Goal: Task Accomplishment & Management: Manage account settings

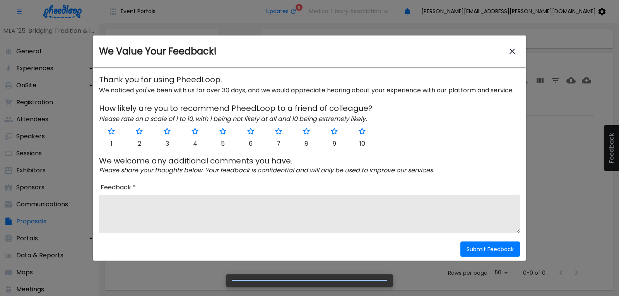
click at [512, 51] on icon "close-modal" at bounding box center [512, 51] width 5 height 5
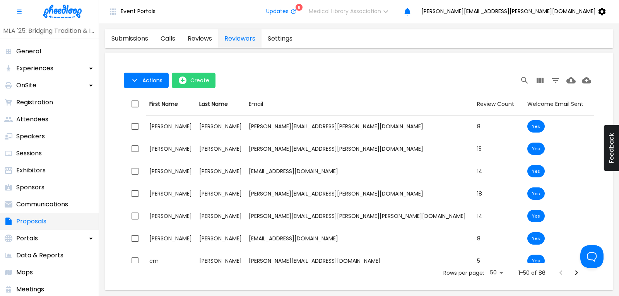
click at [37, 221] on p "Proposals" at bounding box center [31, 221] width 30 height 9
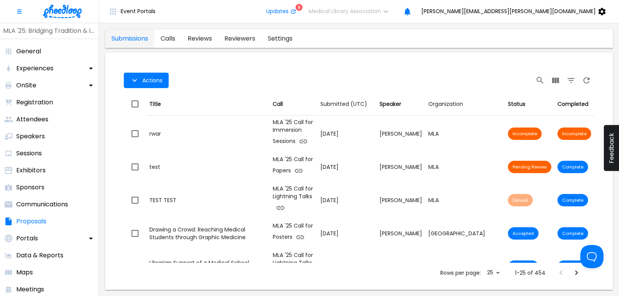
click at [64, 12] on img at bounding box center [62, 12] width 39 height 14
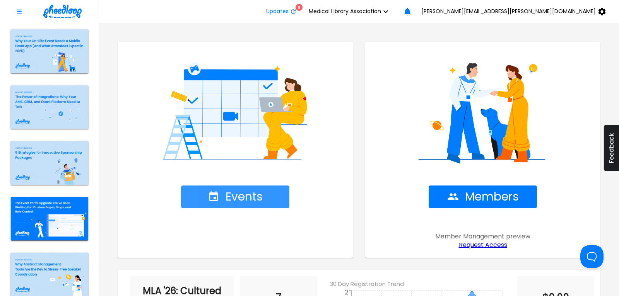
click at [240, 193] on span "Events" at bounding box center [235, 197] width 55 height 14
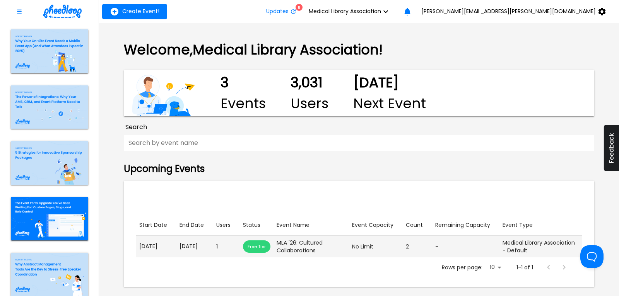
click at [198, 248] on p "[DATE]" at bounding box center [195, 247] width 31 height 8
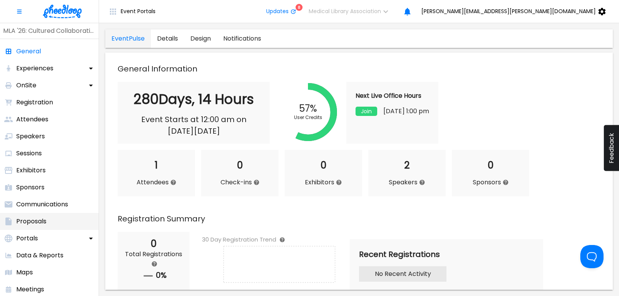
click at [43, 219] on p "Proposals" at bounding box center [31, 221] width 30 height 9
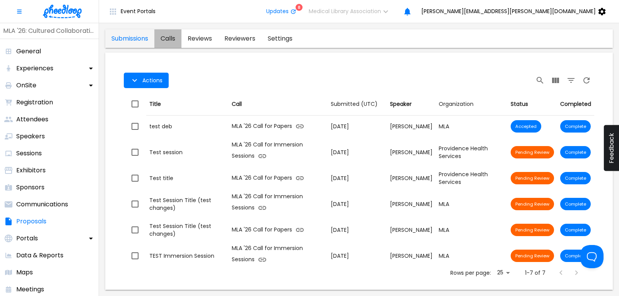
click at [173, 36] on link "calls" at bounding box center [167, 38] width 27 height 19
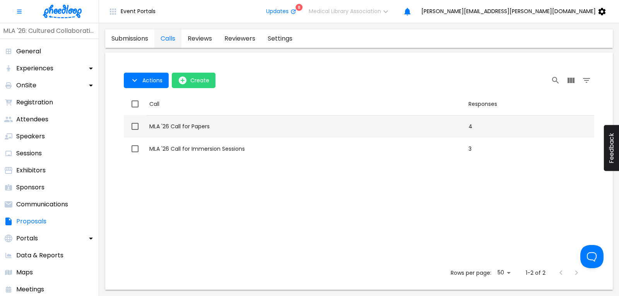
click at [200, 127] on div "MLA '26 Call for Papers" at bounding box center [305, 127] width 313 height 8
checkbox input "true"
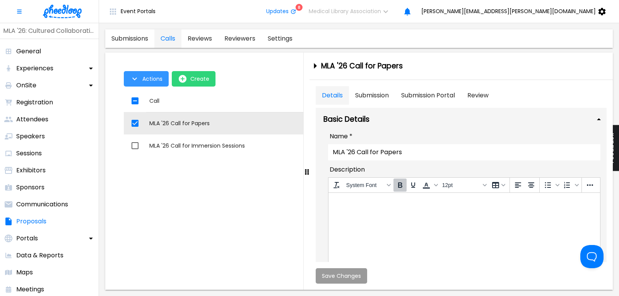
click at [154, 79] on span "Actions" at bounding box center [152, 79] width 20 height 6
click at [161, 95] on li "Application Link" at bounding box center [154, 97] width 60 height 14
click at [193, 148] on div at bounding box center [309, 148] width 619 height 296
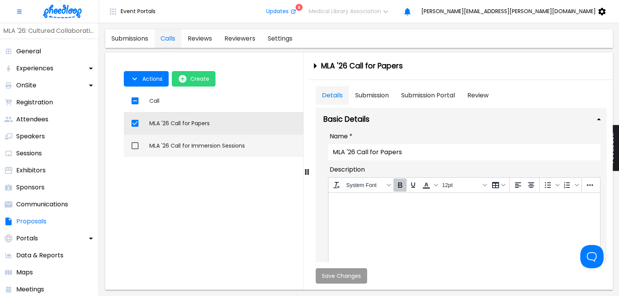
click at [136, 144] on input "checkbox" at bounding box center [135, 146] width 16 height 16
checkbox input "true"
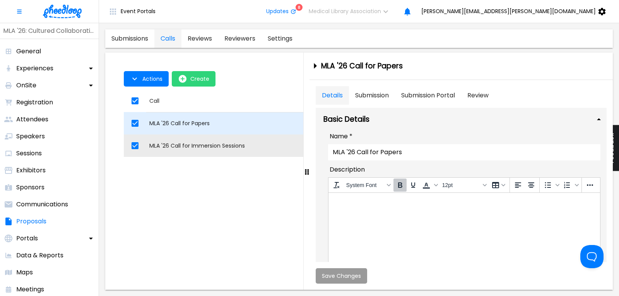
click at [136, 123] on input "checkbox" at bounding box center [135, 123] width 16 height 16
checkbox input "false"
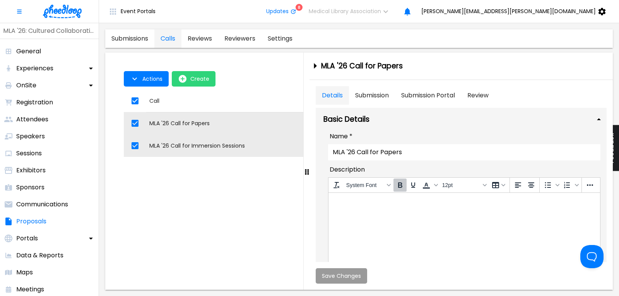
checkbox input "false"
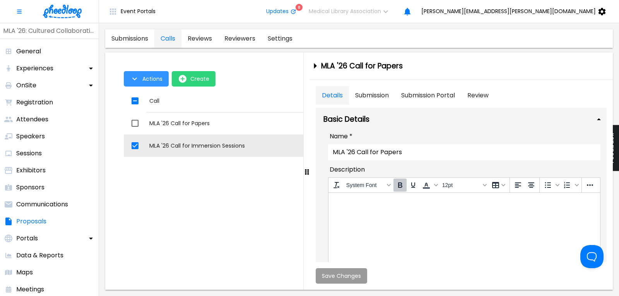
click at [154, 82] on span "Actions" at bounding box center [152, 79] width 20 height 6
click at [159, 99] on li "Application Link" at bounding box center [154, 97] width 60 height 14
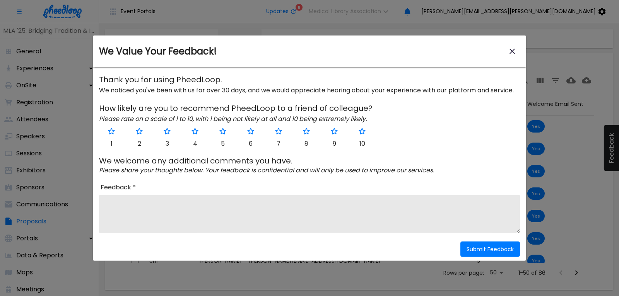
click at [514, 50] on icon "close-modal" at bounding box center [512, 51] width 5 height 5
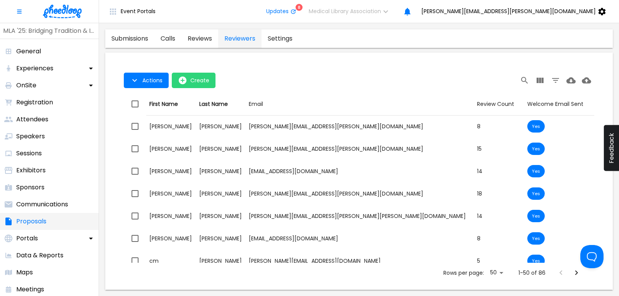
click at [40, 218] on p "Proposals" at bounding box center [31, 221] width 30 height 9
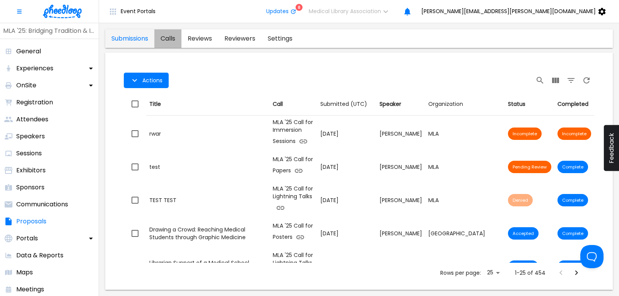
click at [173, 39] on link "calls" at bounding box center [167, 38] width 27 height 19
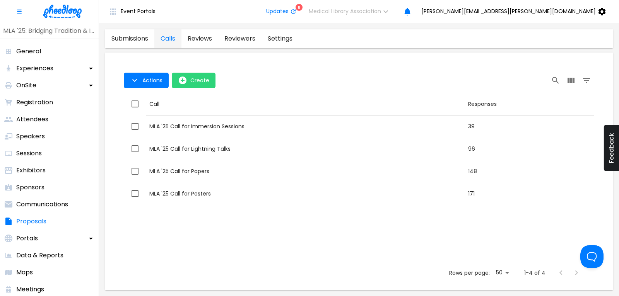
click at [68, 8] on img at bounding box center [62, 12] width 39 height 14
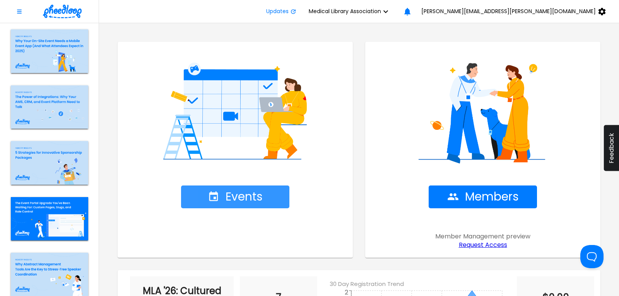
click at [233, 193] on span "Events" at bounding box center [235, 197] width 55 height 14
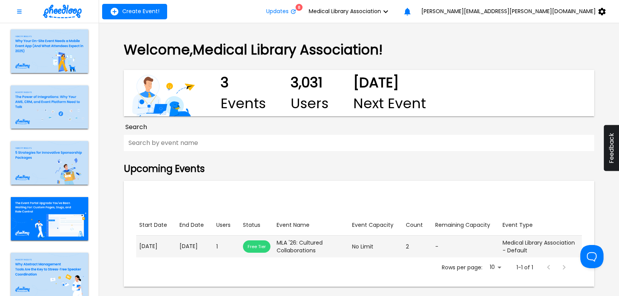
click at [185, 247] on p "May. 22, 2026" at bounding box center [195, 247] width 31 height 8
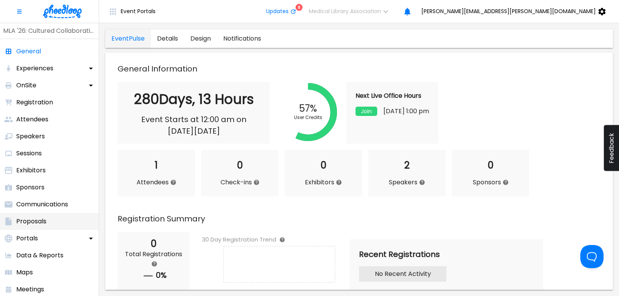
click at [32, 217] on li "Proposals" at bounding box center [49, 221] width 99 height 17
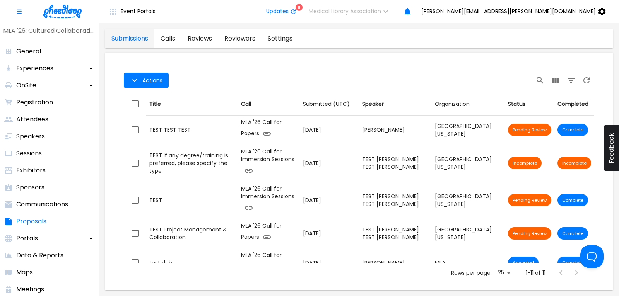
click at [171, 39] on link "calls" at bounding box center [167, 38] width 27 height 19
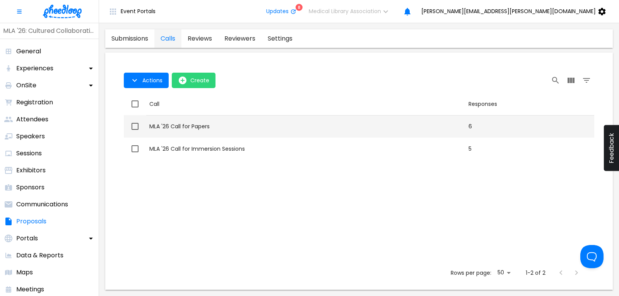
click at [166, 127] on div "MLA '26 Call for Papers" at bounding box center [305, 127] width 313 height 8
checkbox input "true"
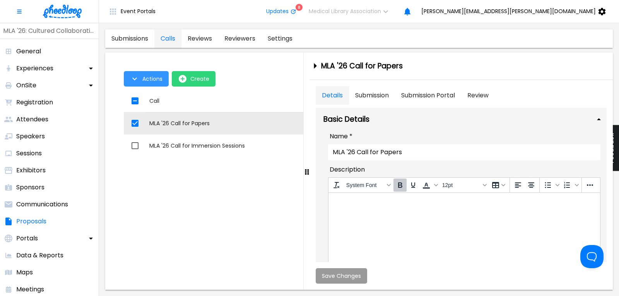
click at [142, 80] on button "Actions" at bounding box center [146, 78] width 45 height 15
click at [144, 100] on li "Application Link" at bounding box center [154, 97] width 60 height 14
click at [416, 127] on div at bounding box center [309, 148] width 619 height 296
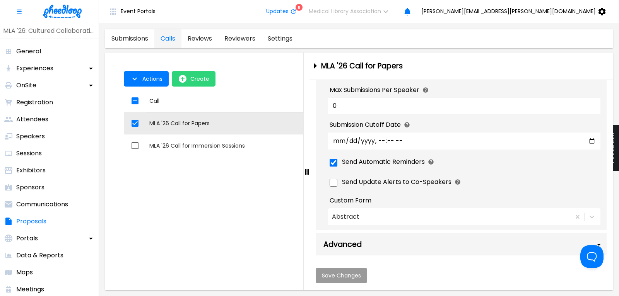
scroll to position [500, 0]
click at [381, 244] on div "Advanced" at bounding box center [461, 244] width 291 height 22
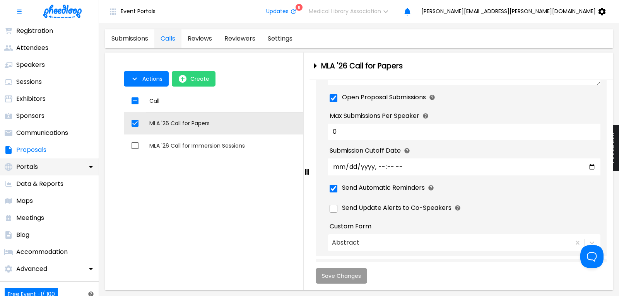
scroll to position [104, 0]
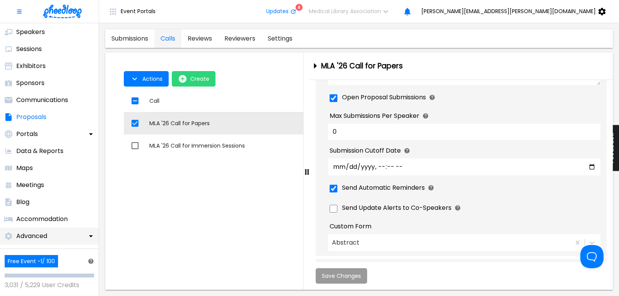
click at [50, 237] on div "Advanced" at bounding box center [25, 236] width 51 height 17
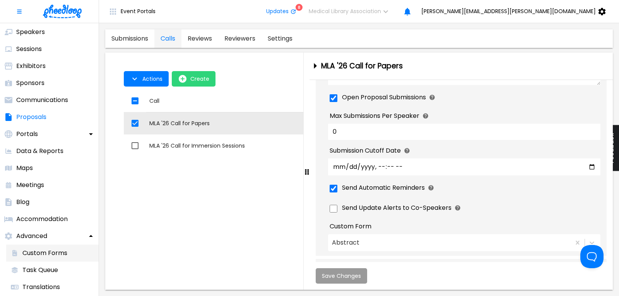
click at [53, 251] on p "Custom Forms" at bounding box center [44, 253] width 45 height 9
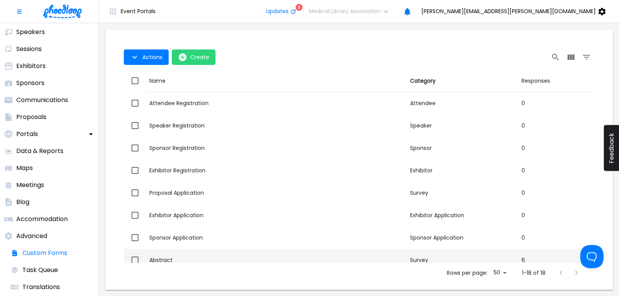
click at [171, 258] on div "Abstract" at bounding box center [276, 261] width 255 height 8
checkbox input "true"
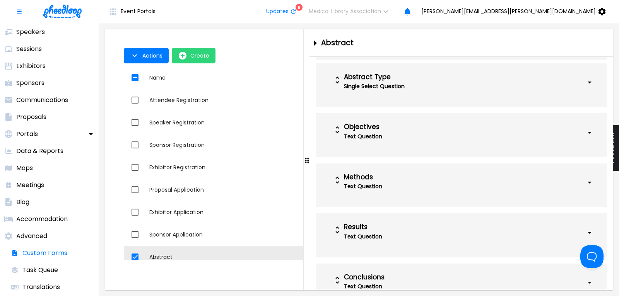
scroll to position [313, 0]
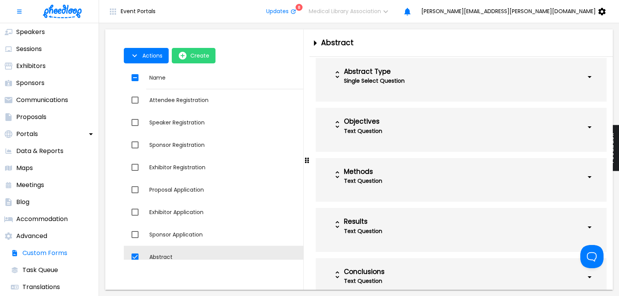
click at [457, 179] on div "Text Question" at bounding box center [440, 181] width 193 height 11
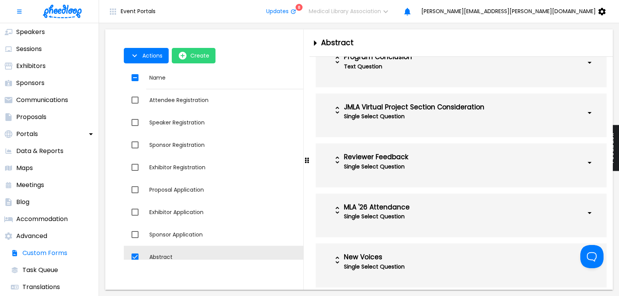
scroll to position [998, 0]
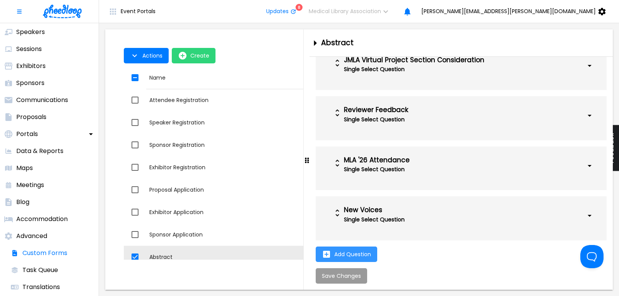
click at [340, 249] on button "Add Question" at bounding box center [347, 254] width 62 height 15
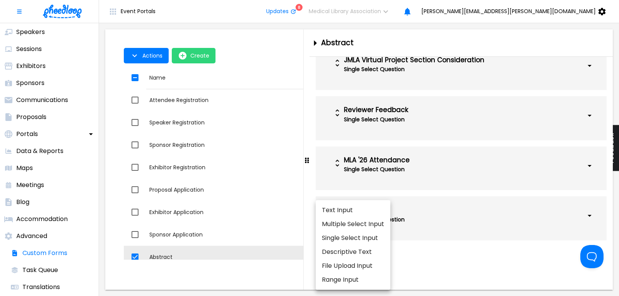
click at [359, 252] on li "Descriptive Text" at bounding box center [353, 252] width 75 height 14
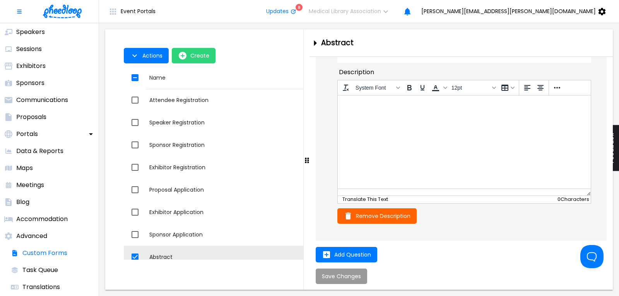
scroll to position [1113, 0]
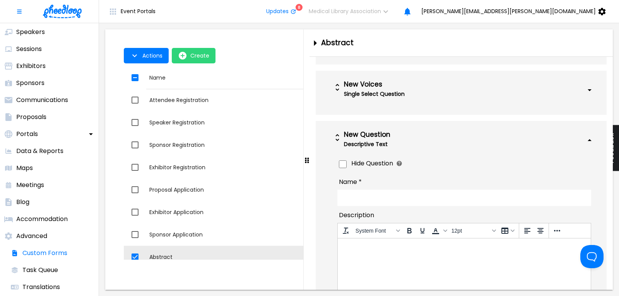
click at [372, 206] on input "Name *" at bounding box center [464, 198] width 254 height 16
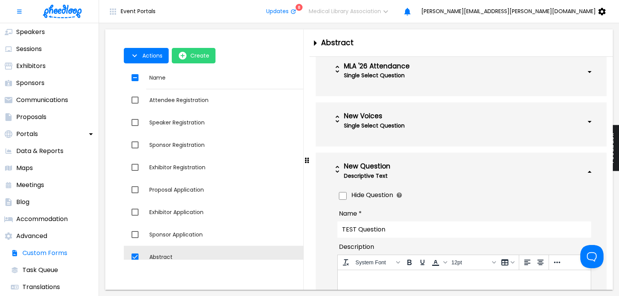
scroll to position [1061, 0]
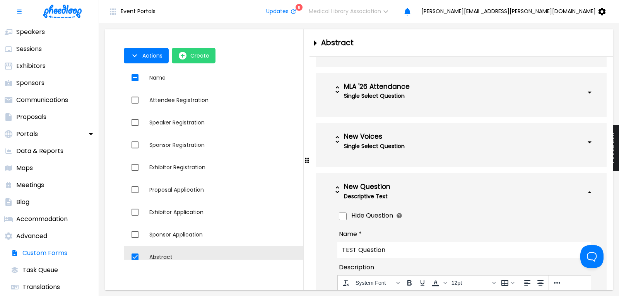
click at [360, 141] on div "New Voices" at bounding box center [440, 137] width 193 height 8
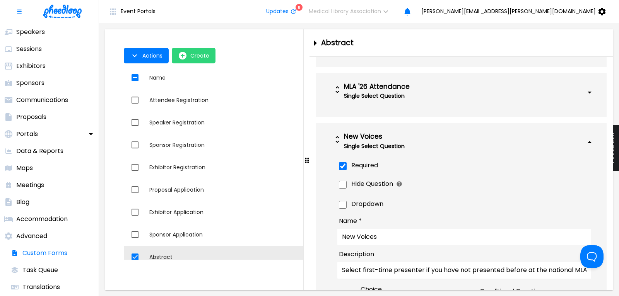
click at [360, 141] on div "New Voices" at bounding box center [440, 137] width 193 height 8
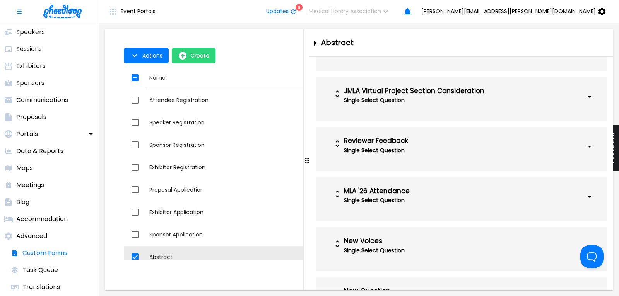
scroll to position [904, 0]
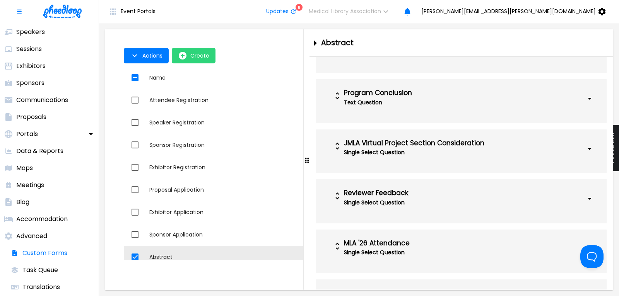
click at [369, 97] on div "Program Conclusion" at bounding box center [440, 93] width 193 height 8
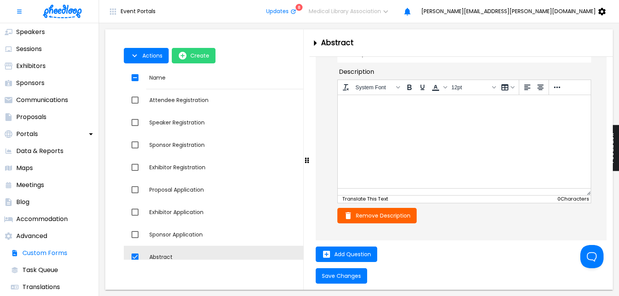
scroll to position [1491, 0]
type input "TEST Question"
click at [57, 9] on img at bounding box center [62, 12] width 39 height 14
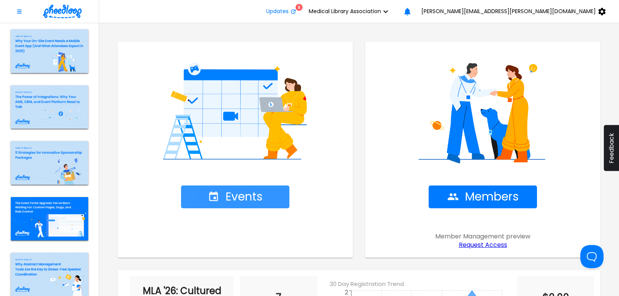
click at [243, 196] on span "Events" at bounding box center [235, 197] width 55 height 14
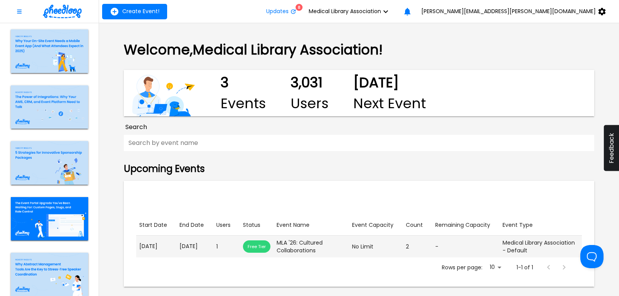
click at [156, 248] on p "May. 19, 2026" at bounding box center [156, 247] width 34 height 8
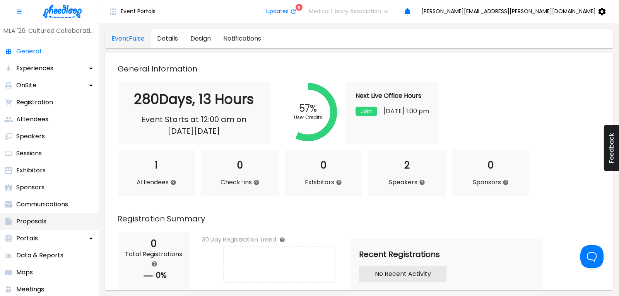
click at [34, 222] on p "Proposals" at bounding box center [31, 221] width 30 height 9
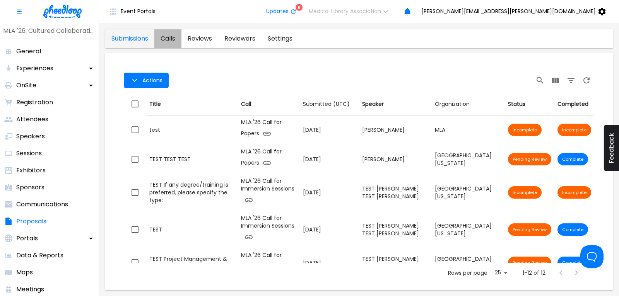
click at [169, 38] on link "calls" at bounding box center [167, 38] width 27 height 19
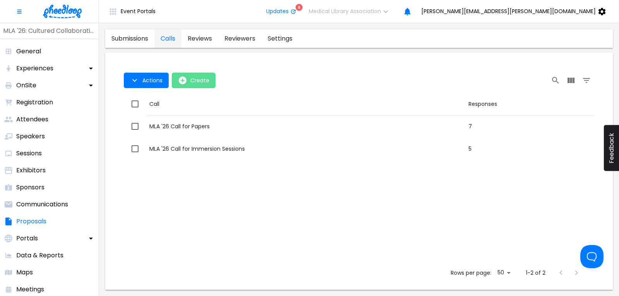
click at [185, 79] on icon "open-Create" at bounding box center [183, 81] width 8 height 8
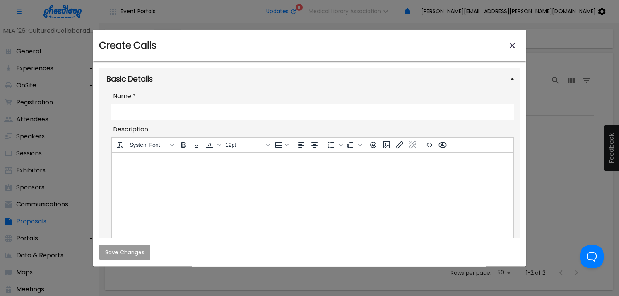
click at [152, 115] on input "Name *" at bounding box center [312, 112] width 402 height 16
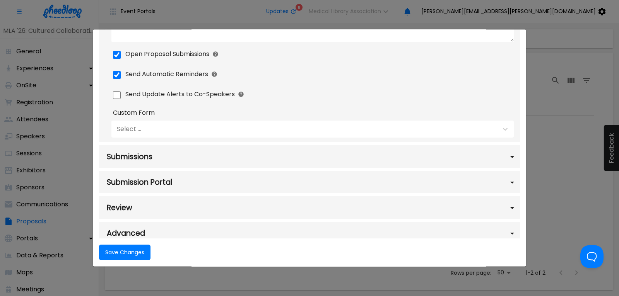
scroll to position [418, 0]
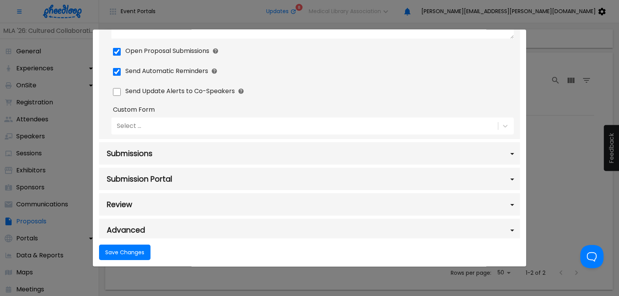
type input "TEST Call to test description boxes"
click at [161, 151] on div "Submissions" at bounding box center [309, 153] width 421 height 22
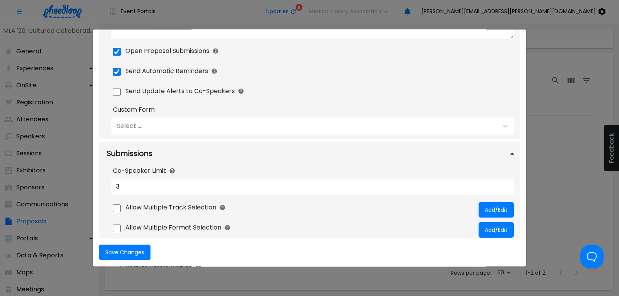
click at [161, 151] on div "Submissions" at bounding box center [309, 153] width 421 height 22
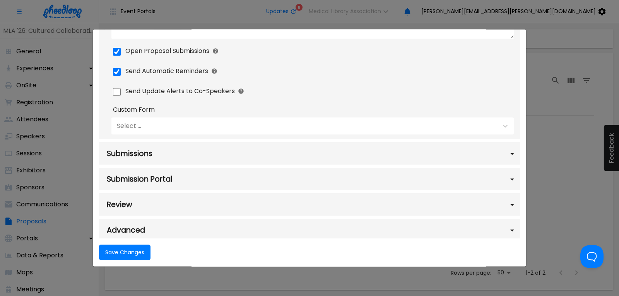
click at [171, 185] on div "Submission Portal" at bounding box center [309, 179] width 421 height 22
click at [161, 129] on div "Select ..." at bounding box center [303, 126] width 385 height 13
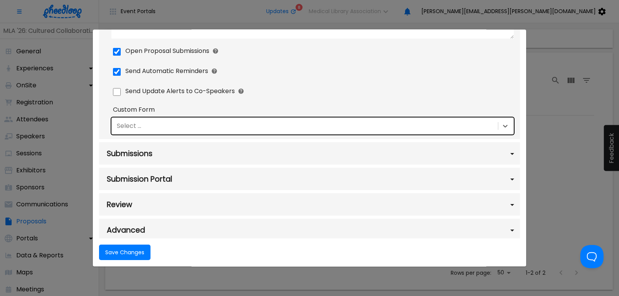
click at [163, 131] on div "Select ..." at bounding box center [303, 126] width 385 height 13
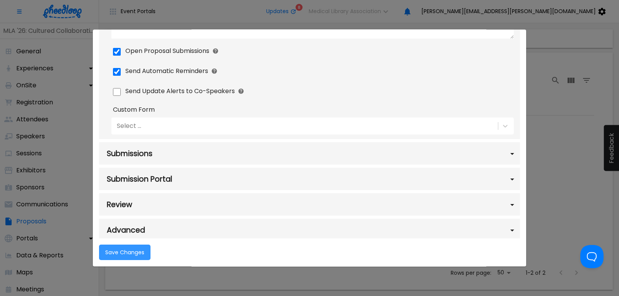
click at [115, 249] on button "Save Changes" at bounding box center [124, 252] width 51 height 15
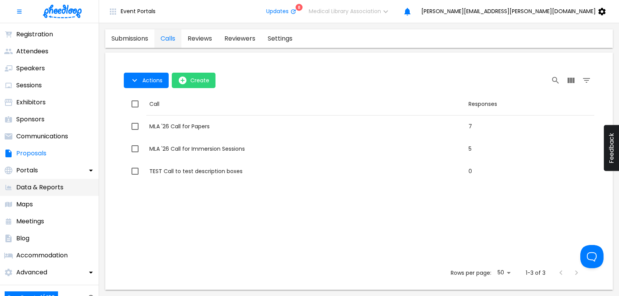
scroll to position [104, 0]
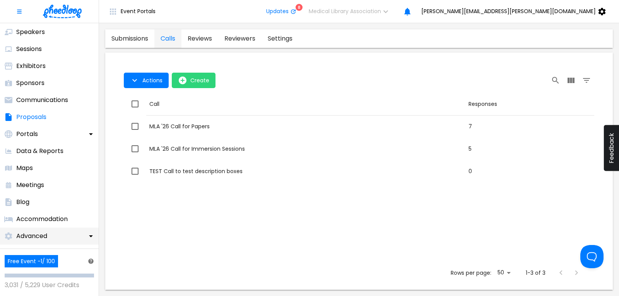
click at [37, 235] on p "Advanced" at bounding box center [31, 236] width 31 height 9
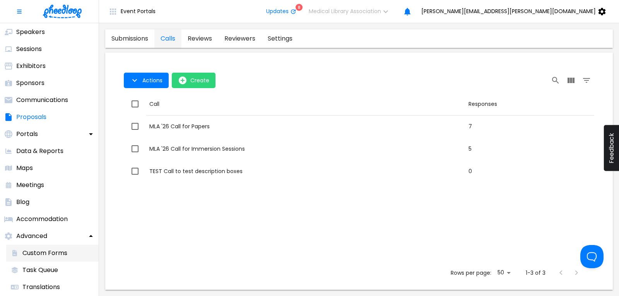
click at [50, 251] on p "Custom Forms" at bounding box center [44, 253] width 45 height 9
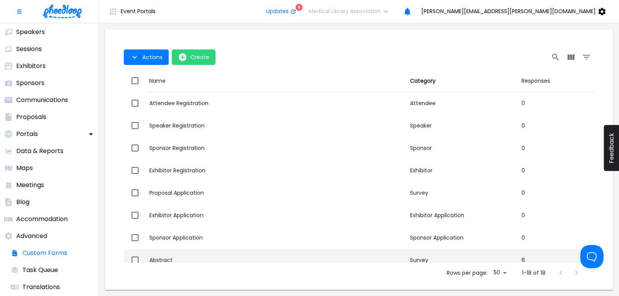
click at [176, 256] on td "Name Abstract" at bounding box center [276, 260] width 261 height 22
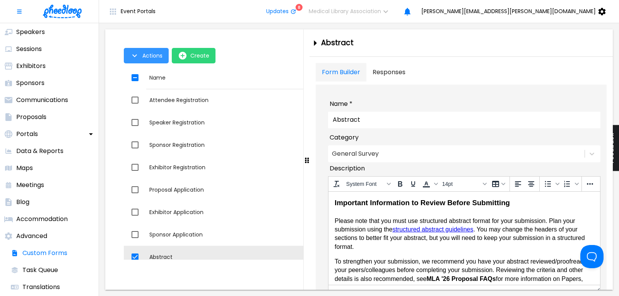
click at [157, 58] on span "Actions" at bounding box center [152, 56] width 20 height 6
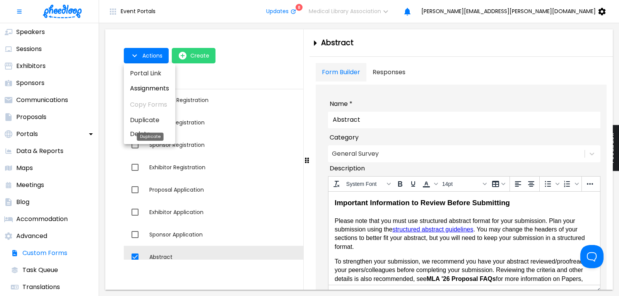
click at [155, 119] on li "Duplicate" at bounding box center [149, 120] width 51 height 14
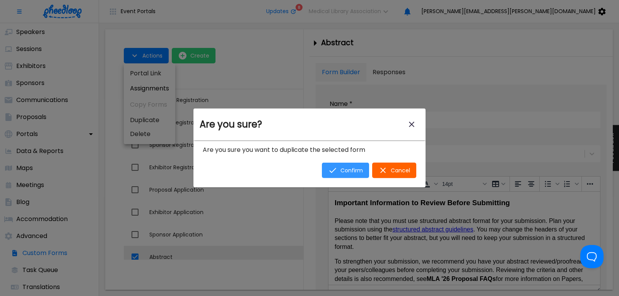
click at [353, 169] on span "Confirm" at bounding box center [352, 171] width 22 height 6
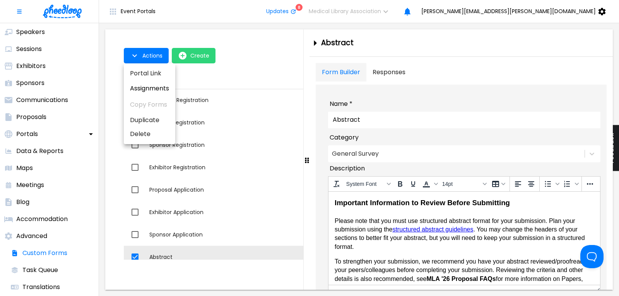
checkbox input "false"
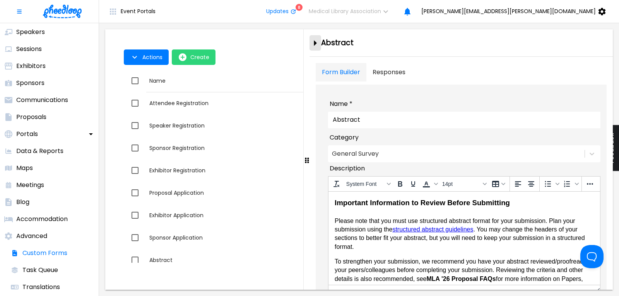
click at [318, 40] on icon "close-drawer" at bounding box center [315, 43] width 14 height 14
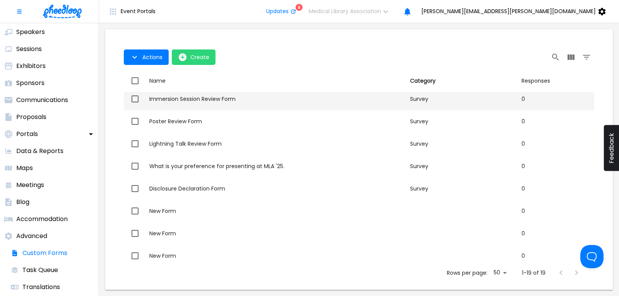
scroll to position [255, 0]
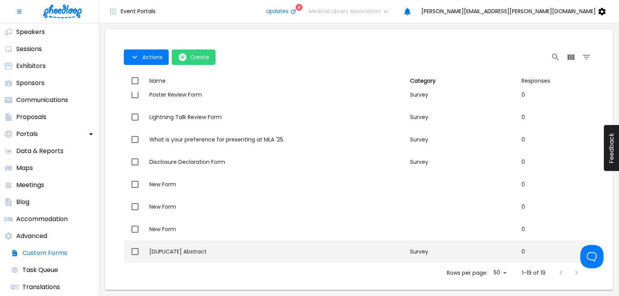
click at [201, 253] on div "[DUPLICATE] Abstract" at bounding box center [276, 252] width 255 height 8
checkbox input "true"
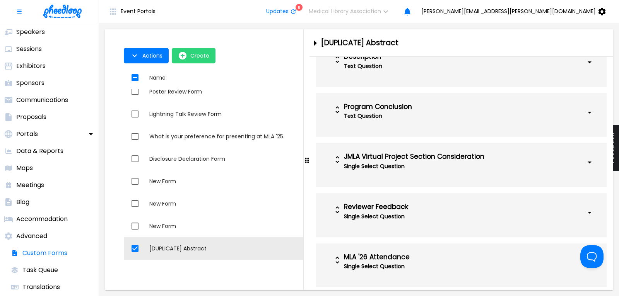
scroll to position [778, 0]
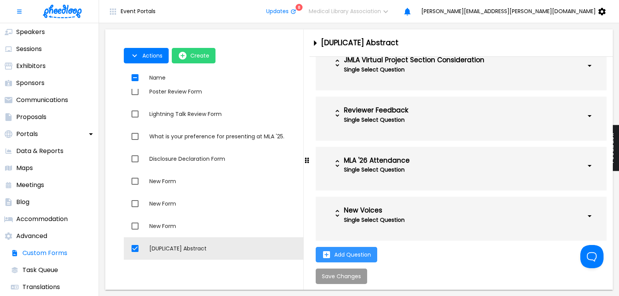
click at [340, 253] on span "Add Question" at bounding box center [352, 255] width 37 height 6
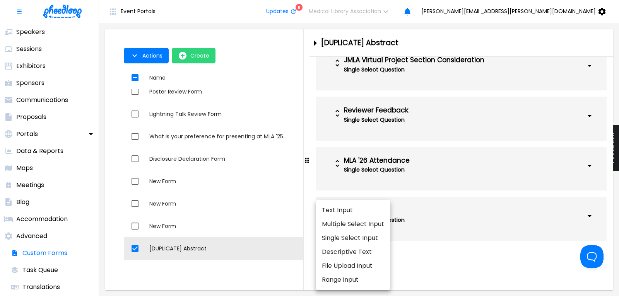
click at [359, 251] on li "Descriptive Text" at bounding box center [353, 252] width 75 height 14
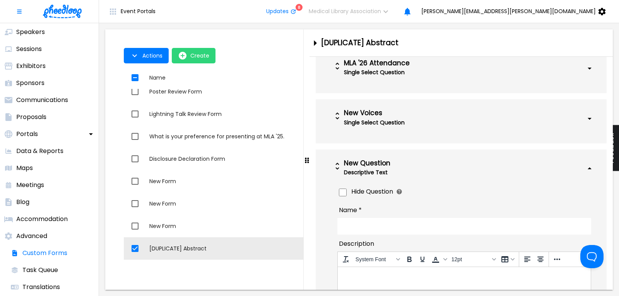
scroll to position [893, 0]
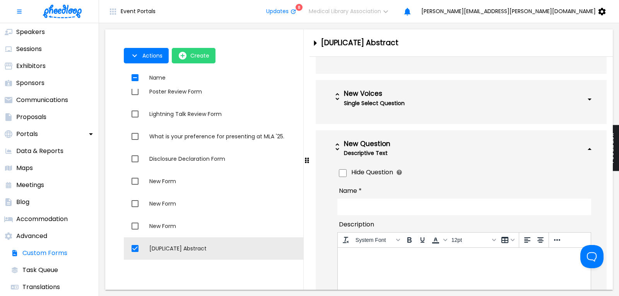
click at [355, 211] on input "Name *" at bounding box center [464, 207] width 254 height 16
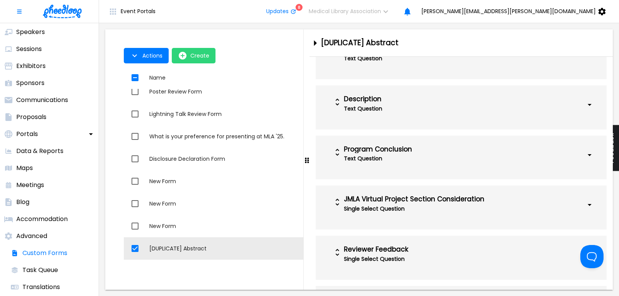
scroll to position [632, 0]
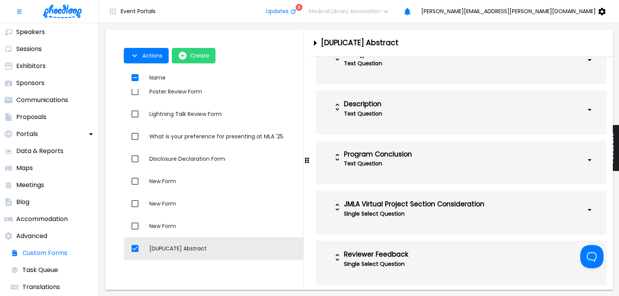
click at [344, 159] on div "Program Conclusion" at bounding box center [440, 155] width 193 height 8
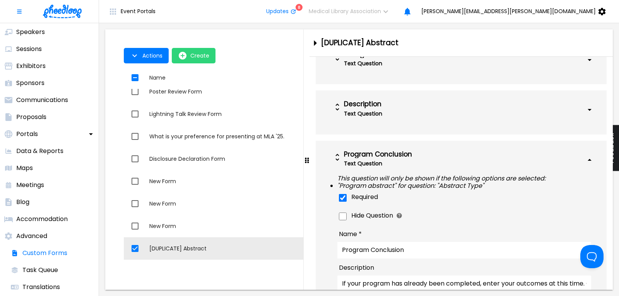
scroll to position [788, 0]
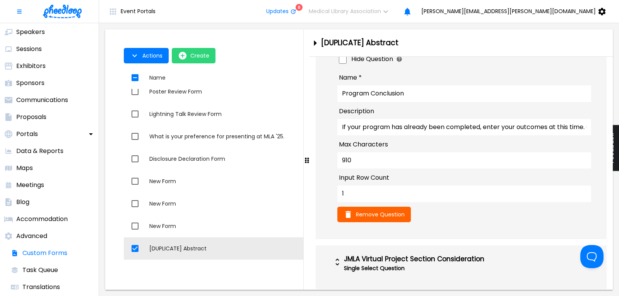
type input "test bigger box for submitting answers"
drag, startPoint x: 340, startPoint y: 132, endPoint x: 591, endPoint y: 133, distance: 250.4
click at [591, 133] on input "If your program has already been completed, enter your outcomes at this time. O…" at bounding box center [464, 127] width 254 height 16
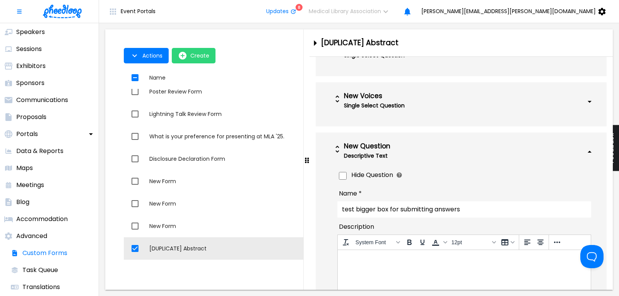
scroll to position [1270, 0]
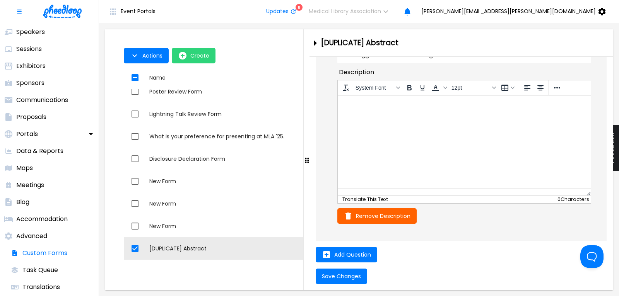
click at [405, 116] on html at bounding box center [463, 105] width 253 height 21
paste body
click at [350, 274] on span "Save Changes" at bounding box center [341, 277] width 39 height 6
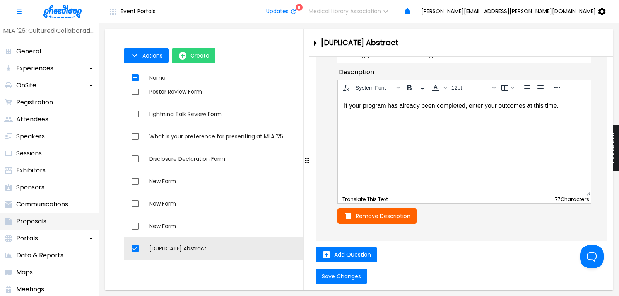
click at [43, 219] on p "Proposals" at bounding box center [31, 221] width 30 height 9
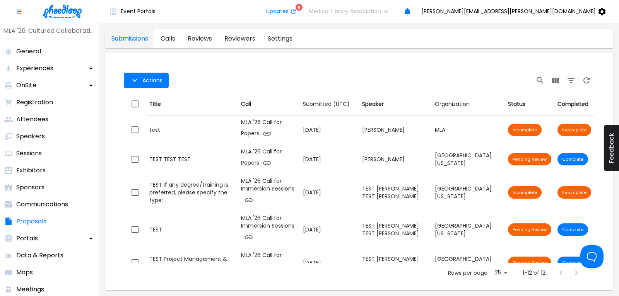
click at [170, 38] on link "calls" at bounding box center [167, 38] width 27 height 19
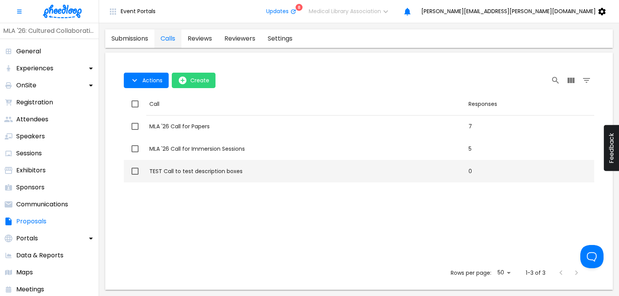
click at [207, 171] on div "TEST Call to test description boxes" at bounding box center [305, 172] width 313 height 8
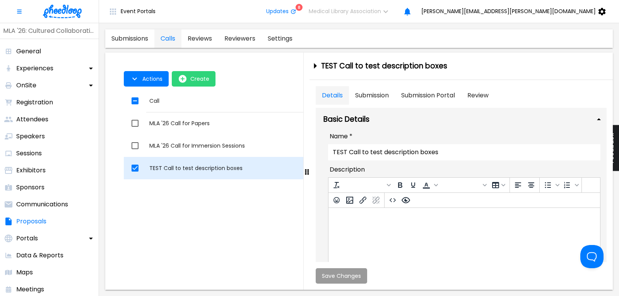
checkbox input "true"
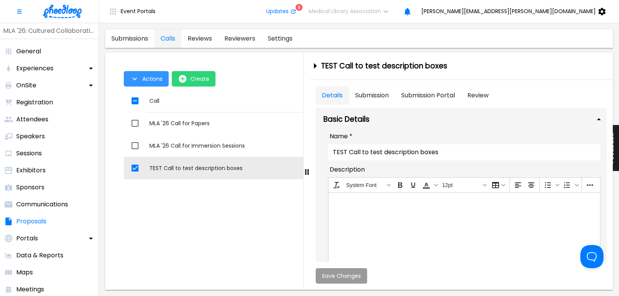
click at [146, 80] on span "Actions" at bounding box center [152, 79] width 20 height 6
click at [151, 97] on li "Application Link" at bounding box center [154, 97] width 60 height 14
click at [378, 93] on div at bounding box center [309, 148] width 619 height 296
click at [370, 94] on button "Submission" at bounding box center [372, 95] width 46 height 19
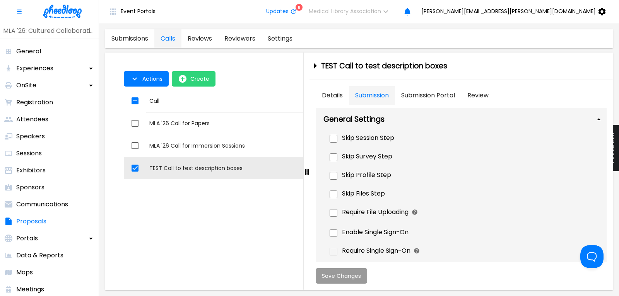
click at [333, 175] on input "Skip Profile Step" at bounding box center [334, 176] width 8 height 8
checkbox input "true"
click at [333, 193] on input "Skip Files Step" at bounding box center [334, 195] width 8 height 8
checkbox input "true"
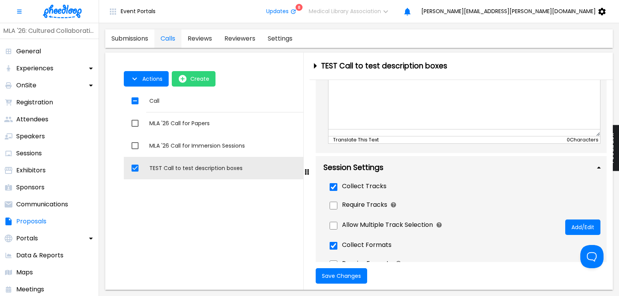
scroll to position [313, 0]
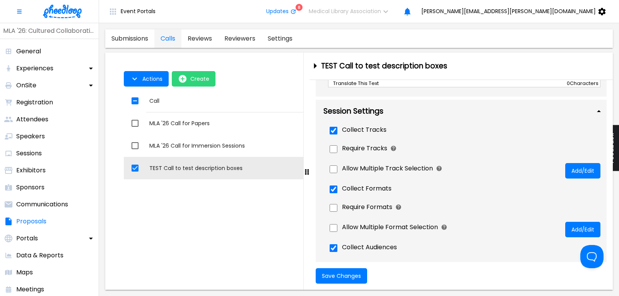
click at [335, 130] on input "Collect Tracks" at bounding box center [334, 131] width 8 height 8
checkbox input "false"
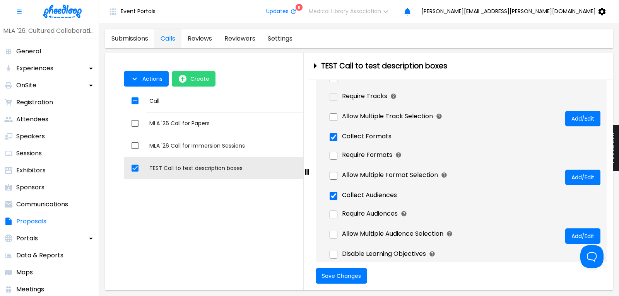
click at [332, 118] on input "Allow Multiple Track Selection" at bounding box center [334, 117] width 8 height 8
checkbox input "true"
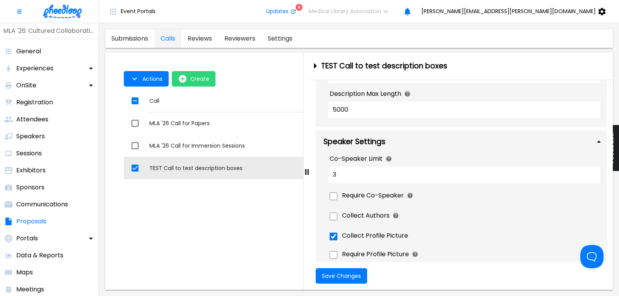
scroll to position [627, 0]
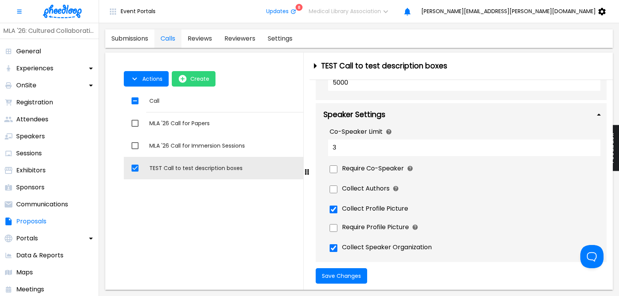
click at [346, 152] on input "3" at bounding box center [464, 148] width 272 height 16
type input "0"
click at [334, 214] on input "Collect Profile Picture" at bounding box center [334, 210] width 8 height 8
checkbox input "false"
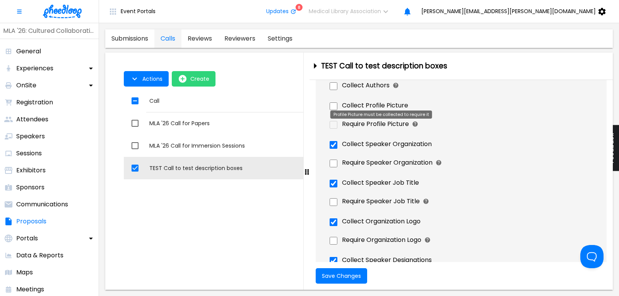
scroll to position [731, 0]
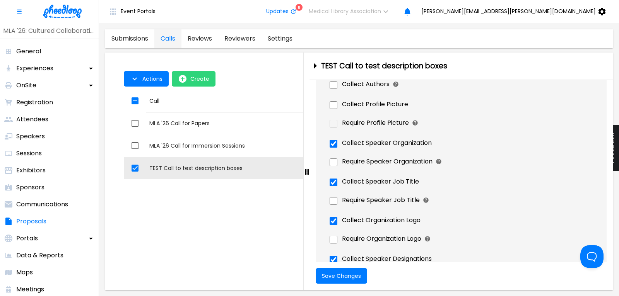
click at [334, 148] on input "Collect Speaker Organization" at bounding box center [334, 144] width 8 height 8
checkbox input "false"
click at [333, 187] on input "Collect Speaker Job Title" at bounding box center [334, 183] width 8 height 8
checkbox input "false"
click at [335, 225] on input "Collect Organization Logo" at bounding box center [334, 221] width 8 height 8
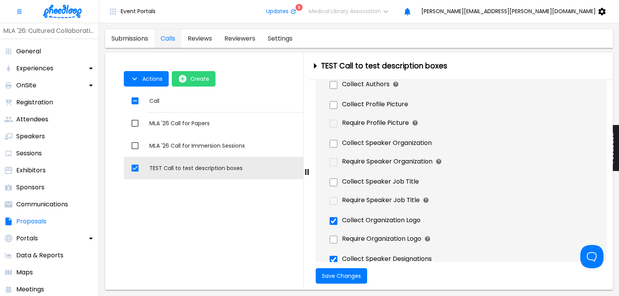
checkbox input "false"
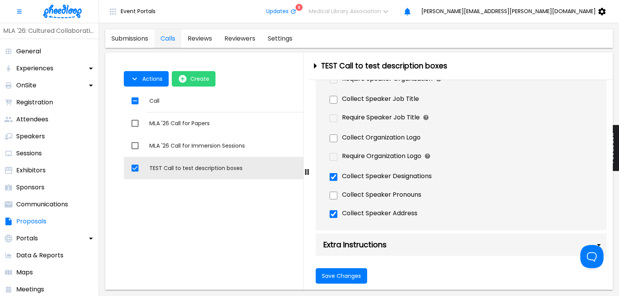
click at [334, 214] on input "Collect Speaker Address" at bounding box center [334, 215] width 8 height 8
checkbox input "false"
click at [346, 275] on span "Save Changes" at bounding box center [341, 276] width 39 height 6
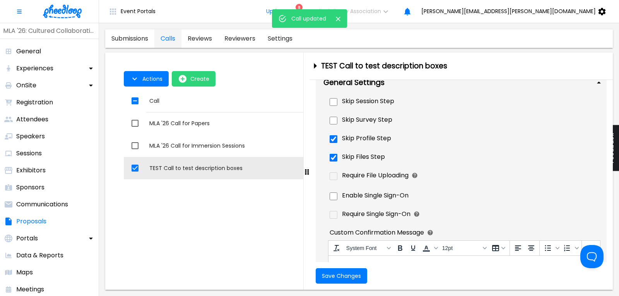
scroll to position [0, 0]
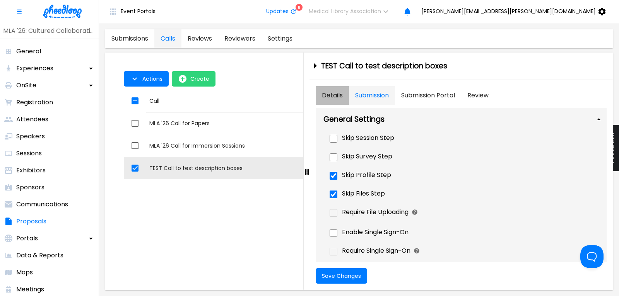
click at [332, 96] on button "Details" at bounding box center [332, 95] width 33 height 19
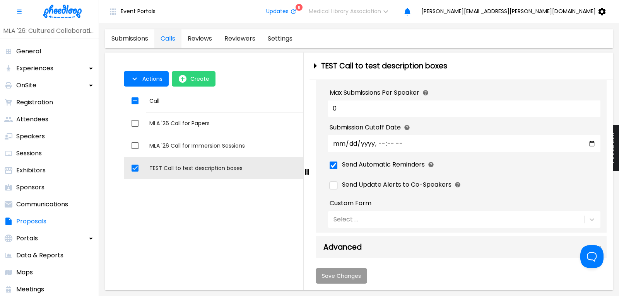
scroll to position [500, 0]
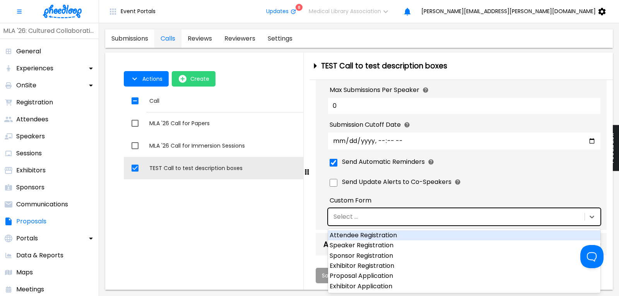
click at [359, 216] on div "Select ..." at bounding box center [455, 217] width 255 height 13
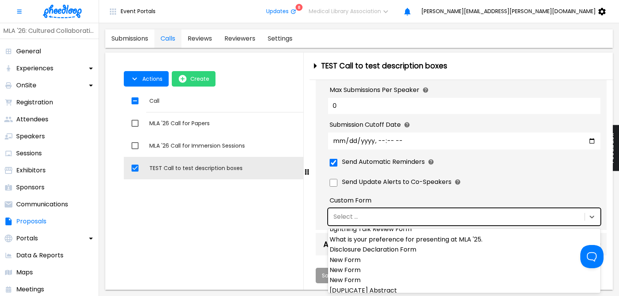
scroll to position [133, 0]
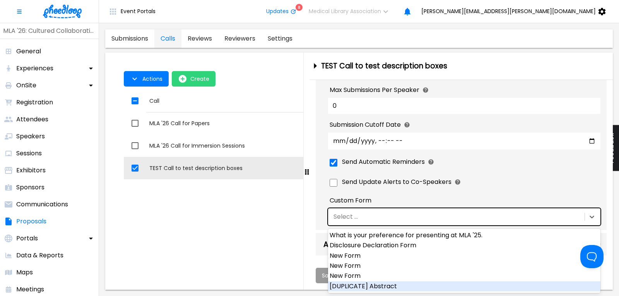
click at [373, 286] on div "[DUPLICATE] Abstract" at bounding box center [464, 287] width 272 height 10
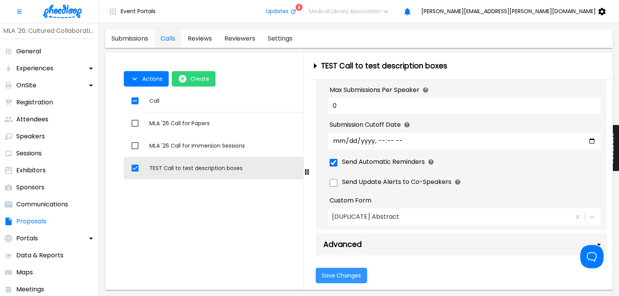
click at [344, 276] on span "Save Changes" at bounding box center [341, 276] width 39 height 6
click at [136, 77] on icon "button" at bounding box center [134, 78] width 9 height 9
click at [147, 97] on li "Application Link" at bounding box center [154, 97] width 60 height 14
click at [195, 202] on div at bounding box center [309, 148] width 619 height 296
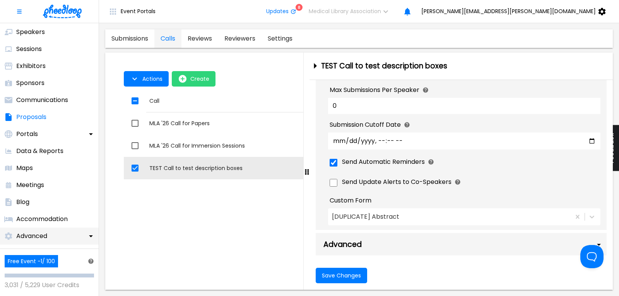
click at [37, 237] on p "Advanced" at bounding box center [31, 236] width 31 height 9
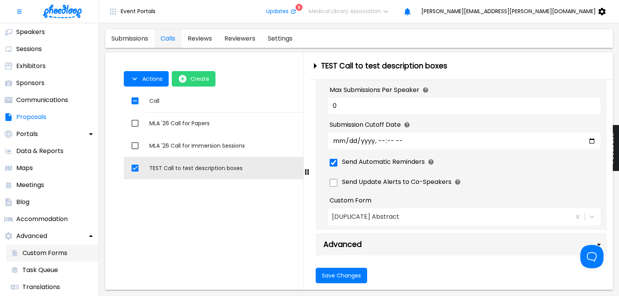
click at [39, 250] on p "Custom Forms" at bounding box center [44, 253] width 45 height 9
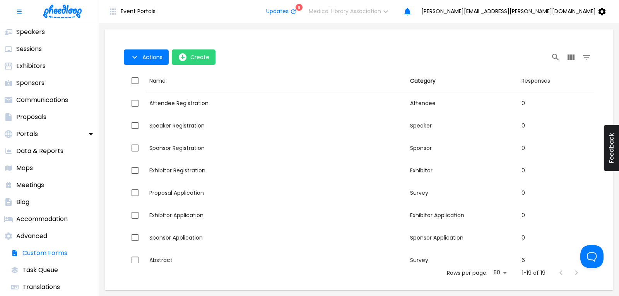
scroll to position [255, 0]
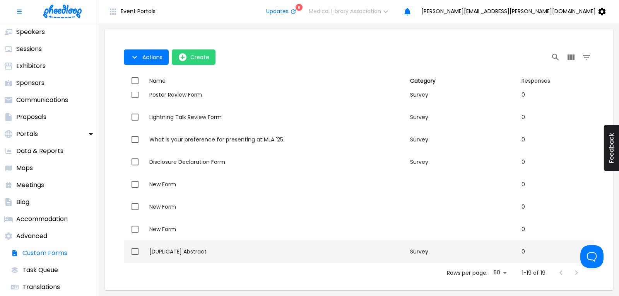
click at [181, 249] on div "[DUPLICATE] Abstract" at bounding box center [276, 252] width 255 height 8
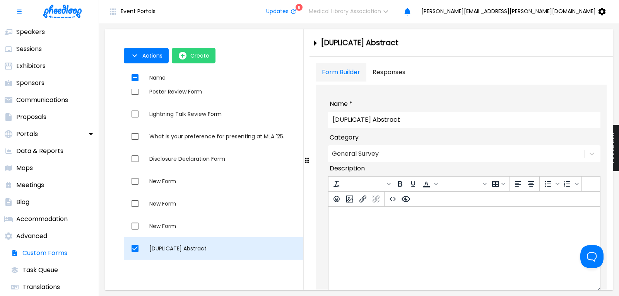
checkbox input "true"
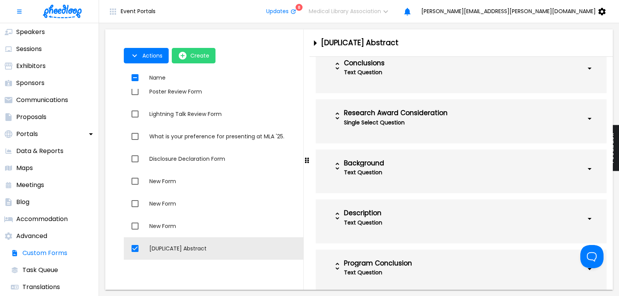
scroll to position [828, 0]
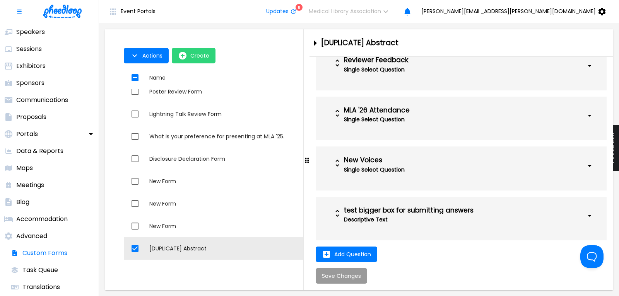
click at [425, 212] on div "test bigger box for submitting answers" at bounding box center [440, 211] width 193 height 8
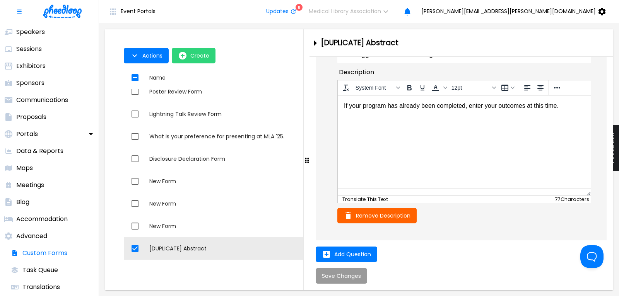
scroll to position [945, 0]
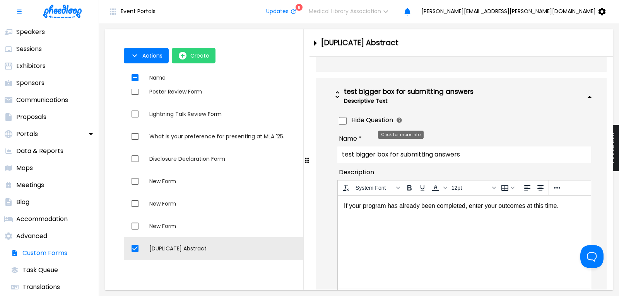
click at [399, 122] on icon "Click for more info" at bounding box center [399, 120] width 5 height 5
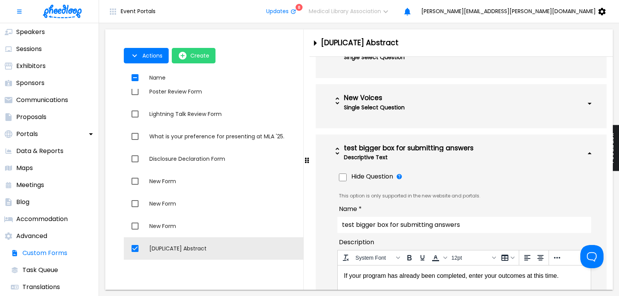
scroll to position [854, 0]
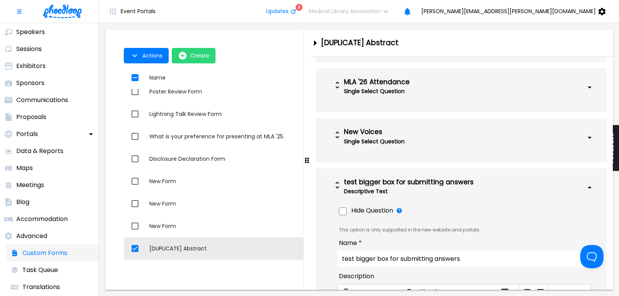
click at [59, 249] on p "Custom Forms" at bounding box center [44, 253] width 45 height 9
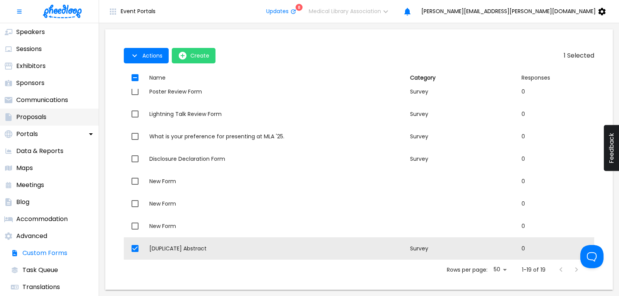
drag, startPoint x: 40, startPoint y: 121, endPoint x: 48, endPoint y: 121, distance: 7.7
click at [40, 120] on p "Proposals" at bounding box center [31, 117] width 30 height 9
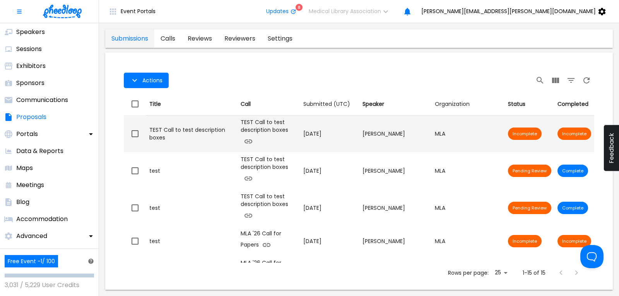
click at [221, 130] on div "TEST Call to test description boxes" at bounding box center [191, 133] width 85 height 15
checkbox input "true"
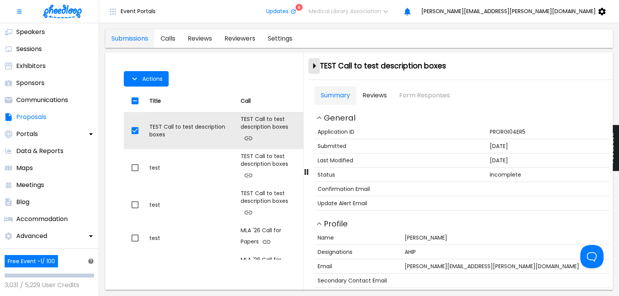
click at [315, 65] on icon "close-drawer" at bounding box center [314, 66] width 3 height 6
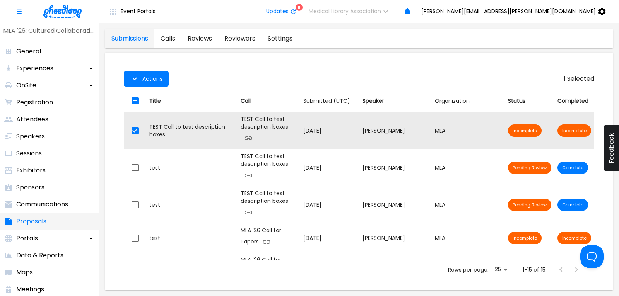
click at [34, 223] on p "Proposals" at bounding box center [31, 221] width 30 height 9
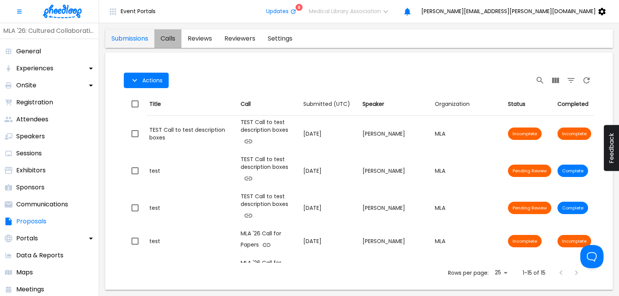
click at [168, 35] on link "calls" at bounding box center [167, 38] width 27 height 19
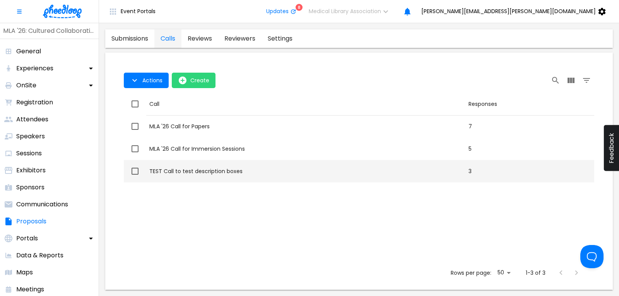
click at [214, 173] on div "TEST Call to test description boxes" at bounding box center [305, 172] width 313 height 8
checkbox input "true"
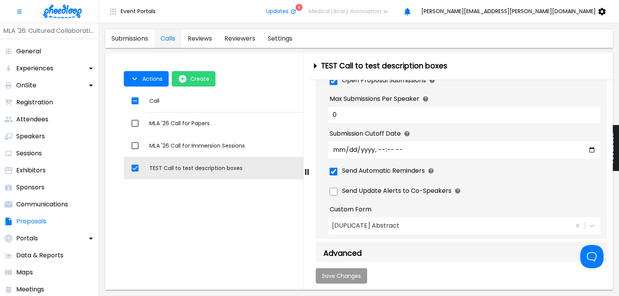
scroll to position [500, 0]
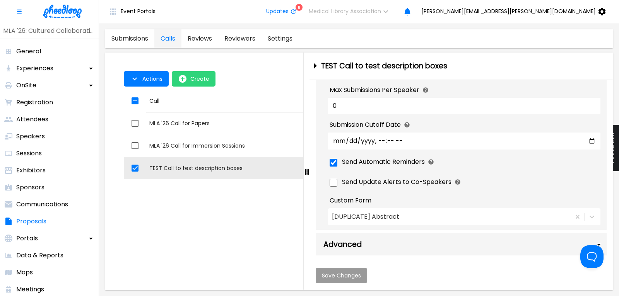
click at [347, 247] on div "Advanced" at bounding box center [461, 244] width 291 height 22
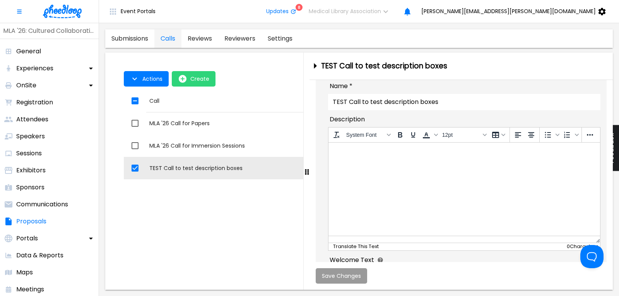
scroll to position [0, 0]
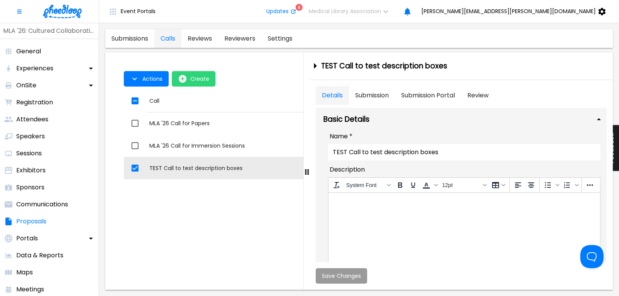
click at [375, 93] on button "Submission" at bounding box center [372, 95] width 46 height 19
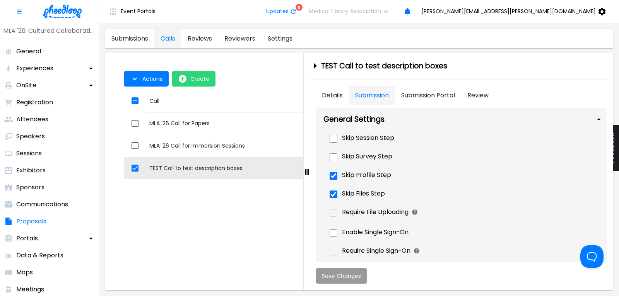
click at [436, 92] on Portal "Submission Portal" at bounding box center [428, 95] width 66 height 19
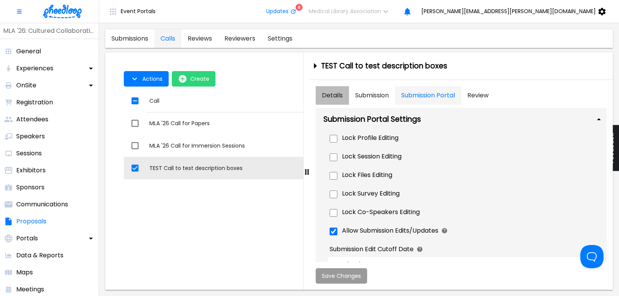
click at [336, 96] on button "Details" at bounding box center [332, 95] width 33 height 19
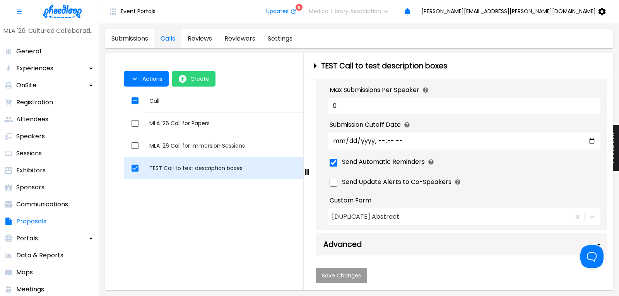
click at [187, 165] on div "TEST Call to test description boxes" at bounding box center [305, 168] width 313 height 8
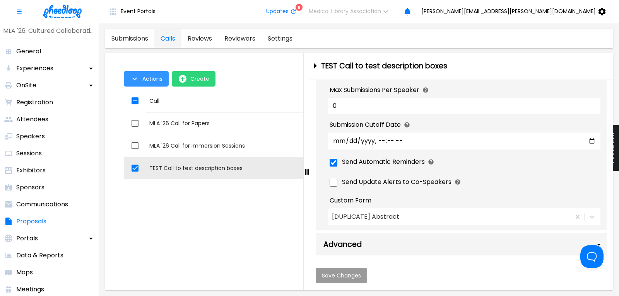
click at [149, 76] on span "Actions" at bounding box center [152, 79] width 20 height 6
click at [154, 96] on li "Application Link" at bounding box center [154, 97] width 60 height 14
click at [211, 168] on div at bounding box center [309, 148] width 619 height 296
click at [146, 81] on span "Actions" at bounding box center [152, 79] width 20 height 6
click at [150, 96] on li "Application Link" at bounding box center [154, 97] width 60 height 14
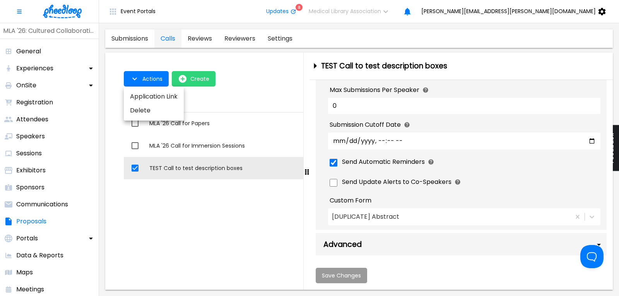
click at [314, 65] on div at bounding box center [309, 148] width 619 height 296
click at [316, 65] on icon "close-drawer" at bounding box center [315, 66] width 14 height 14
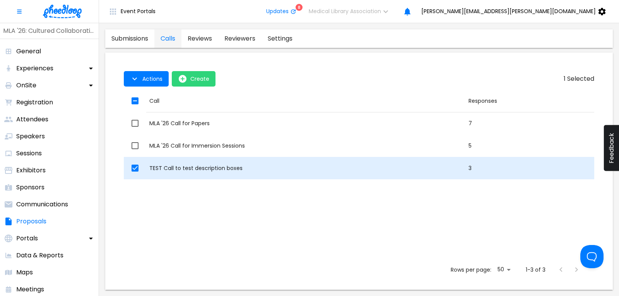
click at [209, 167] on div "TEST Call to test description boxes" at bounding box center [305, 168] width 313 height 8
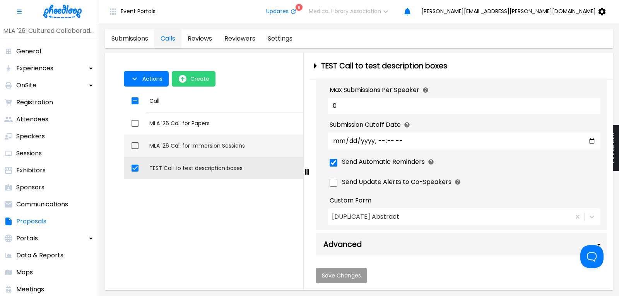
click at [204, 147] on div "MLA '26 Call for Immersion Sessions" at bounding box center [305, 146] width 313 height 8
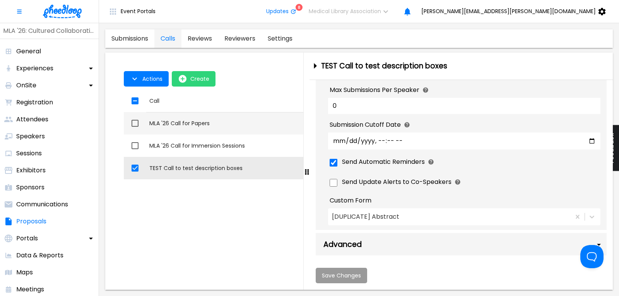
checkbox input "true"
checkbox input "false"
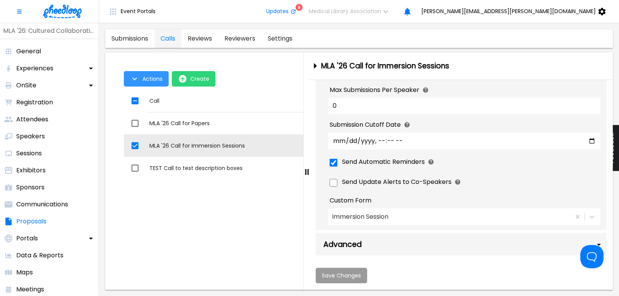
click at [158, 82] on span "Actions" at bounding box center [152, 79] width 20 height 6
click at [159, 94] on li "Application Link" at bounding box center [154, 97] width 60 height 14
click at [207, 172] on div at bounding box center [309, 148] width 619 height 296
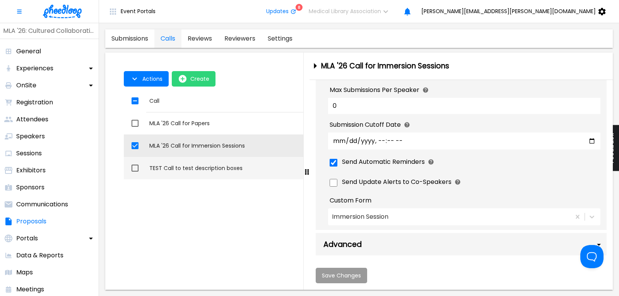
drag, startPoint x: 187, startPoint y: 168, endPoint x: 166, endPoint y: 168, distance: 21.3
click at [187, 168] on div "TEST Call to test description boxes" at bounding box center [305, 168] width 313 height 8
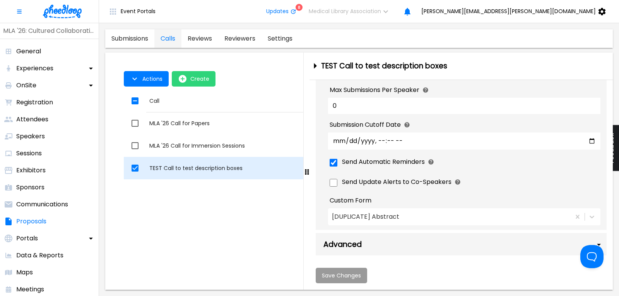
checkbox input "false"
checkbox input "true"
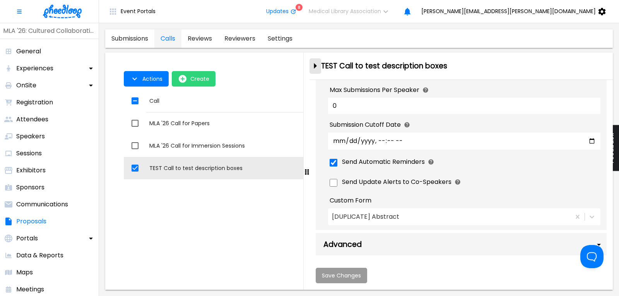
click at [313, 64] on icon "close-drawer" at bounding box center [315, 66] width 14 height 14
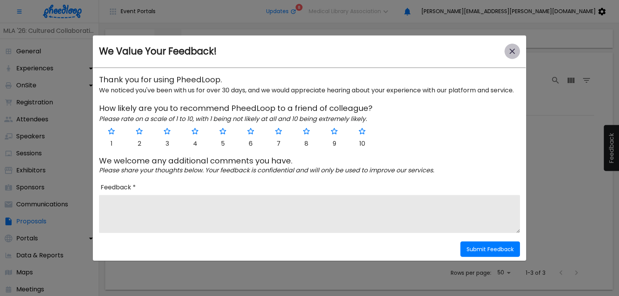
click at [514, 49] on icon "close-modal" at bounding box center [512, 51] width 5 height 5
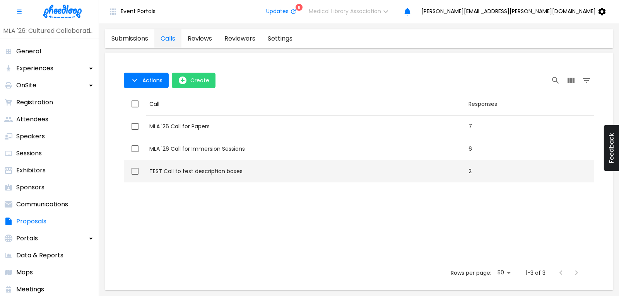
click at [209, 167] on td "Call TEST Call to test description boxes" at bounding box center [305, 171] width 319 height 22
checkbox input "true"
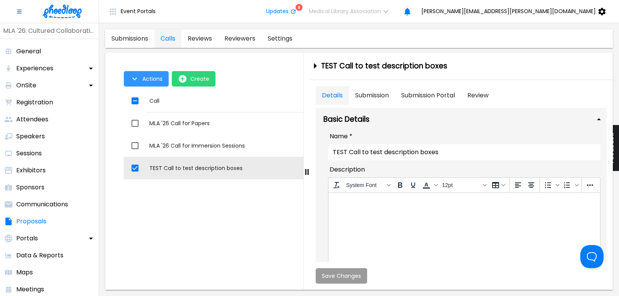
click at [152, 82] on span "Actions" at bounding box center [152, 79] width 20 height 6
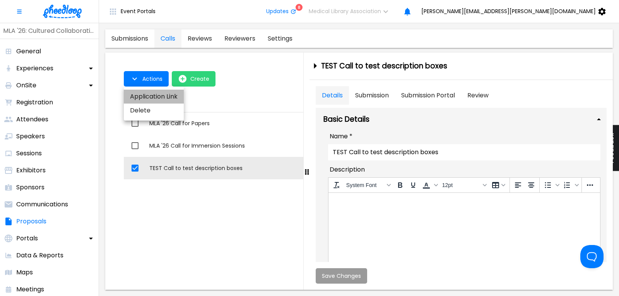
click at [152, 98] on li "Application Link" at bounding box center [154, 97] width 60 height 14
click at [36, 220] on div at bounding box center [309, 148] width 619 height 296
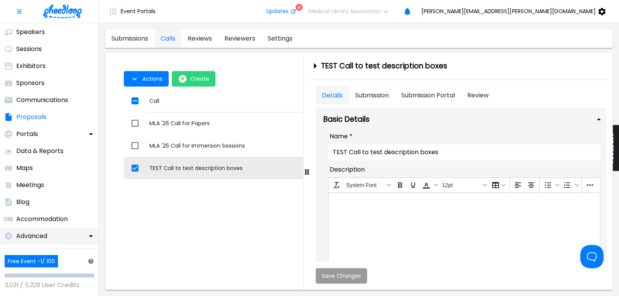
click at [49, 236] on div "Advanced" at bounding box center [25, 236] width 51 height 17
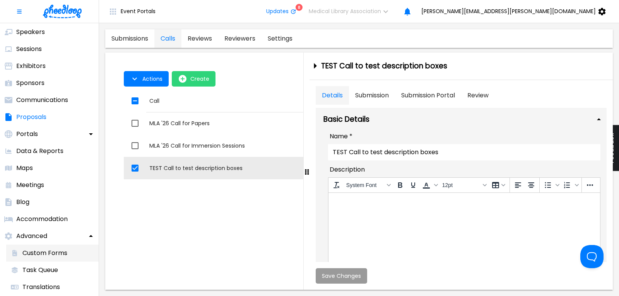
click at [52, 255] on p "Custom Forms" at bounding box center [44, 253] width 45 height 9
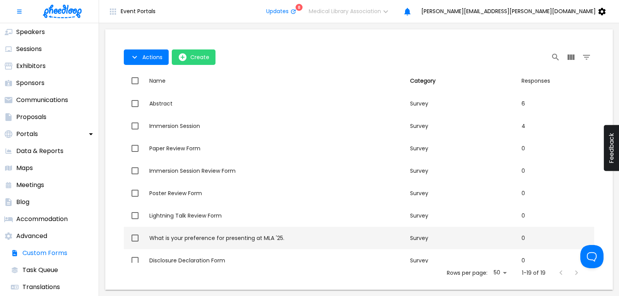
scroll to position [255, 0]
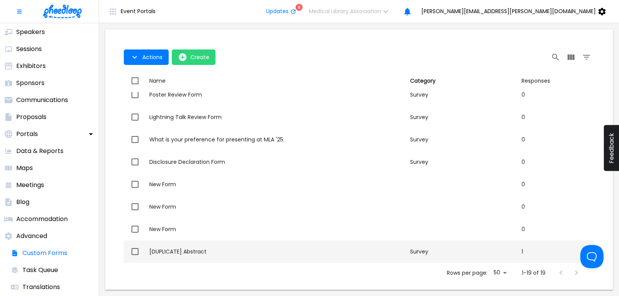
click at [192, 247] on td "Name [DUPLICATE] Abstract" at bounding box center [276, 252] width 261 height 22
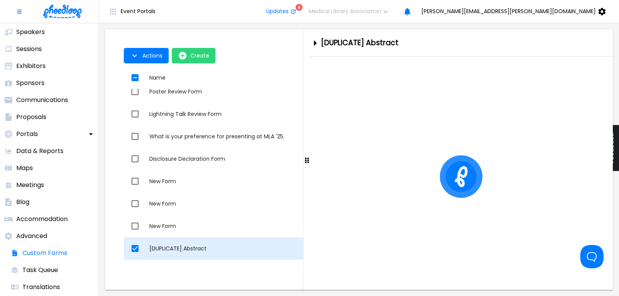
checkbox input "true"
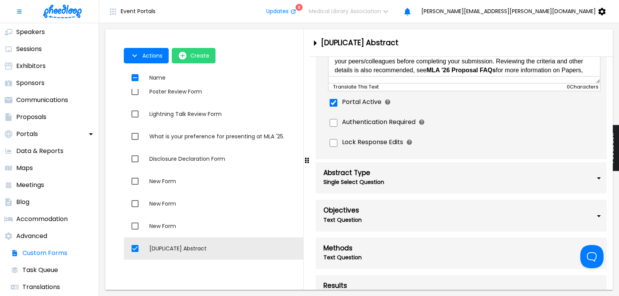
click at [462, 177] on div "Abstract Type" at bounding box center [420, 173] width 193 height 8
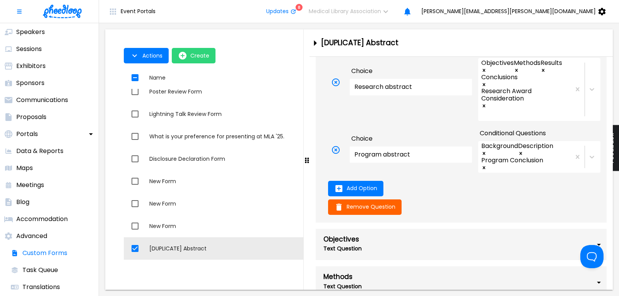
scroll to position [470, 0]
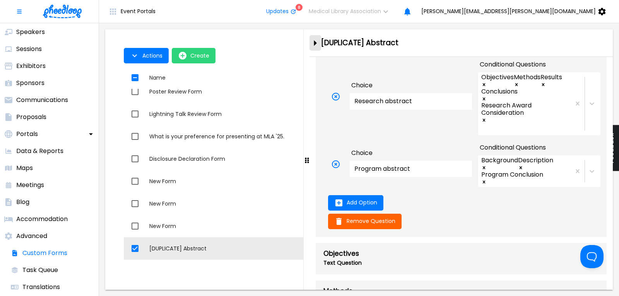
click at [317, 42] on icon "close-drawer" at bounding box center [315, 43] width 14 height 14
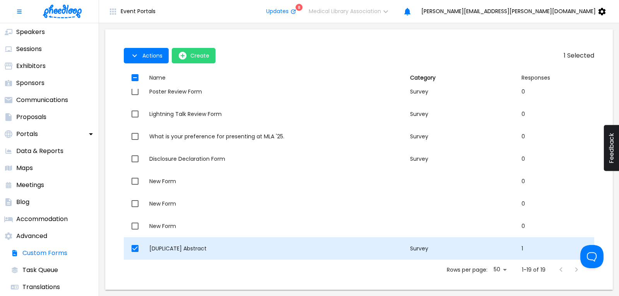
click at [186, 248] on div "[DUPLICATE] Abstract" at bounding box center [276, 249] width 255 height 8
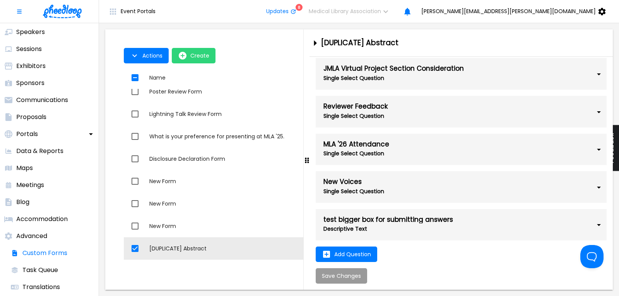
scroll to position [828, 0]
click at [460, 209] on div "test bigger box for submitting answers Descriptive Text" at bounding box center [461, 225] width 291 height 32
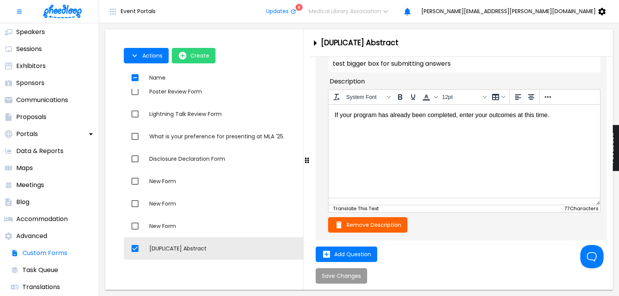
scroll to position [893, 0]
click at [392, 32] on icon "Click for more info" at bounding box center [389, 29] width 5 height 5
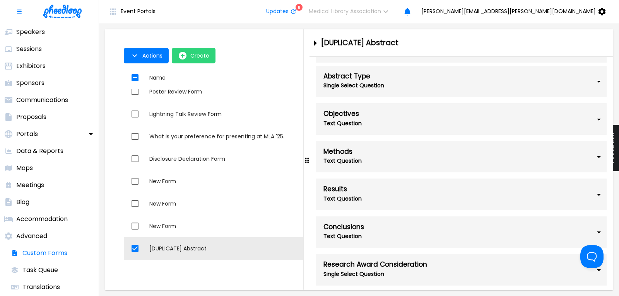
scroll to position [201, 0]
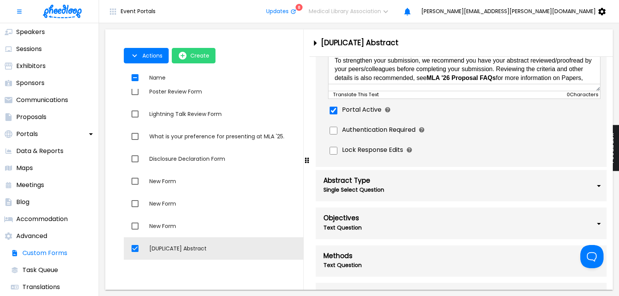
click at [514, 195] on div "Single Select Question" at bounding box center [420, 190] width 193 height 11
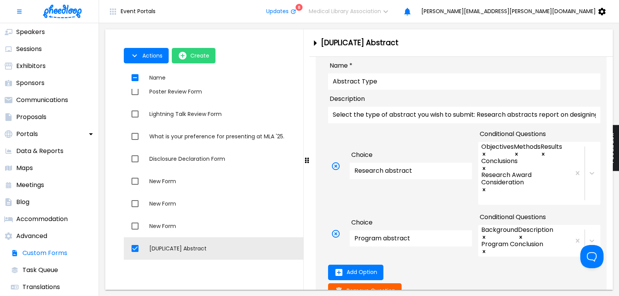
scroll to position [410, 0]
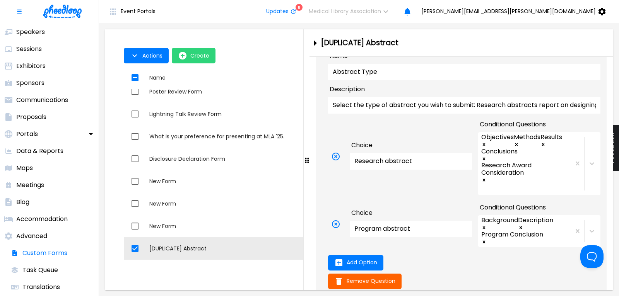
click at [569, 195] on div at bounding box center [584, 163] width 31 height 63
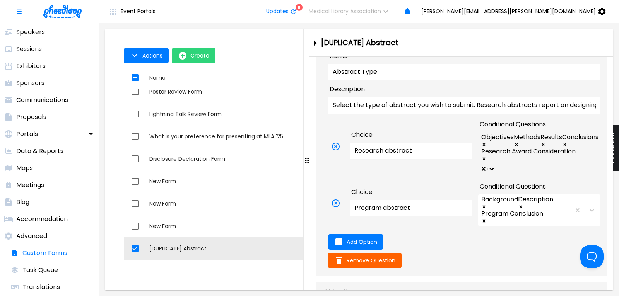
scroll to position [18, 0]
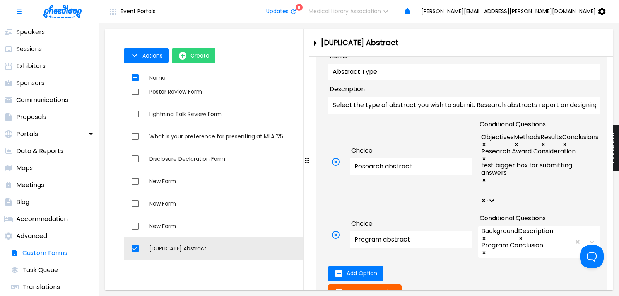
scroll to position [0, 0]
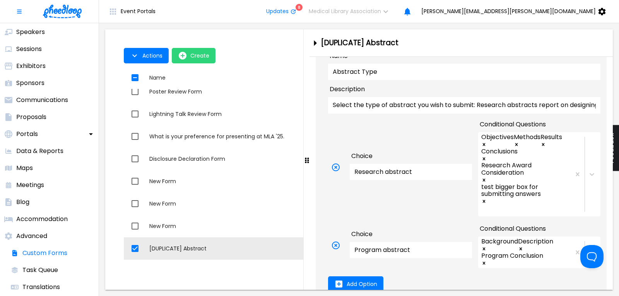
click at [357, 209] on div "Required Hide Question This option is only supported in the new website and por…" at bounding box center [464, 155] width 279 height 322
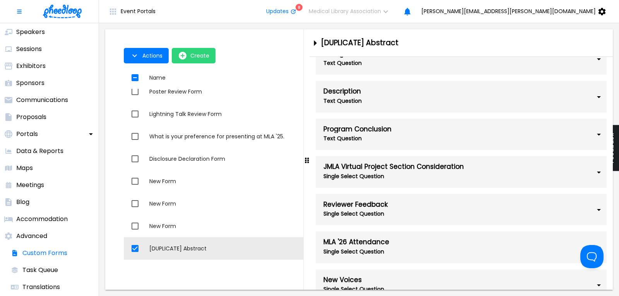
scroll to position [1152, 0]
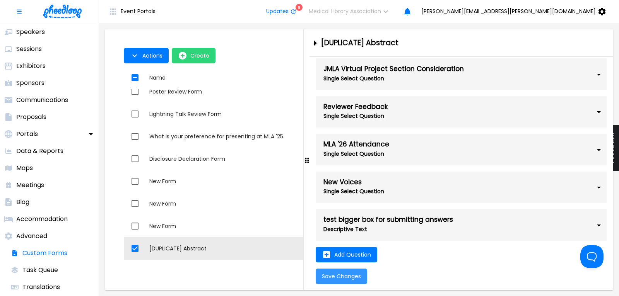
click at [344, 274] on span "Save Changes" at bounding box center [341, 277] width 39 height 6
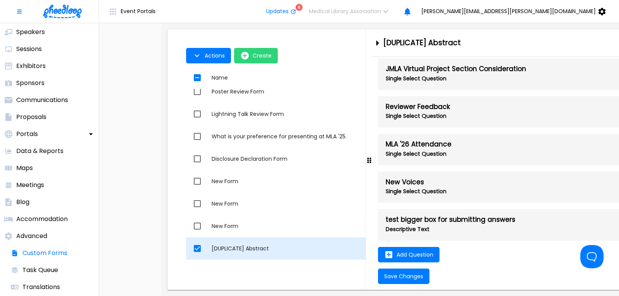
click at [212, 246] on div "[DUPLICATE] Abstract" at bounding box center [339, 249] width 255 height 8
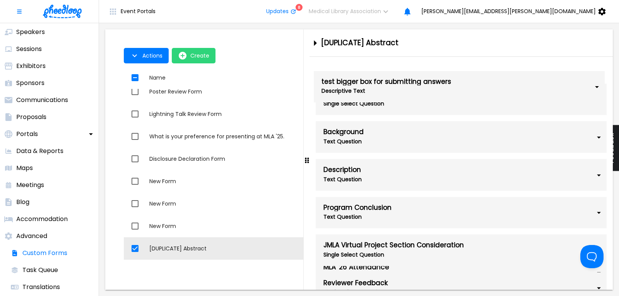
scroll to position [855, 0]
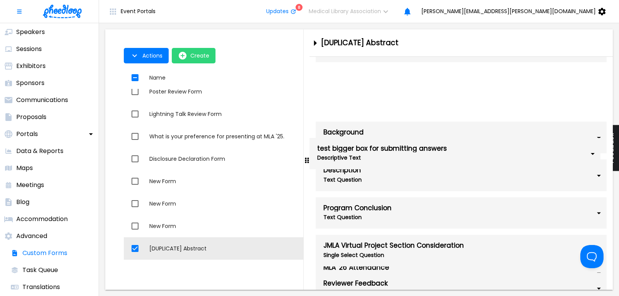
drag, startPoint x: 337, startPoint y: 211, endPoint x: 331, endPoint y: 152, distance: 59.1
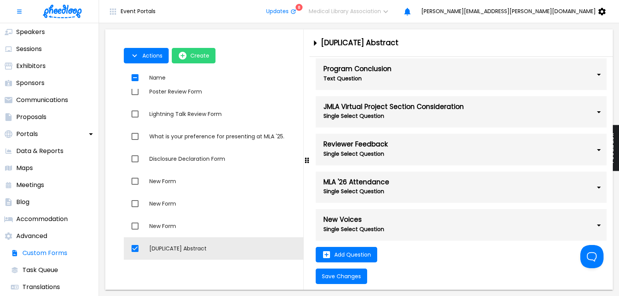
scroll to position [1152, 0]
click at [347, 275] on span "Save Changes" at bounding box center [341, 277] width 39 height 6
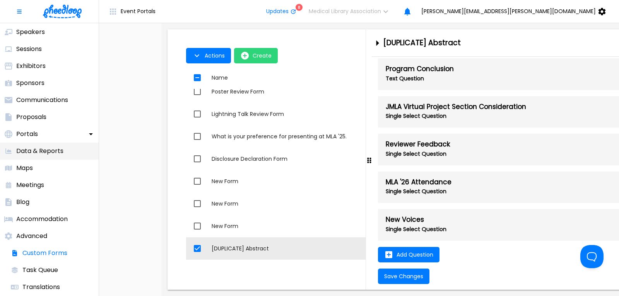
scroll to position [0, 0]
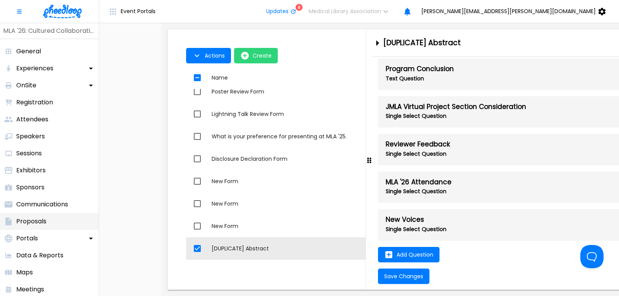
click at [37, 220] on p "Proposals" at bounding box center [31, 221] width 30 height 9
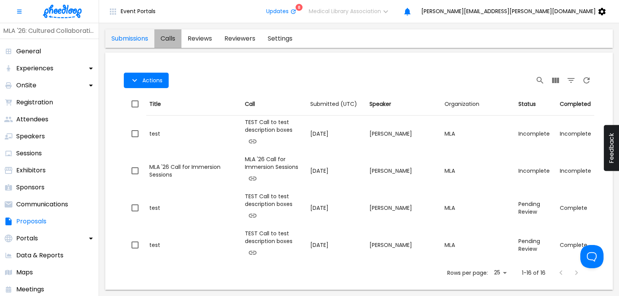
click at [174, 39] on link "calls" at bounding box center [167, 38] width 27 height 19
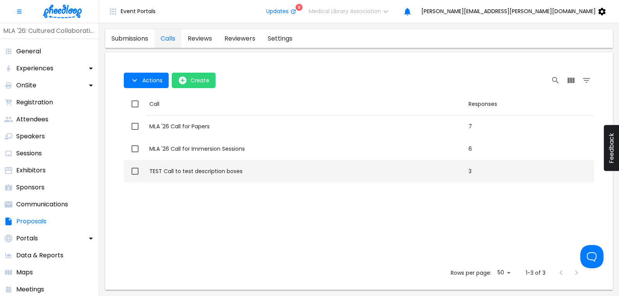
click at [193, 173] on div "TEST Call to test description boxes" at bounding box center [305, 172] width 313 height 8
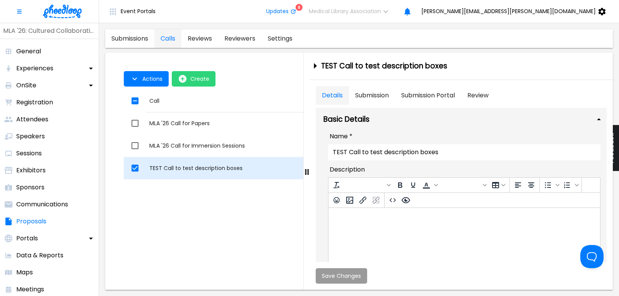
checkbox input "true"
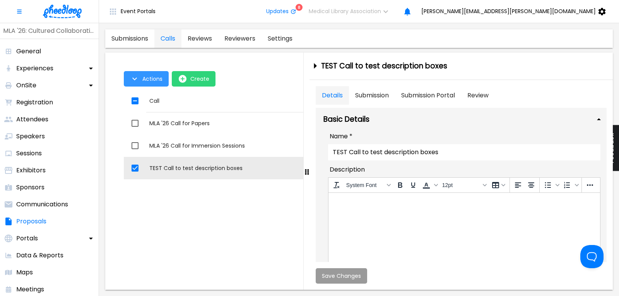
click at [151, 82] on span "Actions" at bounding box center [152, 79] width 20 height 6
click at [154, 98] on li "Application Link" at bounding box center [154, 97] width 60 height 14
click at [217, 170] on div at bounding box center [309, 148] width 619 height 296
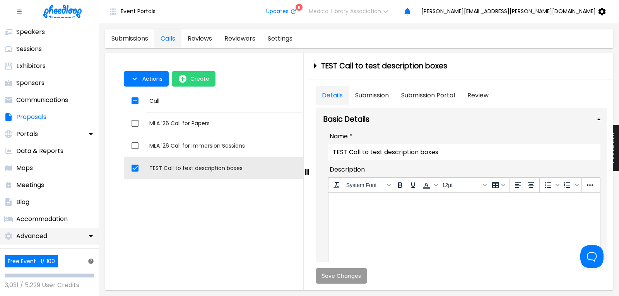
click at [43, 235] on p "Advanced" at bounding box center [31, 236] width 31 height 9
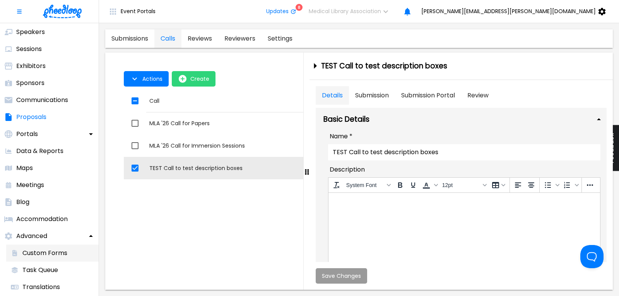
click at [41, 254] on p "Custom Forms" at bounding box center [44, 253] width 45 height 9
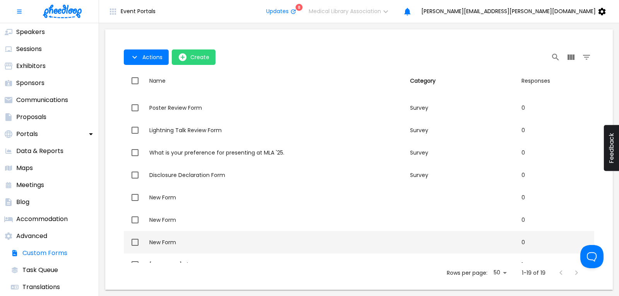
scroll to position [255, 0]
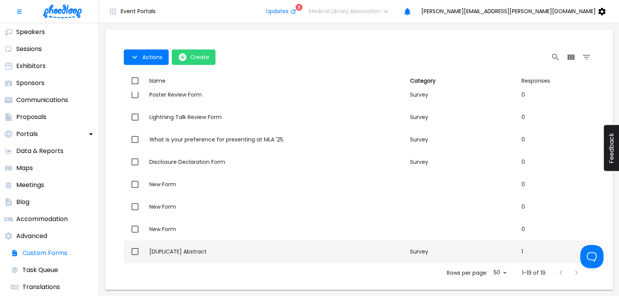
click at [200, 253] on div "[DUPLICATE] Abstract" at bounding box center [276, 252] width 255 height 8
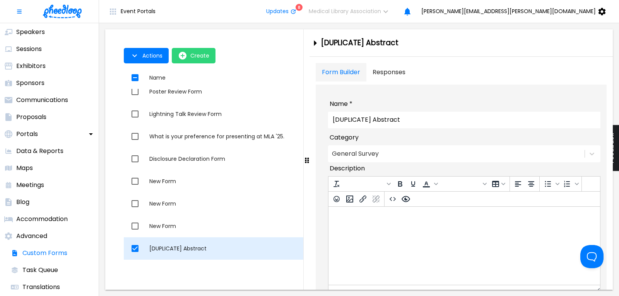
checkbox input "true"
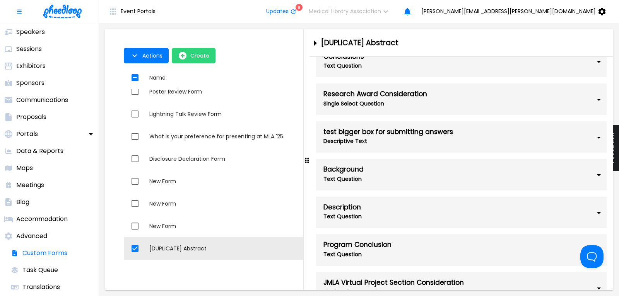
scroll to position [522, 0]
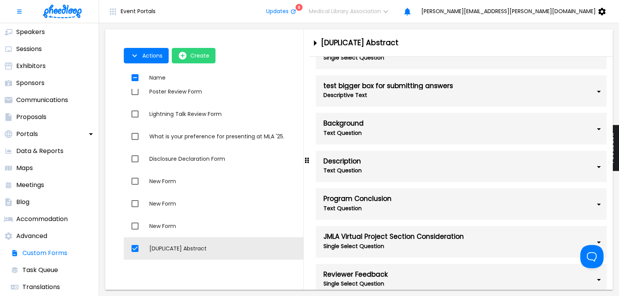
click at [594, 96] on icon at bounding box center [598, 91] width 9 height 9
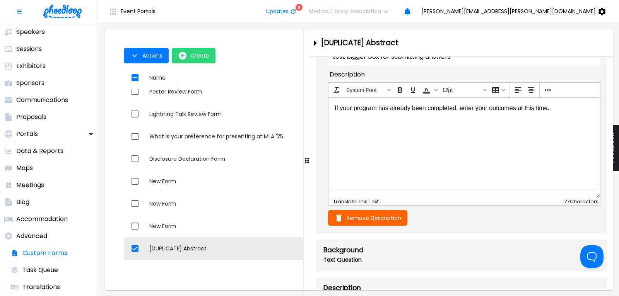
scroll to position [575, 0]
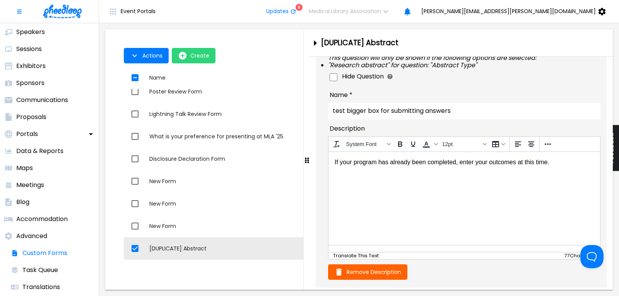
click at [594, 44] on icon at bounding box center [598, 39] width 9 height 9
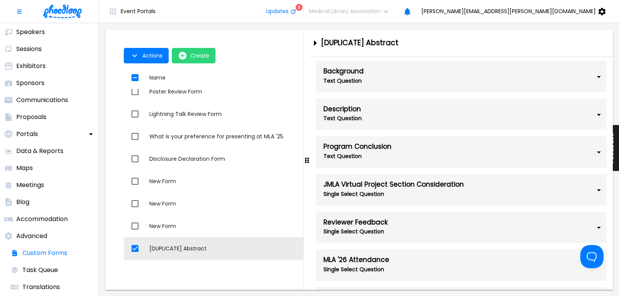
click at [324, 49] on icon at bounding box center [324, 39] width 0 height 19
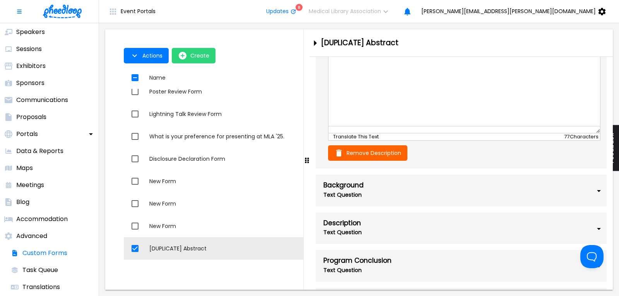
scroll to position [784, 0]
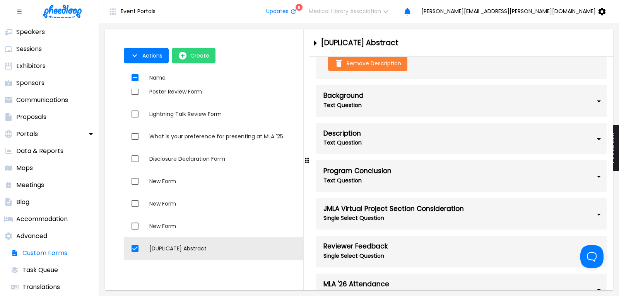
click at [383, 67] on span "Remove Description" at bounding box center [374, 63] width 55 height 6
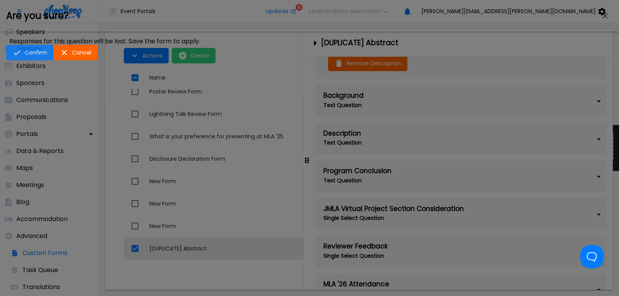
click at [53, 60] on button "Confirm" at bounding box center [29, 52] width 47 height 15
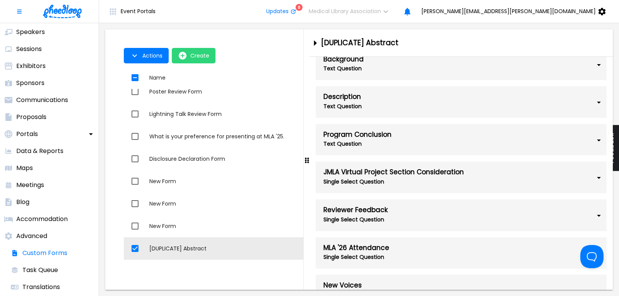
scroll to position [778, 0]
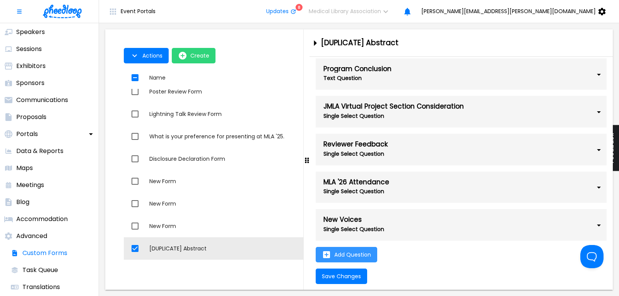
click at [326, 254] on icon "Add Question" at bounding box center [326, 254] width 9 height 9
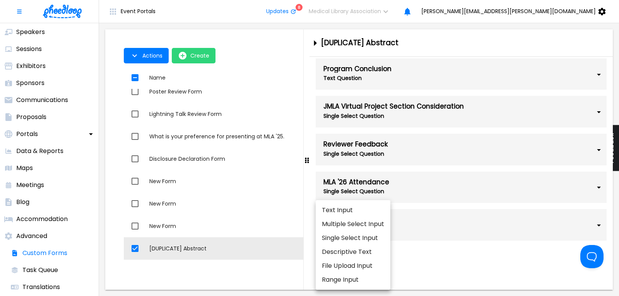
click at [440, 268] on div at bounding box center [309, 148] width 619 height 296
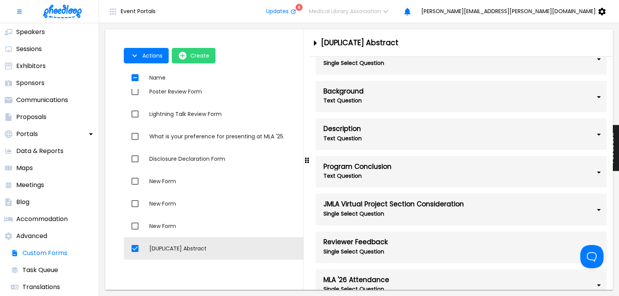
scroll to position [360, 0]
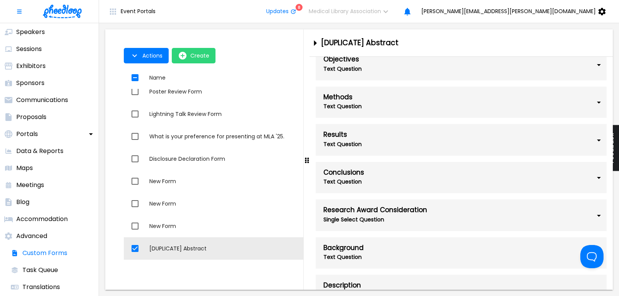
click at [375, 187] on div "Text Question" at bounding box center [420, 181] width 193 height 11
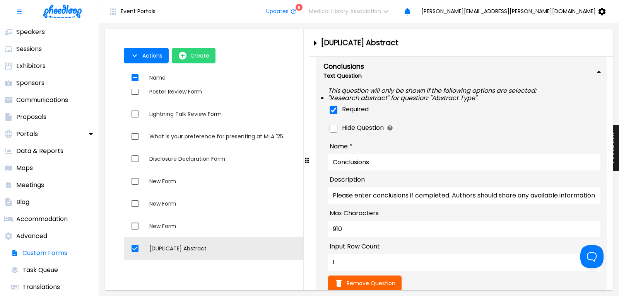
scroll to position [465, 0]
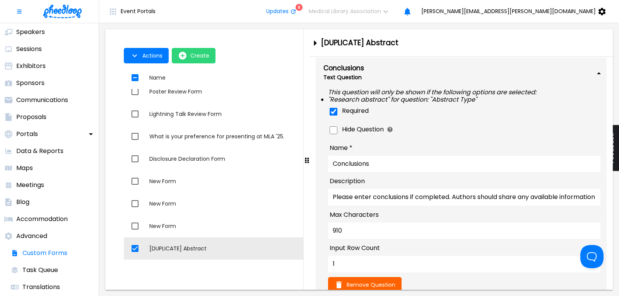
click at [433, 34] on div "Results" at bounding box center [420, 31] width 193 height 8
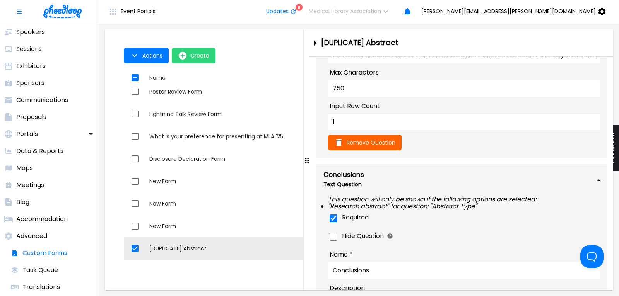
scroll to position [308, 0]
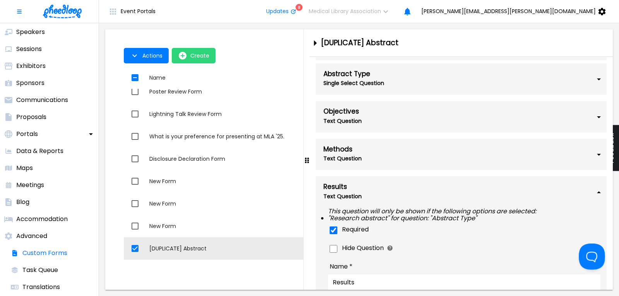
click at [590, 252] on button "Open Beacon popover" at bounding box center [590, 255] width 23 height 23
type input "input row count"
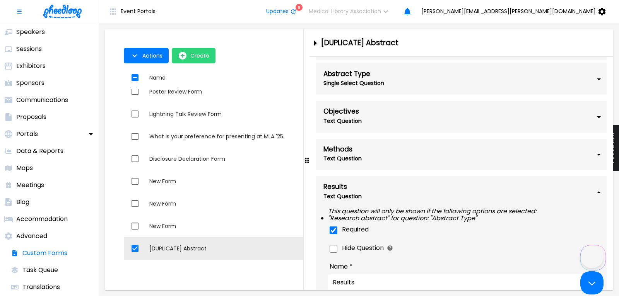
scroll to position [284, 0]
click at [408, 127] on div "Text Question" at bounding box center [420, 121] width 193 height 11
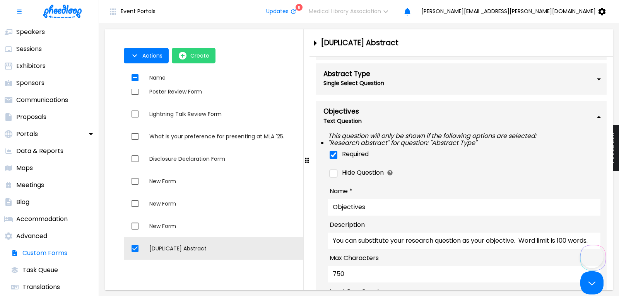
click at [594, 287] on button "Close Beacon popover" at bounding box center [590, 284] width 23 height 23
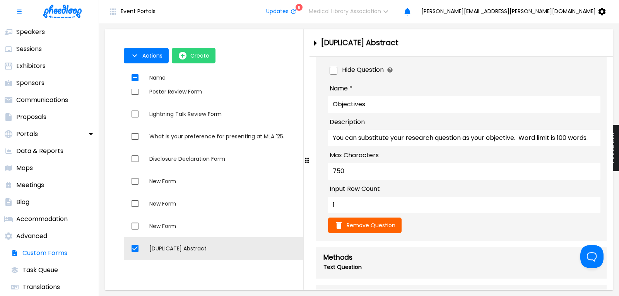
scroll to position [413, 0]
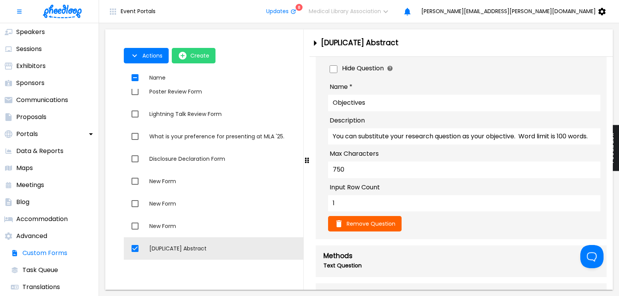
click at [357, 212] on input "1" at bounding box center [464, 203] width 272 height 16
type input "5"
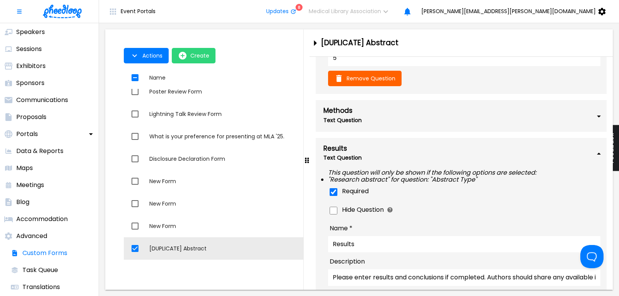
scroll to position [569, 0]
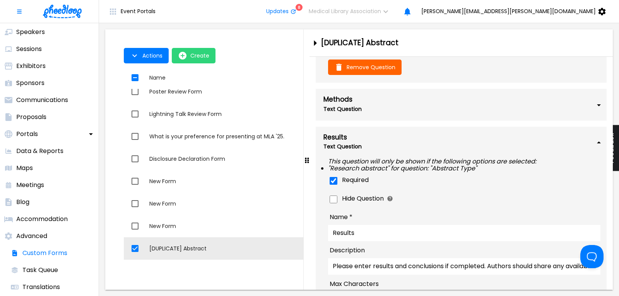
click at [385, 104] on div "Methods" at bounding box center [420, 100] width 193 height 8
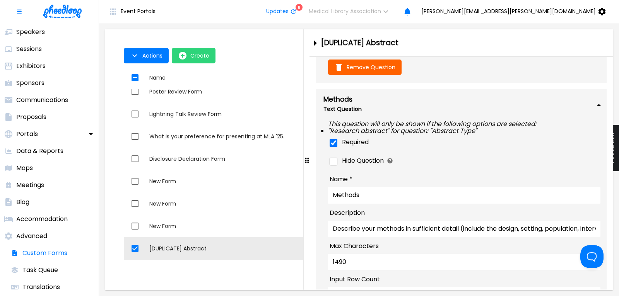
scroll to position [726, 0]
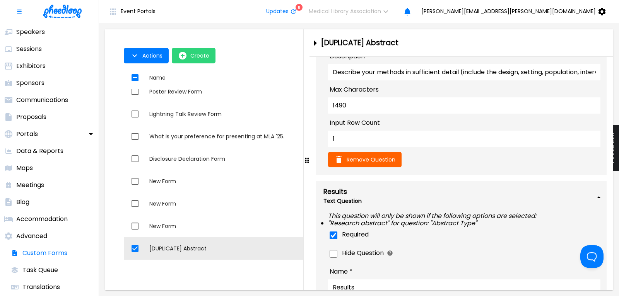
click at [359, 147] on input "1" at bounding box center [464, 139] width 272 height 16
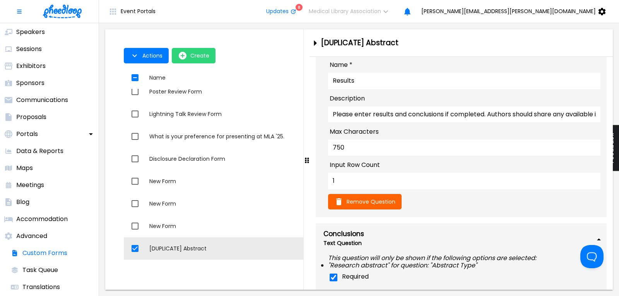
scroll to position [935, 0]
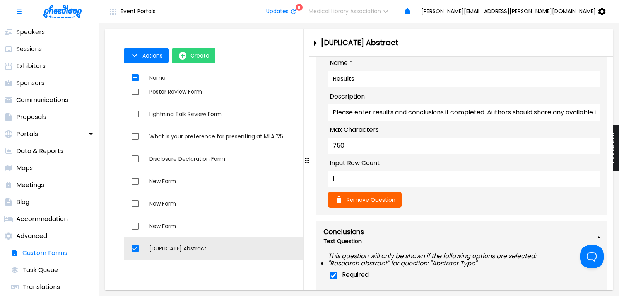
type input "5"
click at [354, 187] on input "1" at bounding box center [464, 179] width 272 height 16
type input "5"
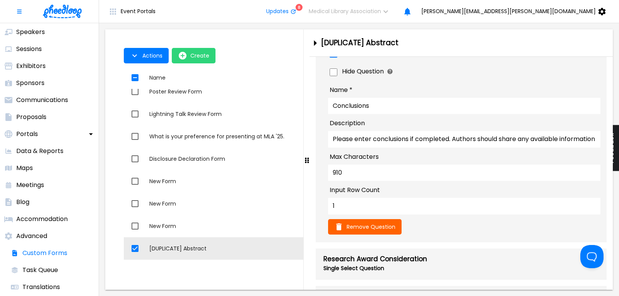
scroll to position [1196, 0]
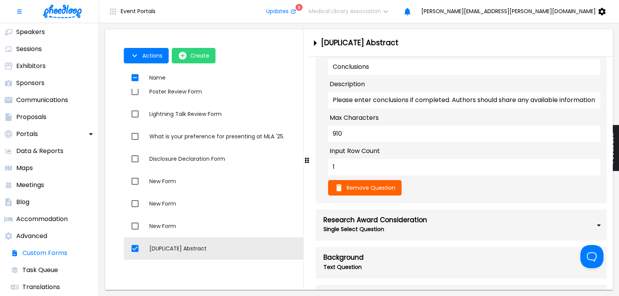
click at [355, 175] on input "1" at bounding box center [464, 167] width 272 height 16
type input "5"
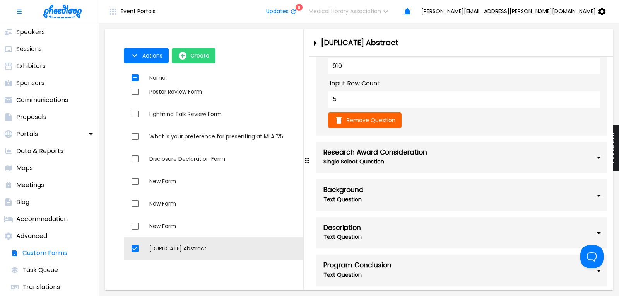
scroll to position [1190, 0]
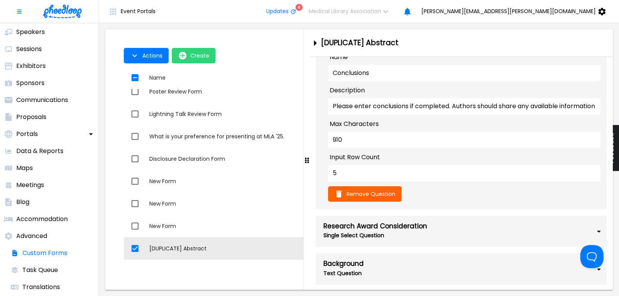
click at [351, 181] on input "5" at bounding box center [464, 173] width 272 height 16
type input "1"
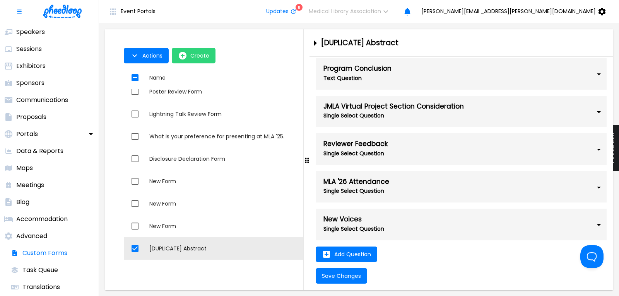
scroll to position [1660, 0]
click at [346, 276] on span "Save Changes" at bounding box center [341, 276] width 39 height 6
click at [40, 116] on p "Proposals" at bounding box center [31, 117] width 30 height 9
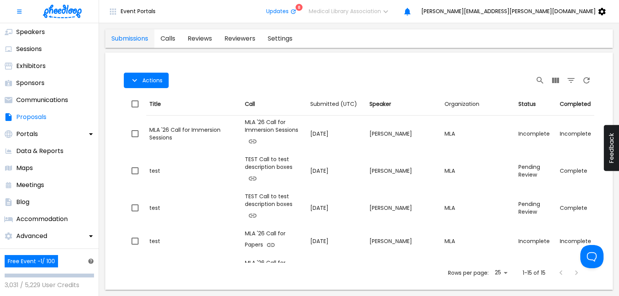
click at [168, 38] on link "calls" at bounding box center [167, 38] width 27 height 19
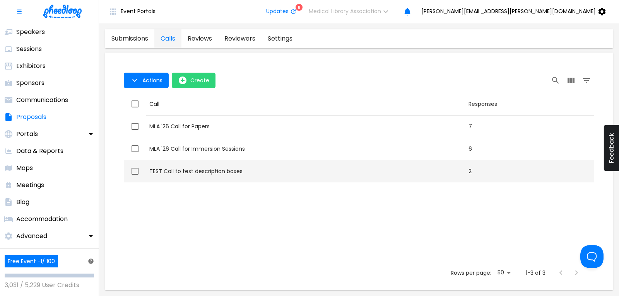
click at [214, 169] on div "TEST Call to test description boxes" at bounding box center [305, 172] width 313 height 8
checkbox input "true"
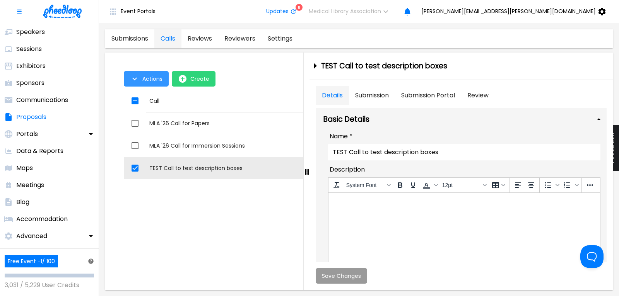
click at [143, 80] on span "Actions" at bounding box center [152, 79] width 20 height 6
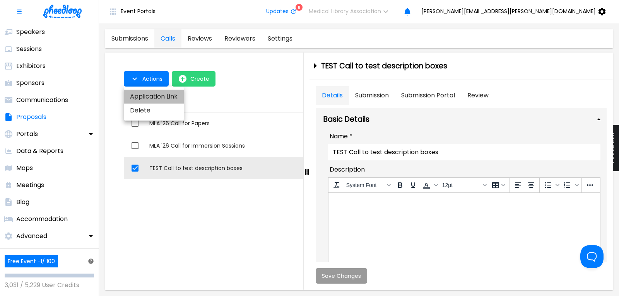
click at [151, 95] on li "Application Link" at bounding box center [154, 97] width 60 height 14
click at [41, 234] on div at bounding box center [309, 148] width 619 height 296
click at [41, 234] on p "Advanced" at bounding box center [31, 236] width 31 height 9
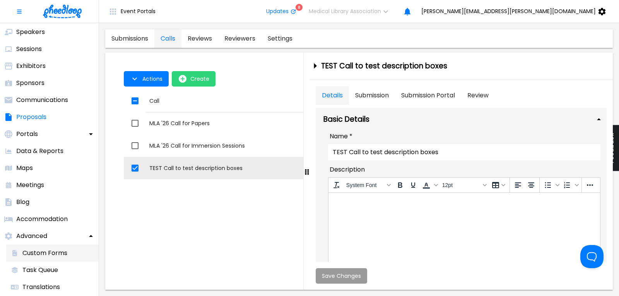
drag, startPoint x: 46, startPoint y: 249, endPoint x: 82, endPoint y: 245, distance: 36.5
click at [47, 249] on li "Custom Forms" at bounding box center [52, 253] width 92 height 17
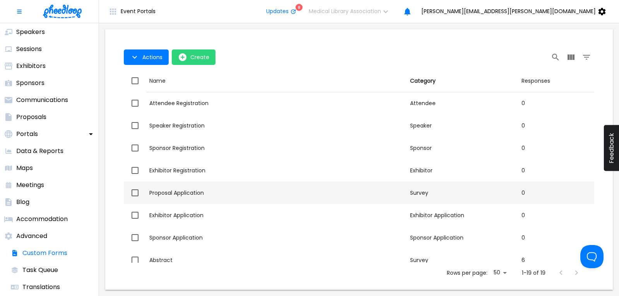
scroll to position [104, 0]
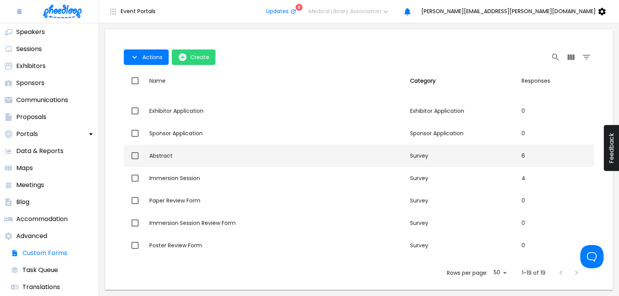
click at [183, 155] on div "Abstract" at bounding box center [276, 156] width 255 height 8
checkbox input "true"
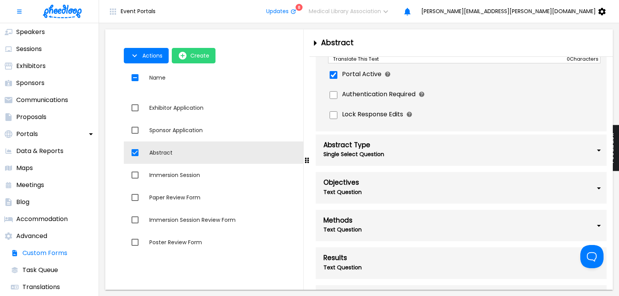
scroll to position [261, 0]
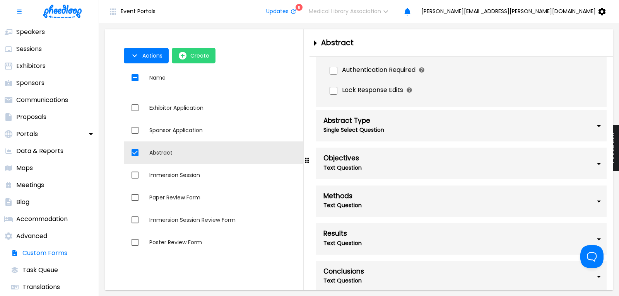
click at [434, 163] on div "Objectives" at bounding box center [420, 159] width 193 height 8
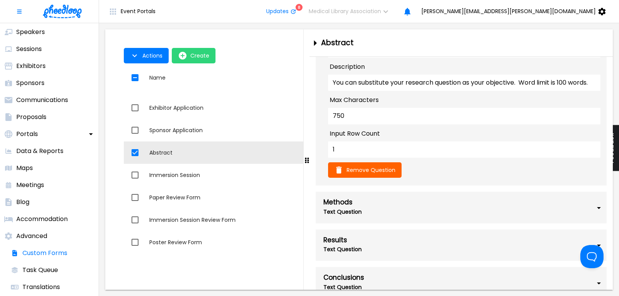
scroll to position [470, 0]
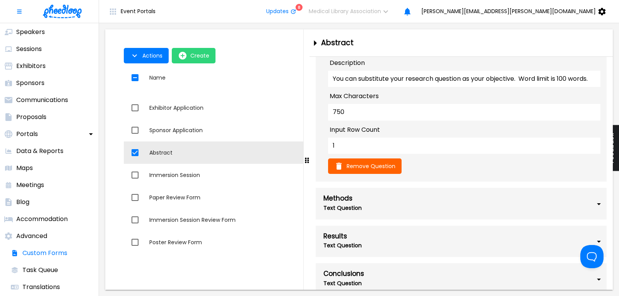
click at [349, 154] on input "1" at bounding box center [464, 146] width 272 height 16
click at [412, 203] on div "Methods" at bounding box center [420, 199] width 193 height 8
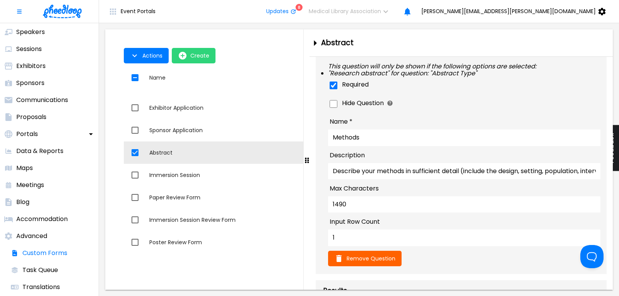
scroll to position [679, 0]
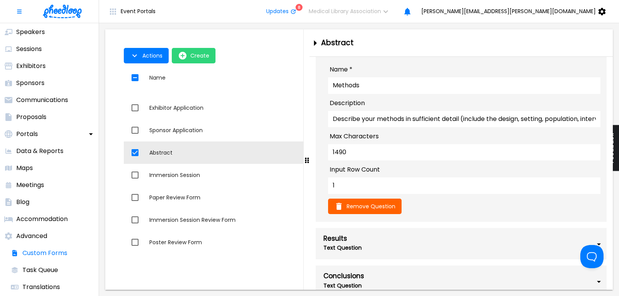
type input "5"
click at [357, 194] on input "1" at bounding box center [464, 186] width 272 height 16
type input "5"
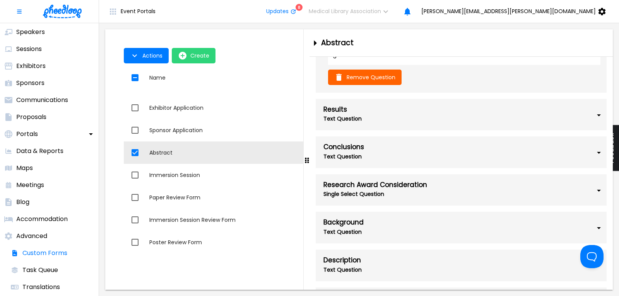
scroll to position [836, 0]
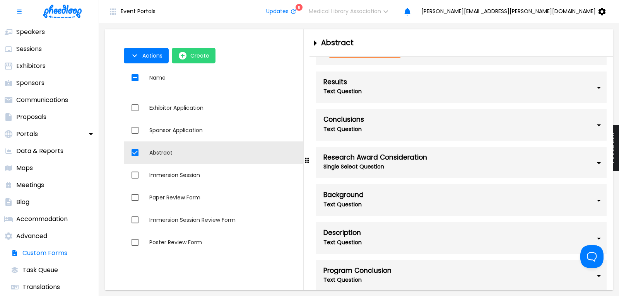
click at [400, 86] on div "Results" at bounding box center [420, 83] width 193 height 8
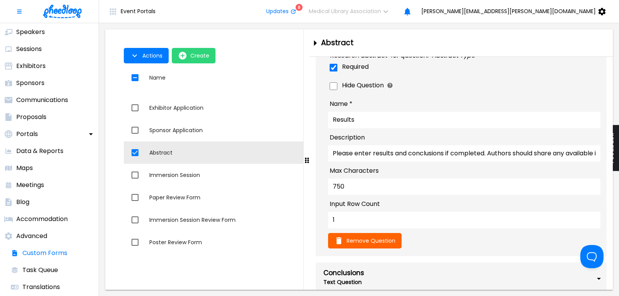
scroll to position [940, 0]
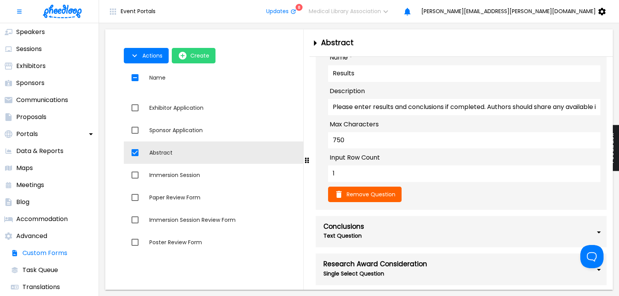
click at [358, 182] on input "1" at bounding box center [464, 174] width 272 height 16
type input "5"
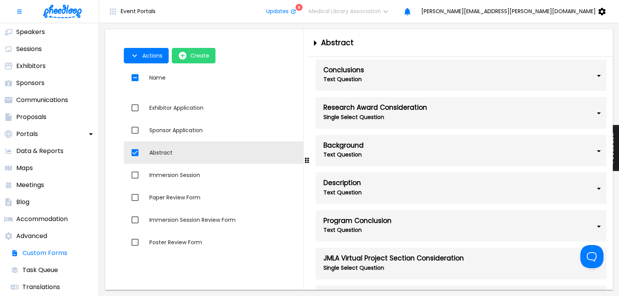
click at [404, 85] on div "Text Question" at bounding box center [420, 79] width 193 height 11
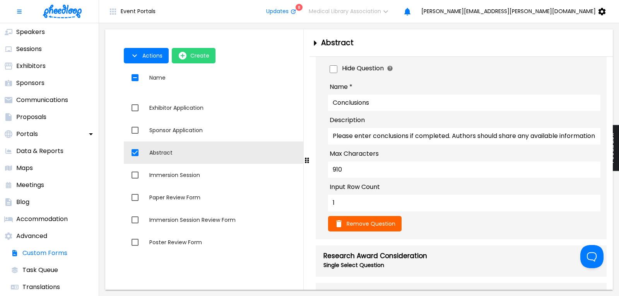
scroll to position [1202, 0]
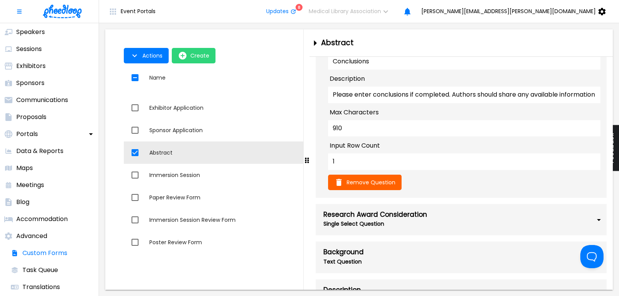
click at [358, 170] on input "1" at bounding box center [464, 162] width 272 height 16
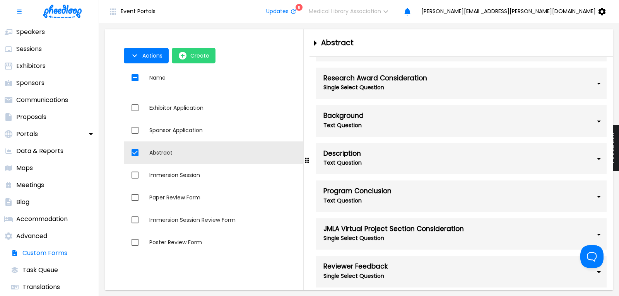
scroll to position [1358, 0]
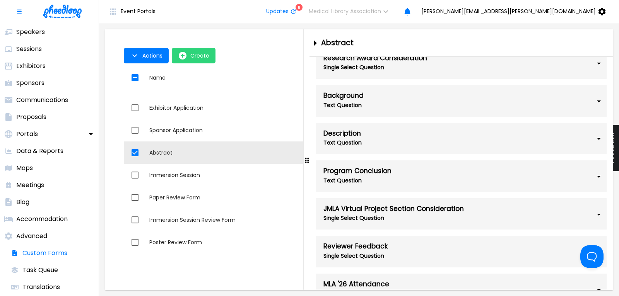
click at [412, 111] on div "Text Question" at bounding box center [420, 105] width 193 height 11
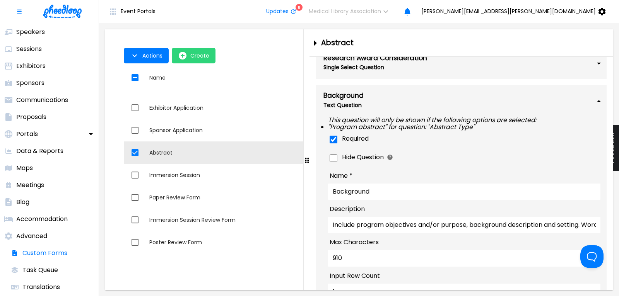
scroll to position [1515, 0]
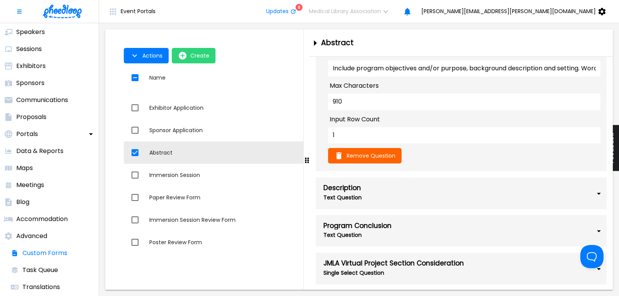
type input "5"
click at [377, 144] on input "1" at bounding box center [464, 135] width 272 height 16
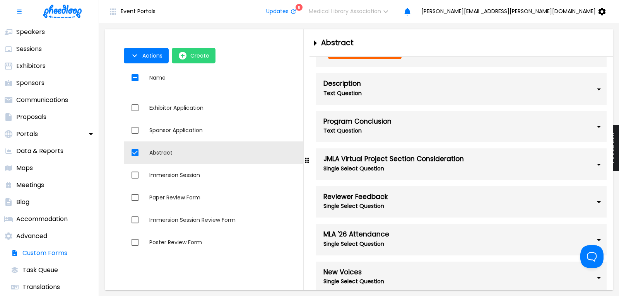
click at [435, 99] on div "Text Question" at bounding box center [420, 93] width 193 height 11
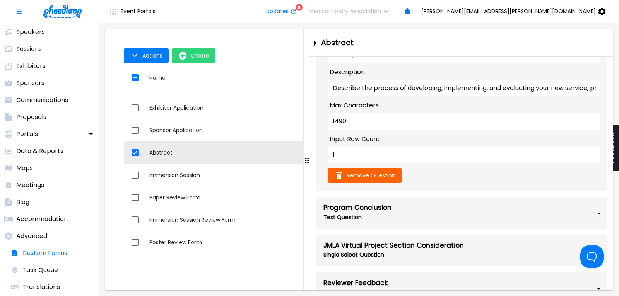
scroll to position [1776, 0]
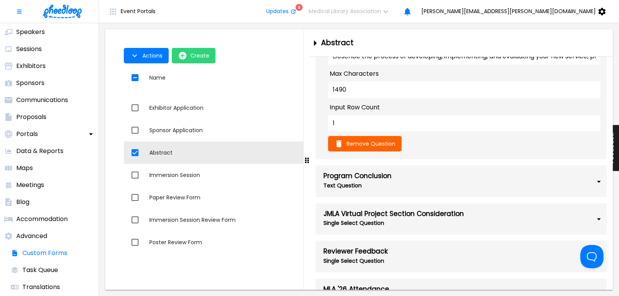
type input "5"
click at [355, 132] on input "1" at bounding box center [464, 123] width 272 height 16
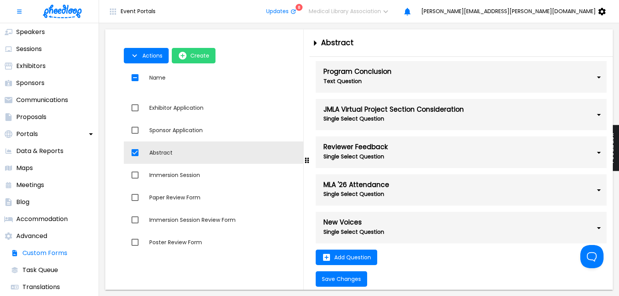
click at [413, 87] on div "Text Question" at bounding box center [420, 81] width 193 height 11
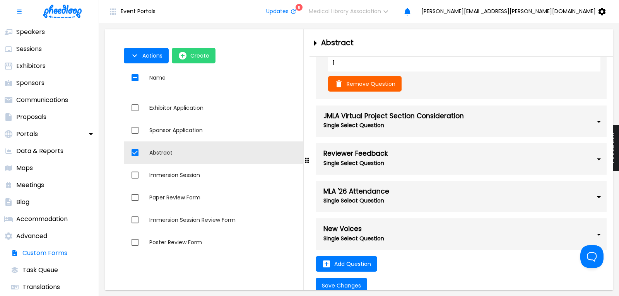
scroll to position [2090, 0]
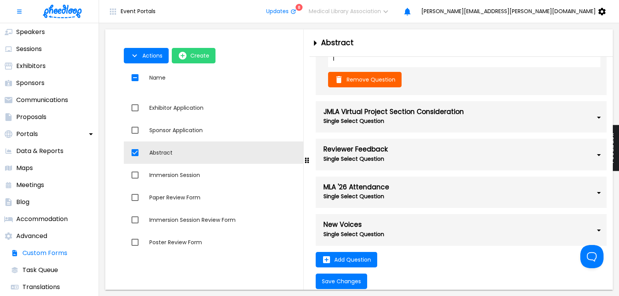
type input "5"
click at [367, 67] on input "1" at bounding box center [464, 59] width 272 height 16
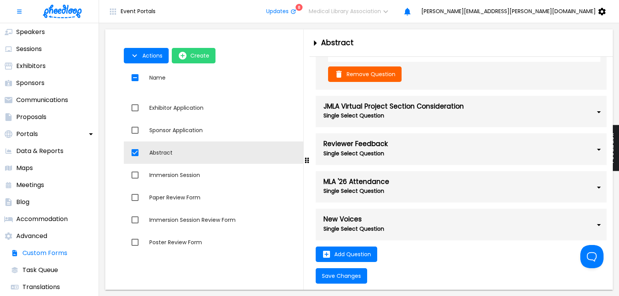
scroll to position [2322, 0]
type input "5"
click at [349, 274] on span "Save Changes" at bounding box center [341, 276] width 39 height 6
click at [39, 115] on p "Proposals" at bounding box center [31, 117] width 30 height 9
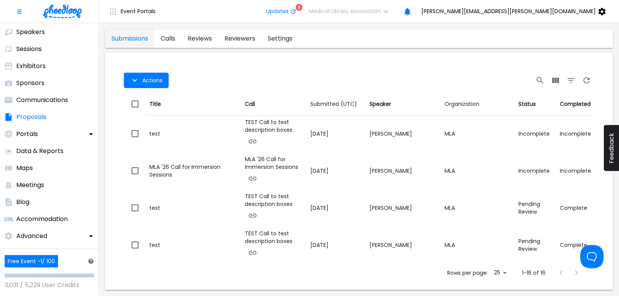
click at [176, 39] on link "calls" at bounding box center [167, 38] width 27 height 19
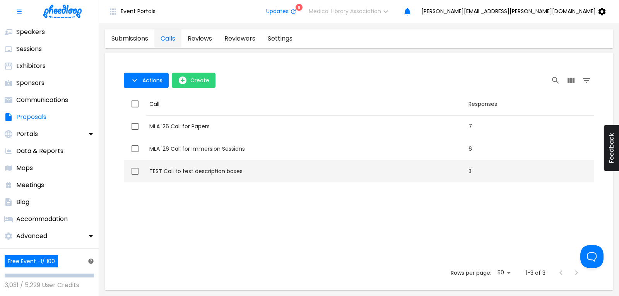
click at [137, 173] on input "checkbox" at bounding box center [135, 171] width 16 height 16
checkbox input "true"
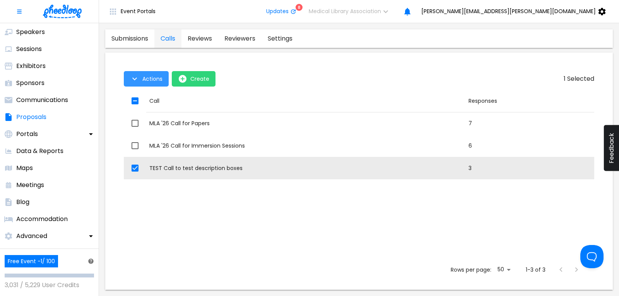
click at [149, 79] on span "Actions" at bounding box center [152, 79] width 20 height 6
click at [141, 113] on li "Delete" at bounding box center [154, 111] width 60 height 14
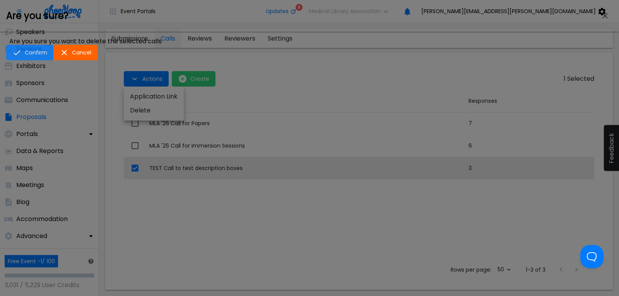
click at [47, 56] on span "Confirm" at bounding box center [36, 53] width 22 height 6
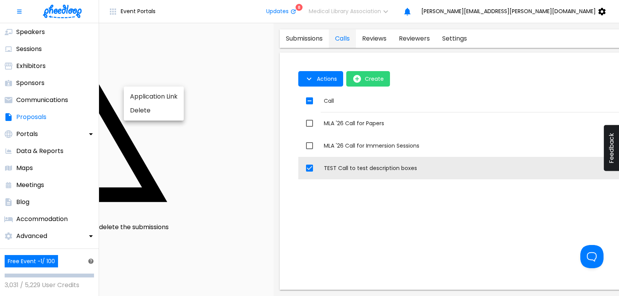
click at [298, 87] on div at bounding box center [309, 148] width 619 height 296
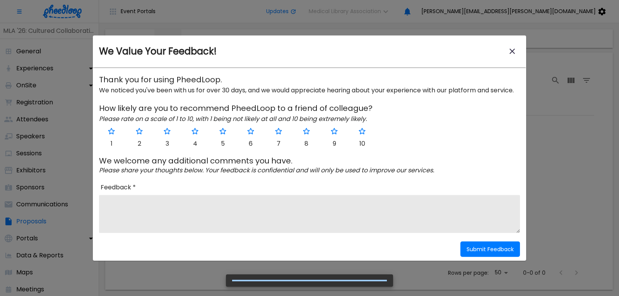
scroll to position [83, 0]
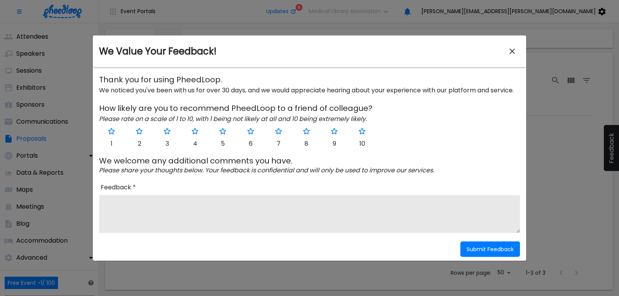
drag, startPoint x: 514, startPoint y: 53, endPoint x: 470, endPoint y: 79, distance: 51.0
click at [514, 53] on icon "close-modal" at bounding box center [512, 51] width 5 height 5
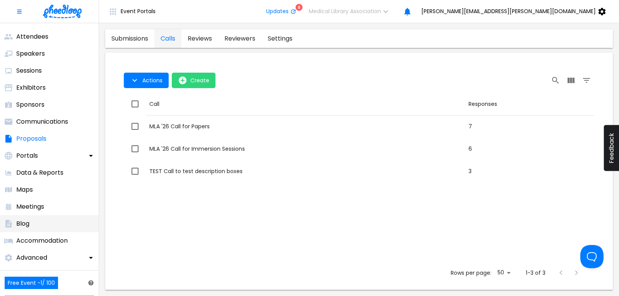
scroll to position [0, 0]
click at [36, 140] on p "Proposals" at bounding box center [31, 138] width 30 height 9
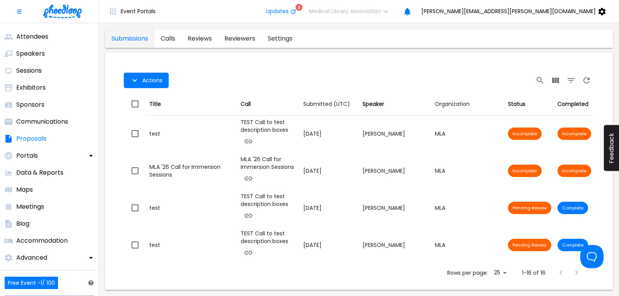
click at [168, 36] on link "calls" at bounding box center [167, 38] width 27 height 19
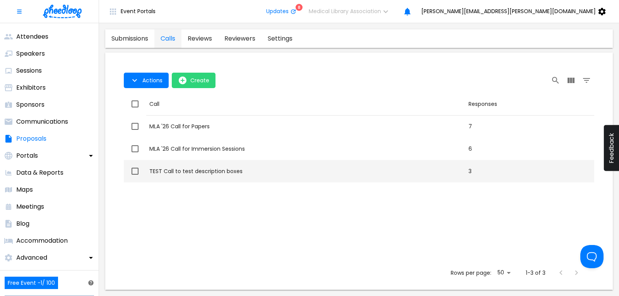
click at [216, 169] on div "TEST Call to test description boxes" at bounding box center [305, 172] width 313 height 8
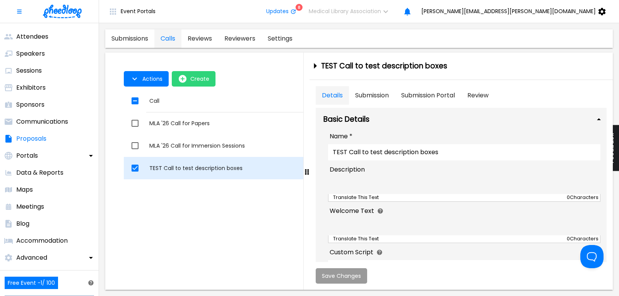
checkbox input "true"
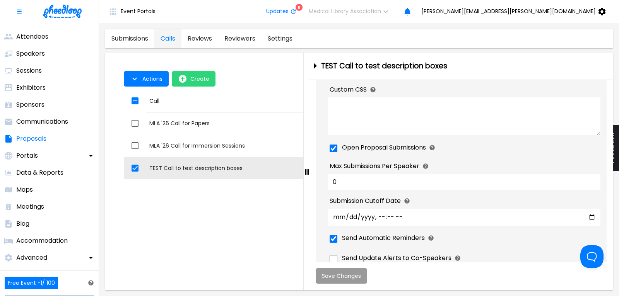
scroll to position [500, 0]
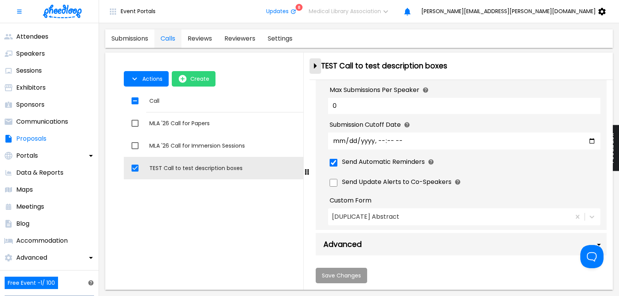
click at [315, 66] on icon "close-drawer" at bounding box center [315, 66] width 3 height 6
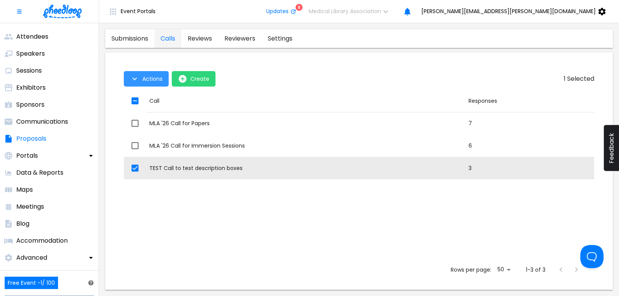
click at [139, 82] on icon "button" at bounding box center [134, 78] width 9 height 9
click at [272, 296] on div at bounding box center [309, 296] width 619 height 0
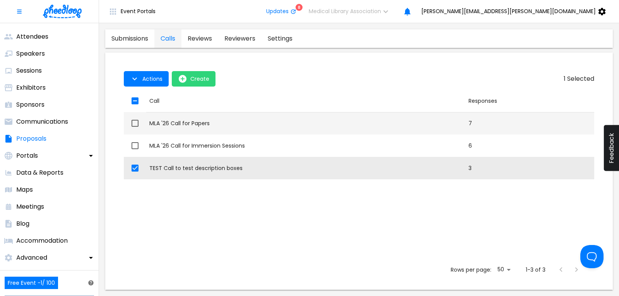
click at [177, 123] on div "MLA '26 Call for Papers" at bounding box center [305, 124] width 313 height 8
checkbox input "true"
checkbox input "false"
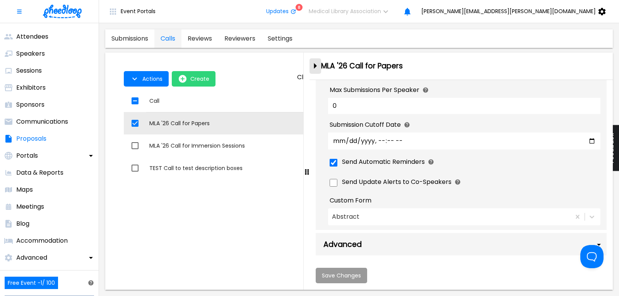
click at [317, 65] on icon "close-drawer" at bounding box center [315, 66] width 14 height 14
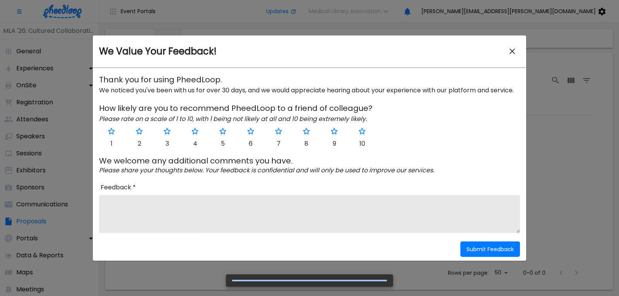
scroll to position [83, 0]
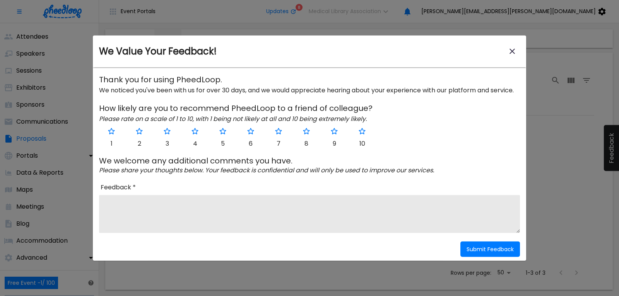
click at [514, 48] on icon "close-modal" at bounding box center [512, 51] width 9 height 9
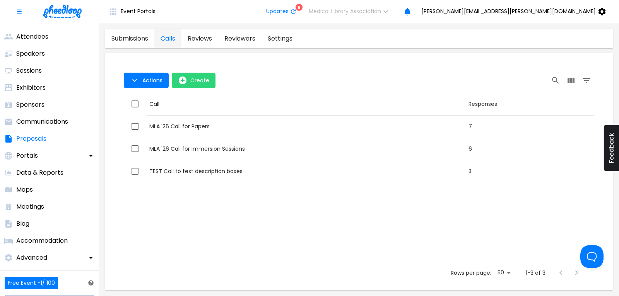
scroll to position [0, 0]
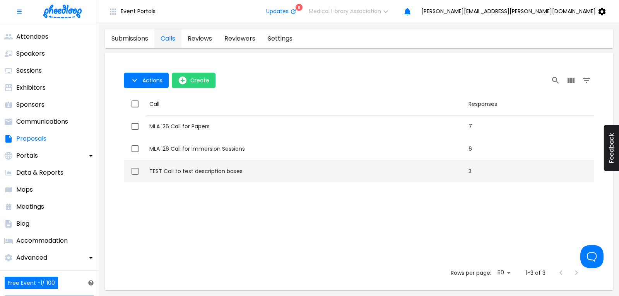
click at [133, 171] on input "checkbox" at bounding box center [135, 171] width 16 height 16
checkbox input "true"
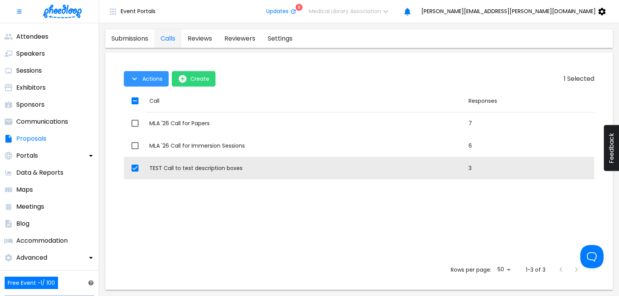
click at [146, 77] on span "Actions" at bounding box center [152, 79] width 20 height 6
click at [146, 77] on div at bounding box center [309, 148] width 619 height 296
click at [145, 39] on link "submissions" at bounding box center [129, 38] width 49 height 19
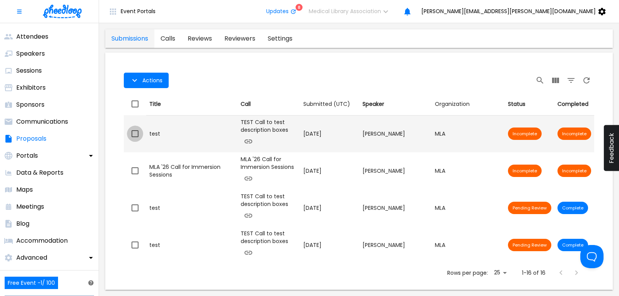
click at [132, 130] on input "checkbox" at bounding box center [135, 134] width 16 height 16
checkbox input "true"
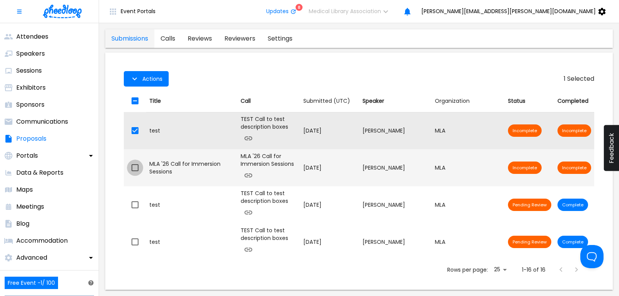
click at [136, 160] on input "checkbox" at bounding box center [135, 168] width 16 height 16
checkbox input "true"
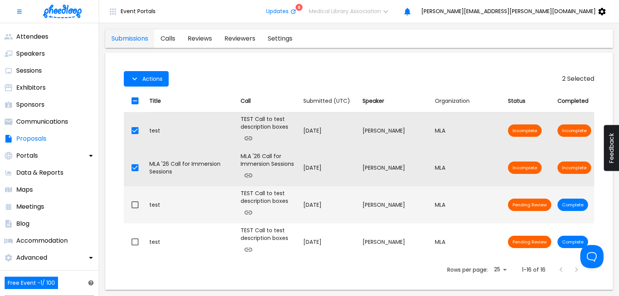
click at [134, 197] on input "checkbox" at bounding box center [135, 205] width 16 height 16
checkbox input "true"
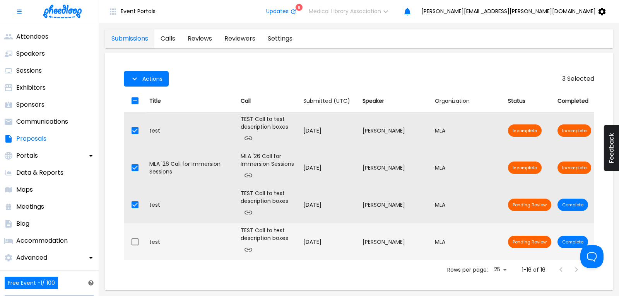
click at [133, 234] on input "checkbox" at bounding box center [135, 242] width 16 height 16
checkbox input "true"
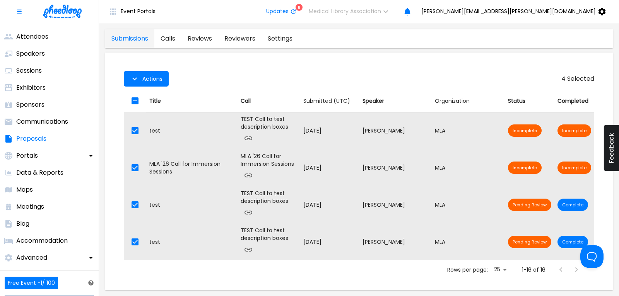
drag, startPoint x: 135, startPoint y: 253, endPoint x: 139, endPoint y: 250, distance: 5.0
click at [135, 267] on input "checkbox" at bounding box center [135, 275] width 16 height 16
checkbox input "true"
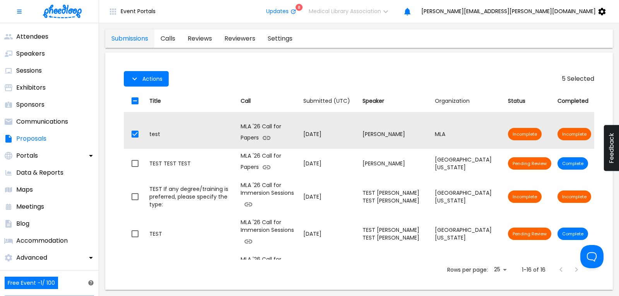
scroll to position [157, 0]
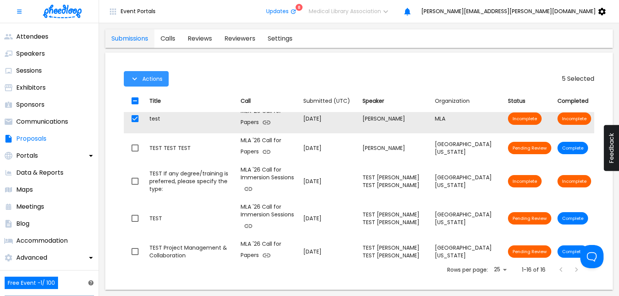
click at [145, 80] on span "Actions" at bounding box center [152, 79] width 20 height 6
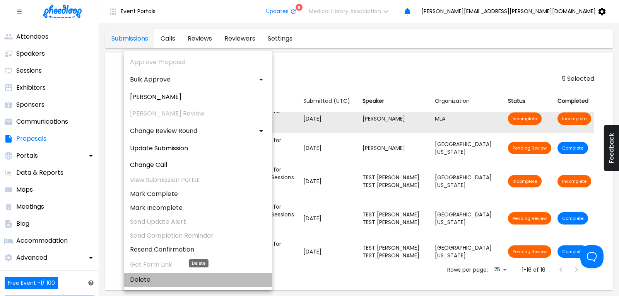
click at [144, 279] on li "Delete" at bounding box center [198, 280] width 148 height 14
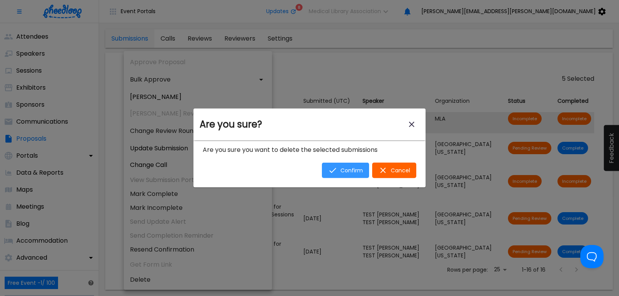
drag, startPoint x: 342, startPoint y: 175, endPoint x: 347, endPoint y: 169, distance: 7.7
click at [342, 175] on button "Confirm" at bounding box center [345, 170] width 47 height 15
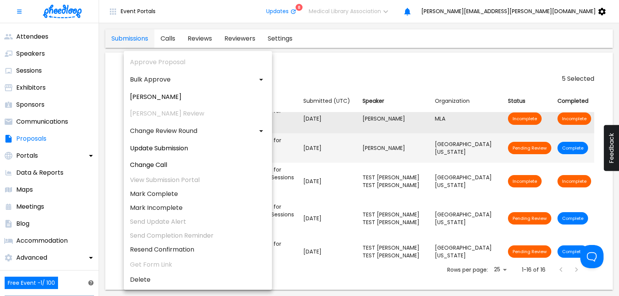
checkbox input "false"
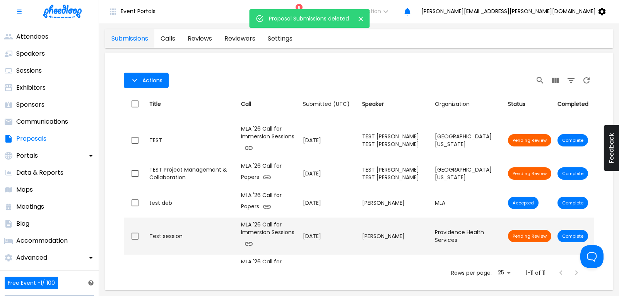
scroll to position [0, 0]
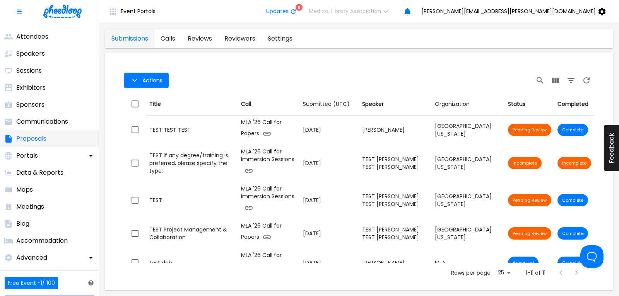
click at [34, 139] on p "Proposals" at bounding box center [31, 138] width 30 height 9
click at [169, 39] on link "calls" at bounding box center [167, 38] width 27 height 19
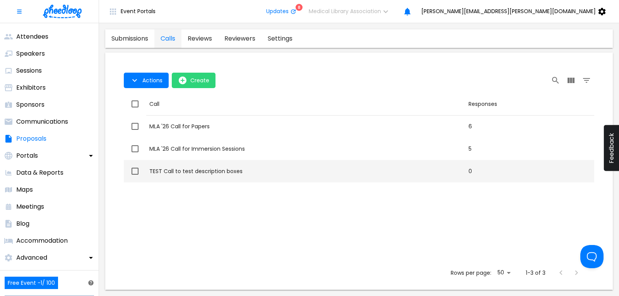
click at [135, 173] on input "checkbox" at bounding box center [135, 171] width 16 height 16
checkbox input "true"
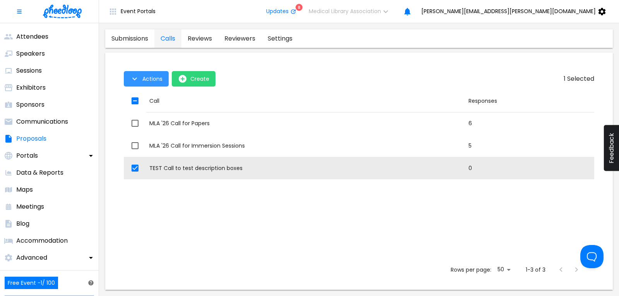
click at [150, 81] on span "Actions" at bounding box center [152, 79] width 20 height 6
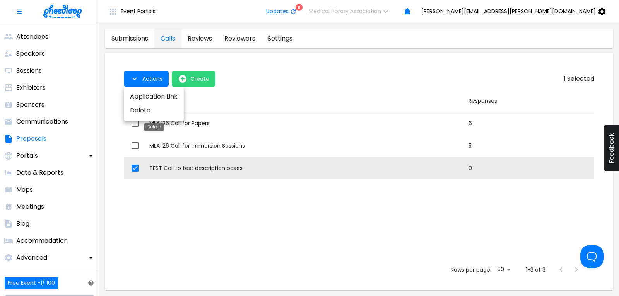
click at [142, 111] on li "Delete" at bounding box center [154, 111] width 60 height 14
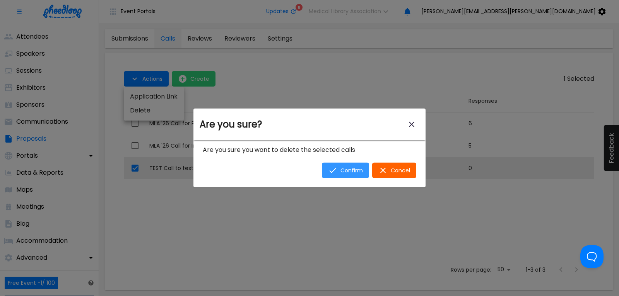
click at [348, 171] on span "Confirm" at bounding box center [352, 171] width 22 height 6
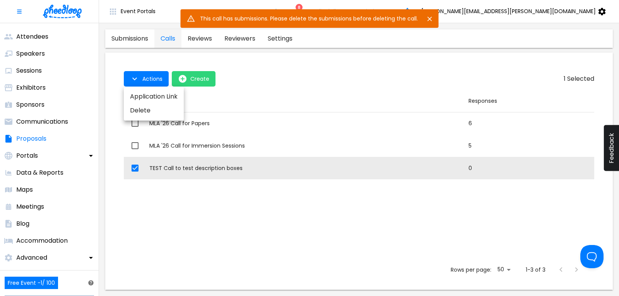
click at [431, 17] on icon "Close" at bounding box center [430, 19] width 8 height 8
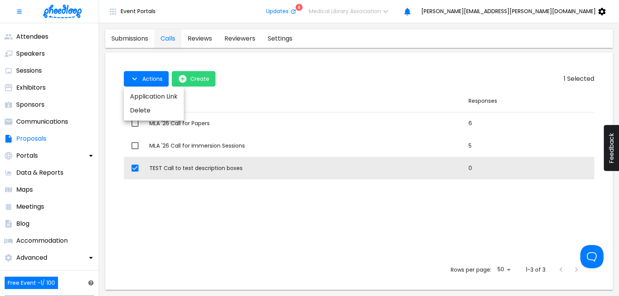
click at [285, 80] on div at bounding box center [309, 148] width 619 height 296
click at [140, 39] on link "submissions" at bounding box center [129, 38] width 49 height 19
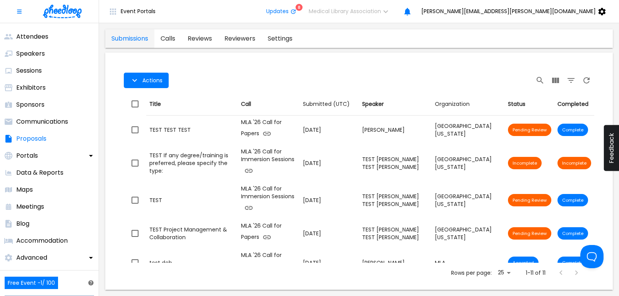
click at [170, 37] on link "calls" at bounding box center [167, 38] width 27 height 19
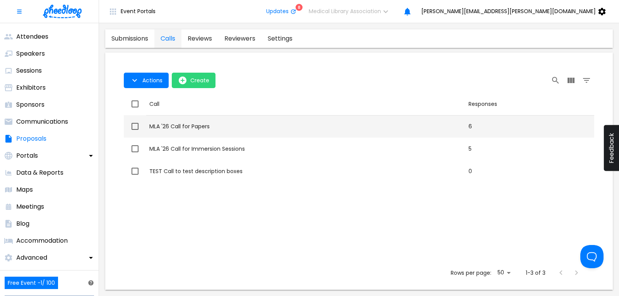
click at [173, 124] on div "MLA '26 Call for Papers" at bounding box center [305, 127] width 313 height 8
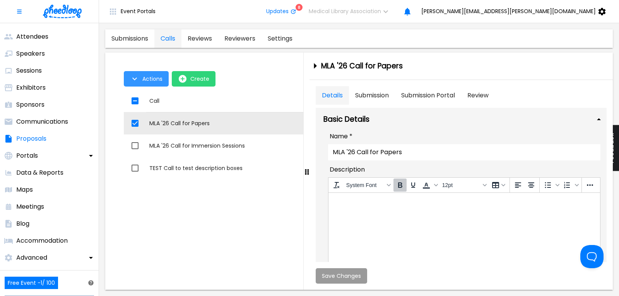
click at [141, 83] on button "Actions" at bounding box center [146, 78] width 45 height 15
click at [151, 96] on li "Application Link" at bounding box center [154, 97] width 60 height 14
click at [207, 145] on div at bounding box center [309, 148] width 619 height 296
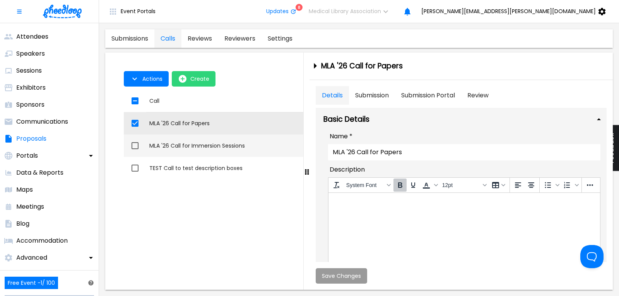
click at [209, 143] on div "MLA '26 Call for Immersion Sessions" at bounding box center [305, 146] width 313 height 8
checkbox input "false"
checkbox input "true"
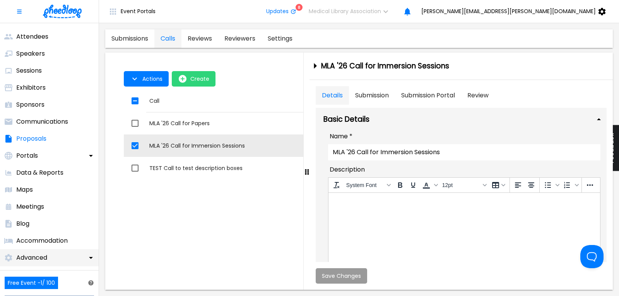
click at [41, 256] on p "Advanced" at bounding box center [31, 257] width 31 height 9
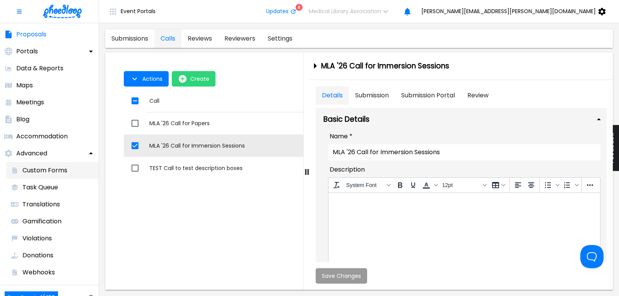
click at [46, 166] on p "Custom Forms" at bounding box center [44, 170] width 45 height 9
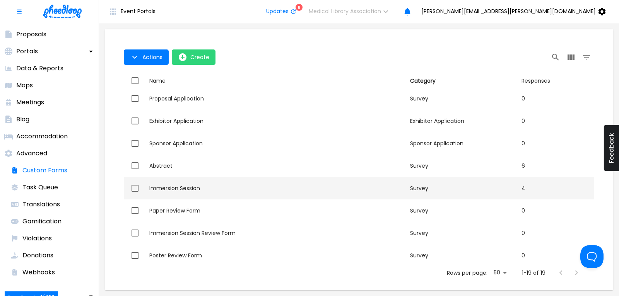
scroll to position [104, 0]
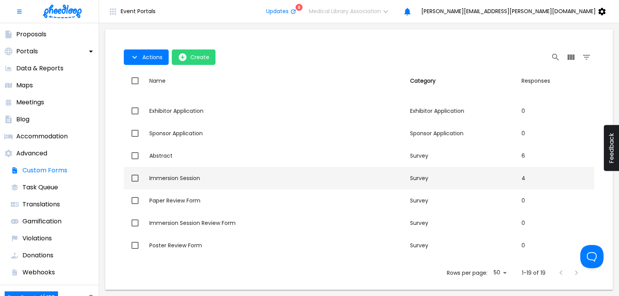
click at [185, 175] on div "Immersion Session" at bounding box center [276, 179] width 255 height 8
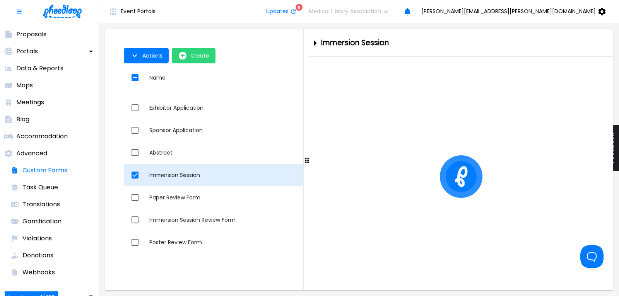
checkbox input "true"
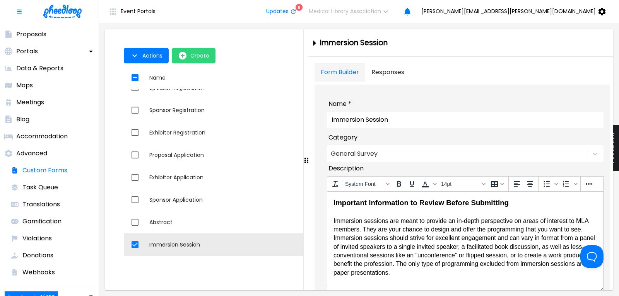
scroll to position [52, 0]
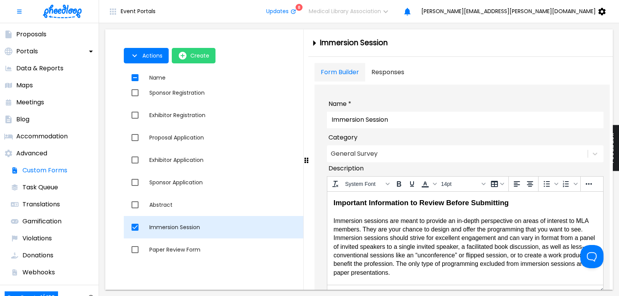
click at [192, 228] on div "Immersion Session" at bounding box center [276, 228] width 255 height 8
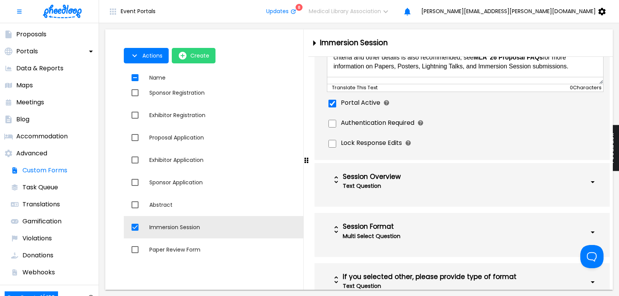
scroll to position [209, 0]
click at [471, 179] on div "Session Overview" at bounding box center [439, 177] width 193 height 8
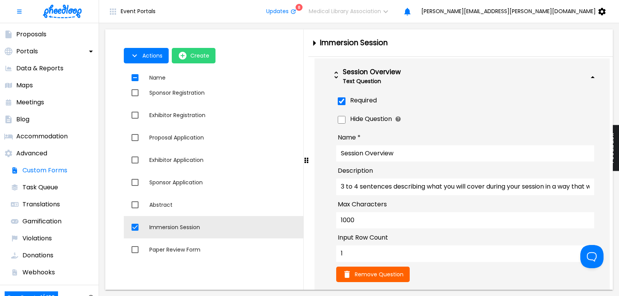
scroll to position [313, 0]
click at [353, 262] on input "1" at bounding box center [465, 253] width 258 height 16
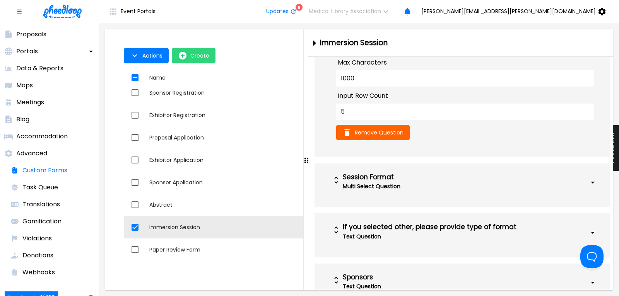
scroll to position [470, 0]
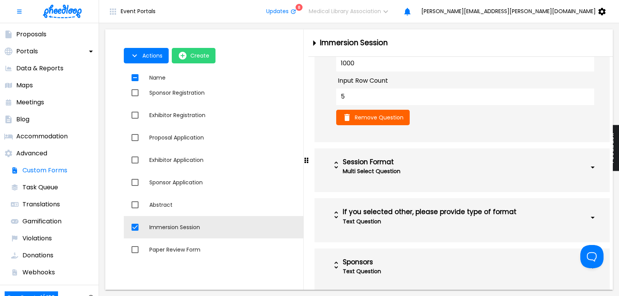
click at [438, 177] on div "Multi Select Question" at bounding box center [439, 171] width 193 height 11
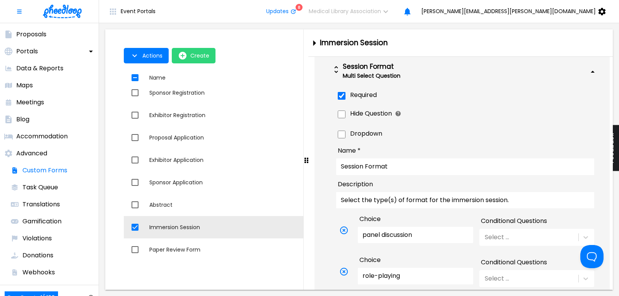
scroll to position [522, 0]
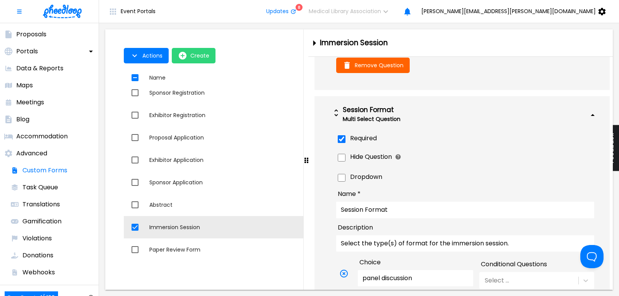
click at [443, 114] on div "Session Format" at bounding box center [439, 110] width 193 height 8
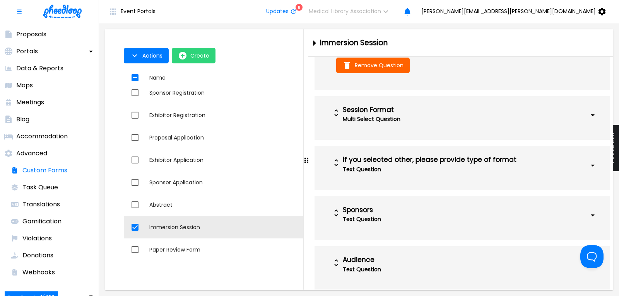
click at [435, 175] on div "Text Question" at bounding box center [439, 169] width 193 height 11
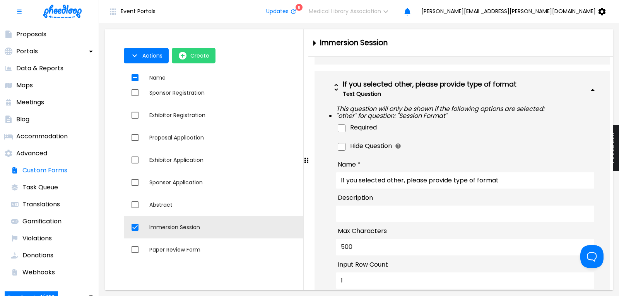
scroll to position [627, 0]
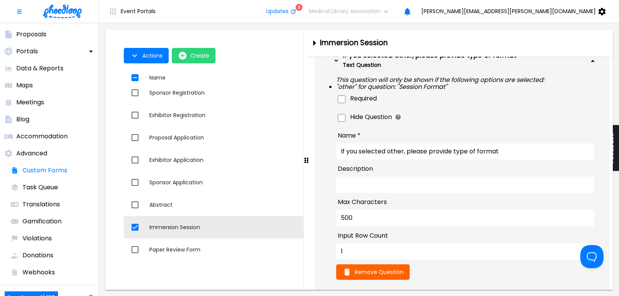
type input "5"
click at [364, 260] on input "1" at bounding box center [465, 252] width 258 height 16
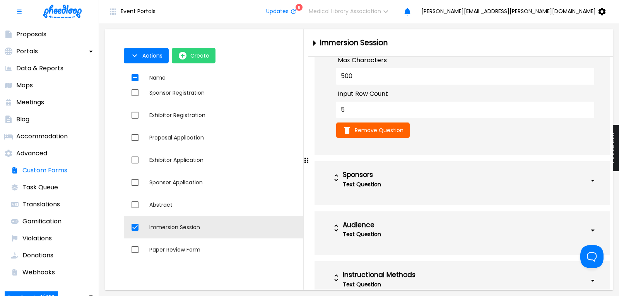
scroll to position [784, 0]
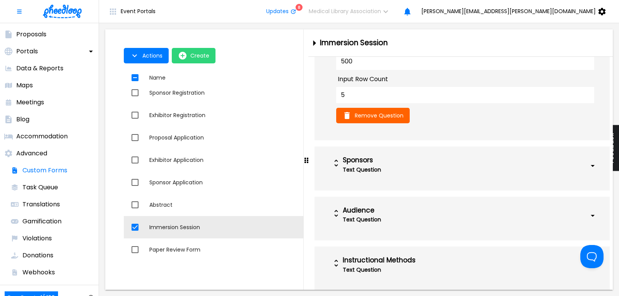
click at [425, 164] on div "Sponsors" at bounding box center [439, 161] width 193 height 8
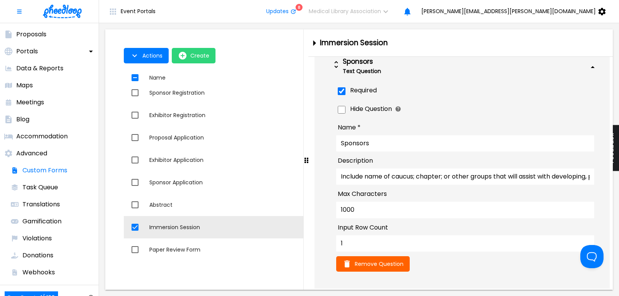
scroll to position [940, 0]
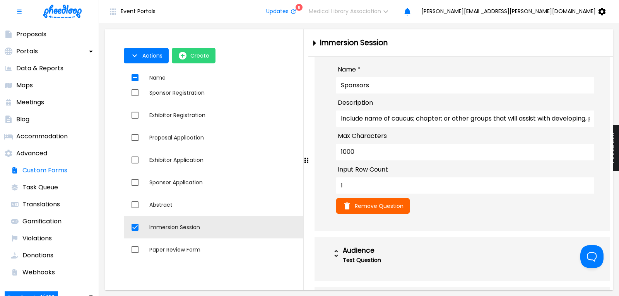
type input "5"
click at [372, 194] on input "1" at bounding box center [465, 186] width 258 height 16
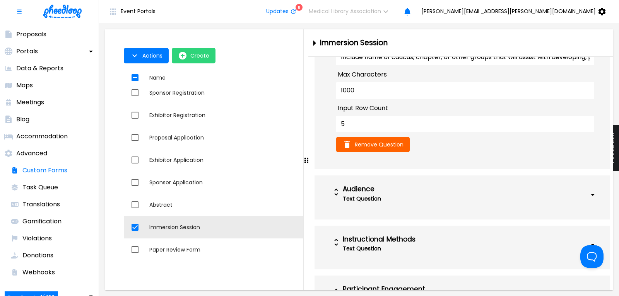
scroll to position [1045, 0]
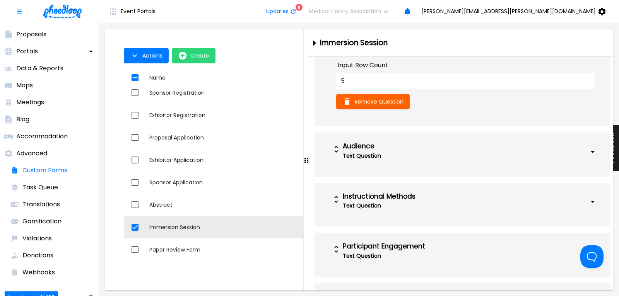
click at [425, 161] on div "Text Question" at bounding box center [439, 156] width 193 height 11
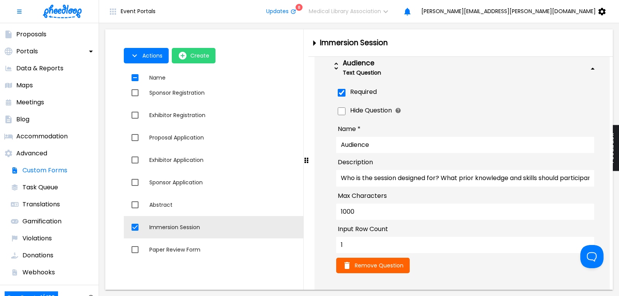
scroll to position [1202, 0]
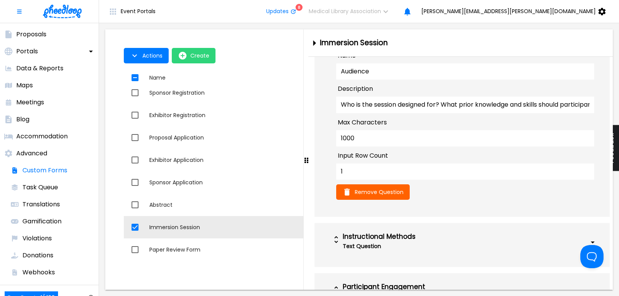
type input "5"
click at [371, 180] on input "1" at bounding box center [465, 172] width 258 height 16
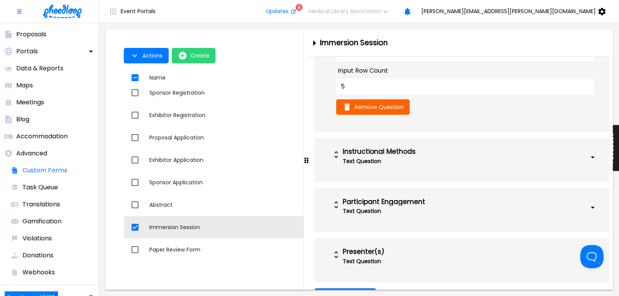
scroll to position [1306, 0]
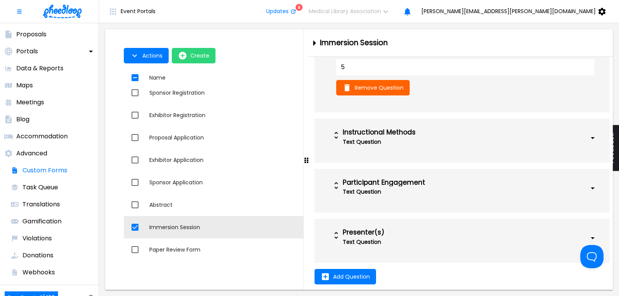
click at [450, 147] on div "Text Question" at bounding box center [439, 142] width 193 height 11
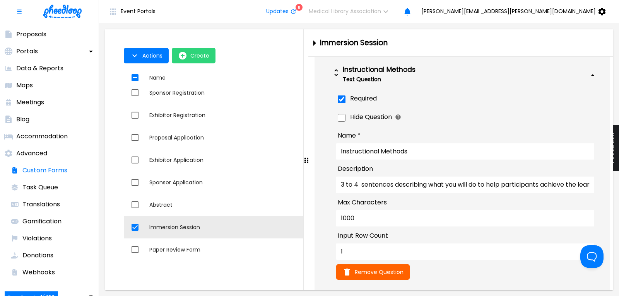
scroll to position [1463, 0]
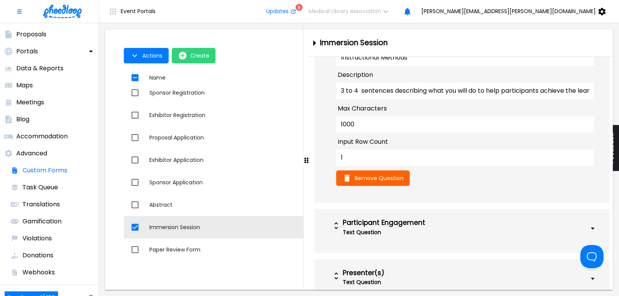
type input "5"
click at [360, 166] on input "1" at bounding box center [465, 158] width 258 height 16
type input "5"
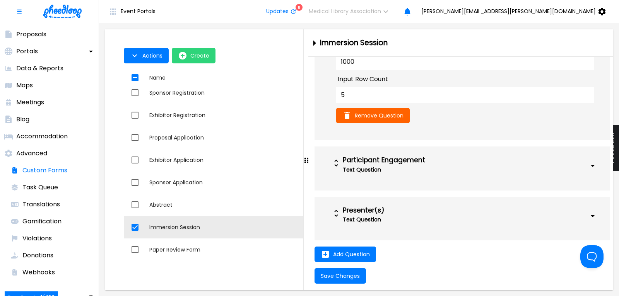
click at [421, 175] on div "Text Question" at bounding box center [439, 169] width 193 height 11
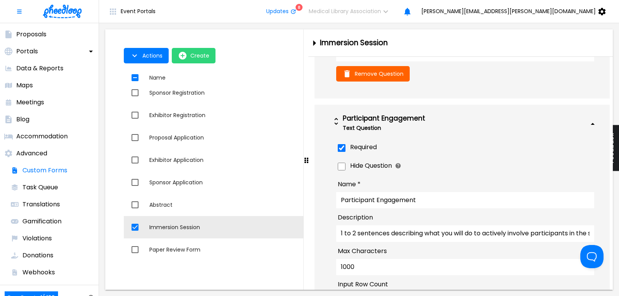
scroll to position [1773, 0]
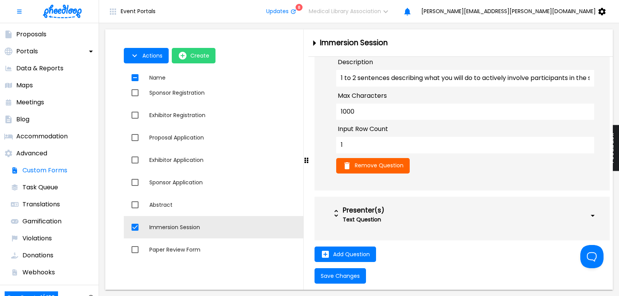
click at [362, 152] on input "1" at bounding box center [465, 145] width 258 height 16
click at [462, 221] on div "Text Question" at bounding box center [439, 219] width 193 height 11
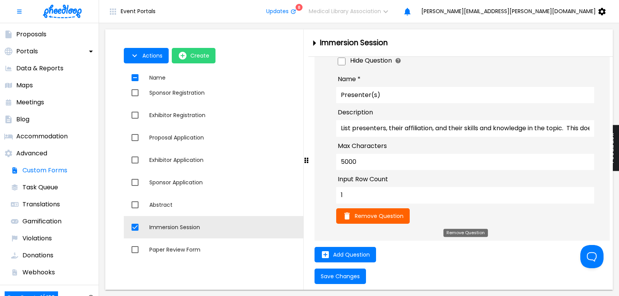
scroll to position [1985, 0]
type input "5"
click at [370, 192] on input "1" at bounding box center [465, 195] width 258 height 16
type input "5"
drag, startPoint x: 336, startPoint y: 277, endPoint x: 407, endPoint y: 279, distance: 70.5
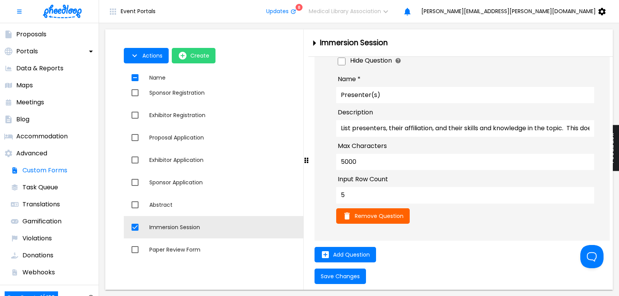
click at [336, 278] on span "Save Changes" at bounding box center [340, 277] width 39 height 6
click at [31, 34] on p "Proposals" at bounding box center [31, 34] width 30 height 9
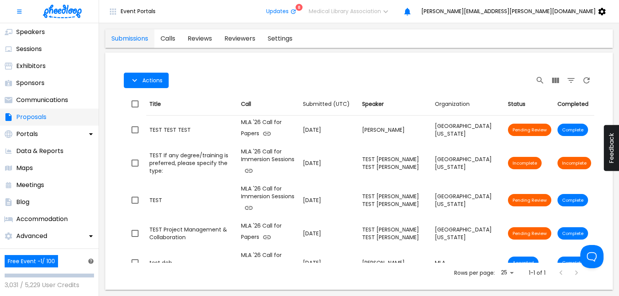
scroll to position [104, 0]
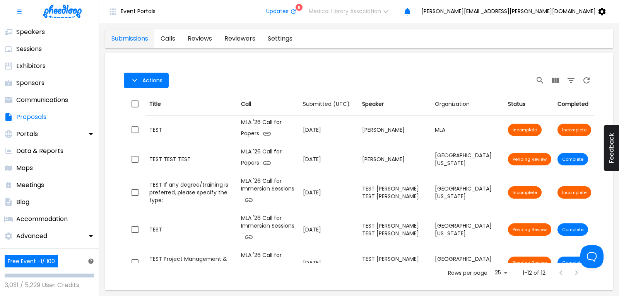
click at [175, 39] on link "calls" at bounding box center [167, 38] width 27 height 19
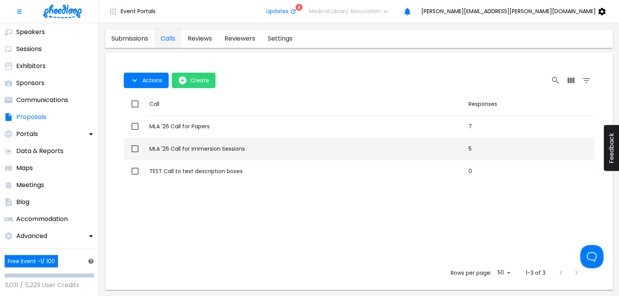
click at [227, 148] on div "MLA '26 Call for Immersion Sessions" at bounding box center [305, 149] width 313 height 8
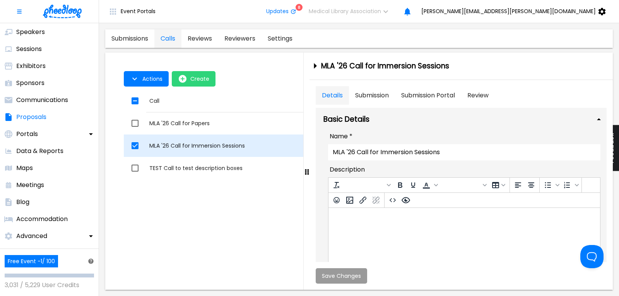
checkbox input "true"
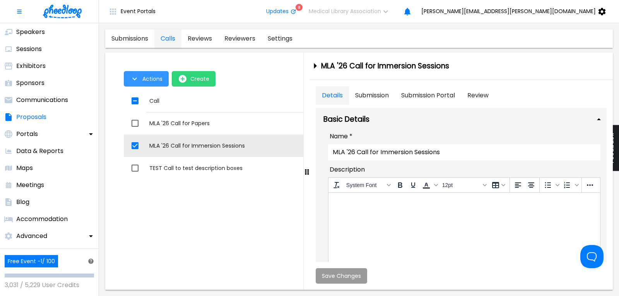
click at [141, 80] on button "Actions" at bounding box center [146, 78] width 45 height 15
click at [144, 95] on li "Application Link" at bounding box center [154, 97] width 60 height 14
click at [193, 125] on div at bounding box center [309, 148] width 619 height 296
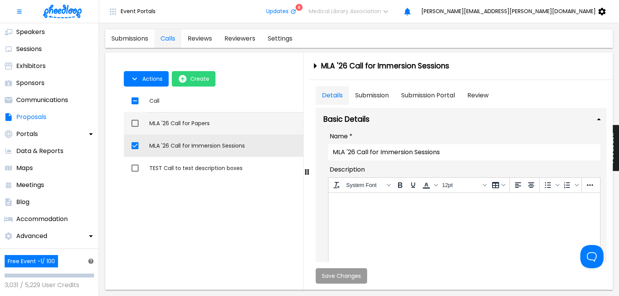
click at [193, 123] on div "MLA '26 Call for Papers" at bounding box center [305, 124] width 313 height 8
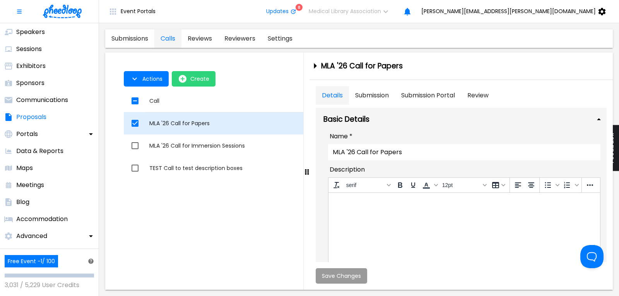
checkbox input "true"
checkbox input "false"
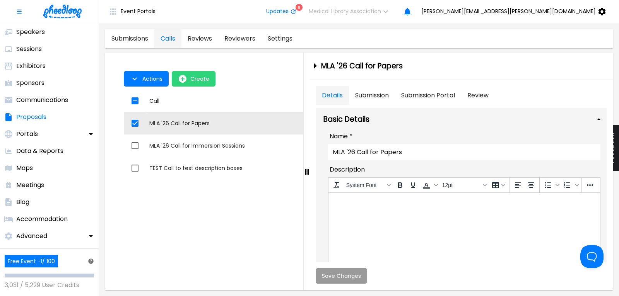
click at [374, 95] on button "Submission" at bounding box center [372, 95] width 46 height 19
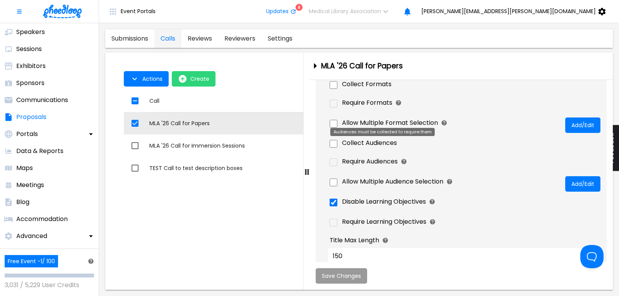
scroll to position [470, 0]
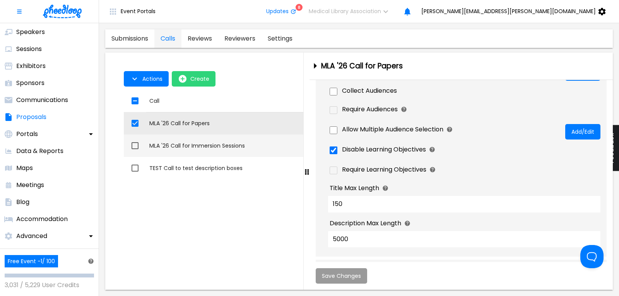
click at [217, 144] on div "MLA '26 Call for Immersion Sessions" at bounding box center [305, 146] width 313 height 8
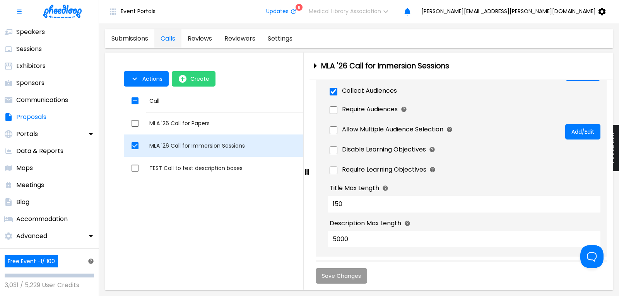
checkbox input "false"
checkbox input "true"
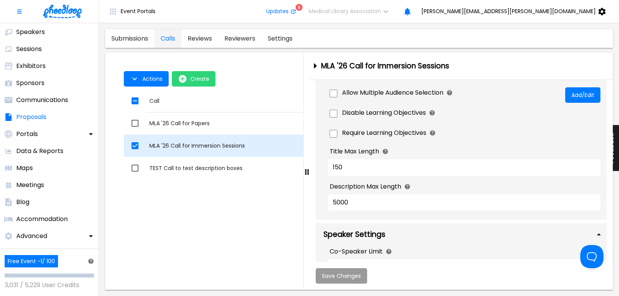
scroll to position [664, 0]
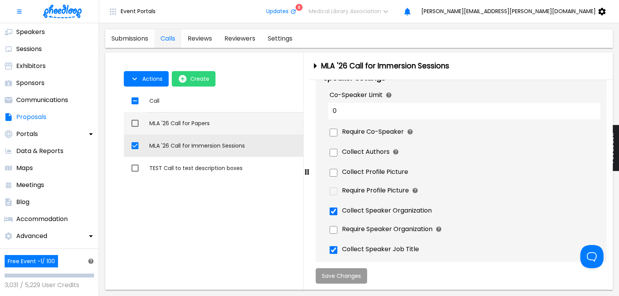
click at [200, 125] on div "MLA '26 Call for Papers" at bounding box center [305, 124] width 313 height 8
checkbox input "true"
checkbox input "false"
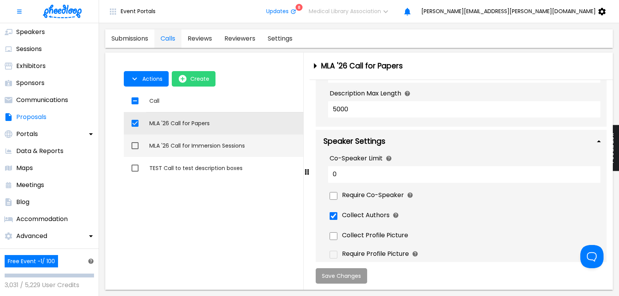
click at [219, 148] on div "MLA '26 Call for Immersion Sessions" at bounding box center [305, 146] width 313 height 8
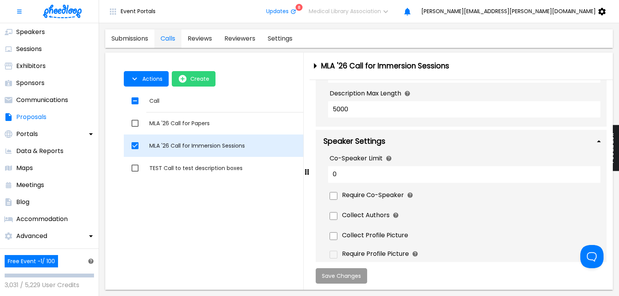
checkbox input "false"
checkbox input "true"
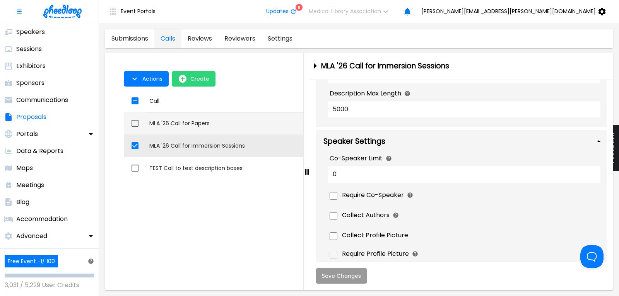
click at [197, 128] on td "Call MLA '26 Call for Papers" at bounding box center [305, 123] width 319 height 22
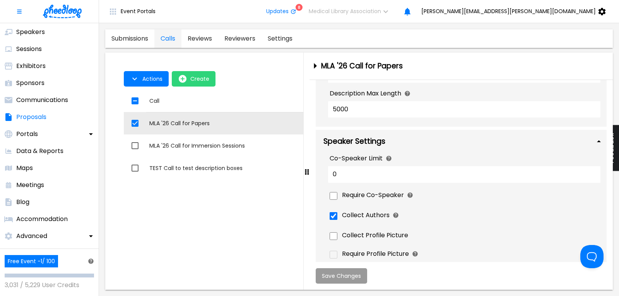
checkbox input "true"
checkbox input "false"
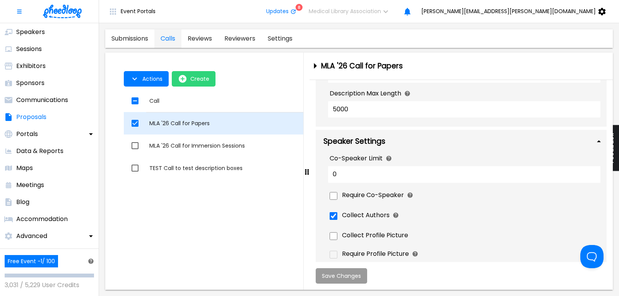
click at [190, 120] on div "MLA '26 Call for Papers" at bounding box center [305, 124] width 313 height 8
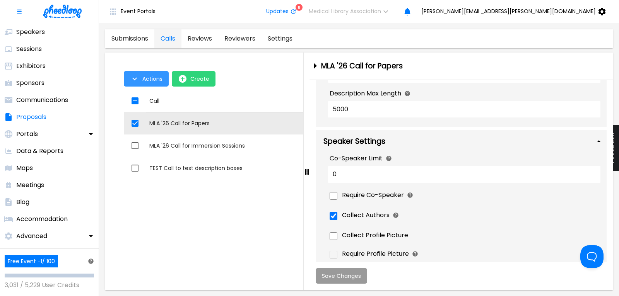
click at [140, 78] on button "Actions" at bounding box center [146, 78] width 45 height 15
click at [144, 96] on li "Application Link" at bounding box center [154, 97] width 60 height 14
click at [205, 224] on div at bounding box center [309, 148] width 619 height 296
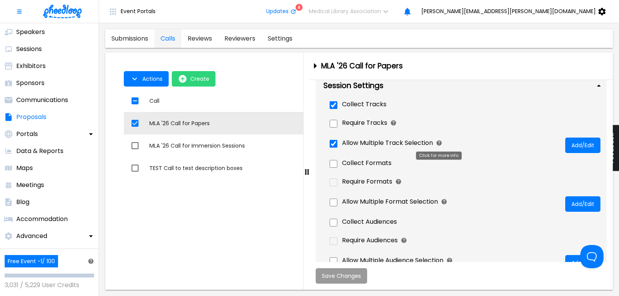
click at [440, 143] on icon "Click for more info" at bounding box center [439, 143] width 6 height 6
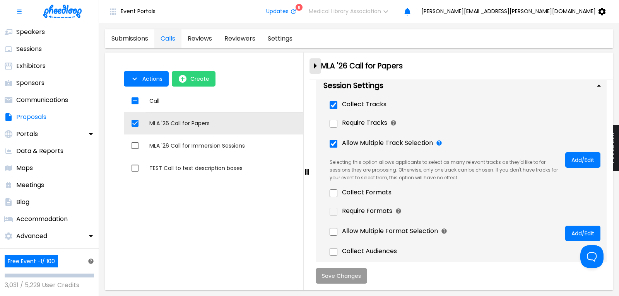
click at [317, 67] on icon "close-drawer" at bounding box center [315, 66] width 14 height 14
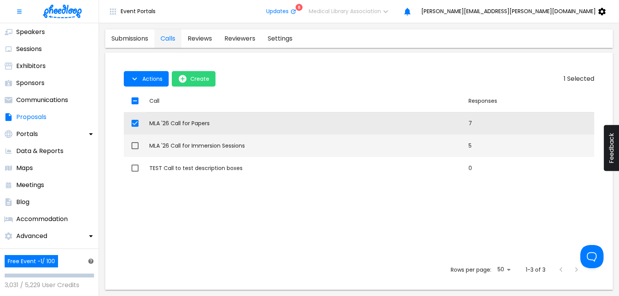
click at [185, 145] on div "MLA '26 Call for Immersion Sessions" at bounding box center [305, 146] width 313 height 8
checkbox input "false"
checkbox input "true"
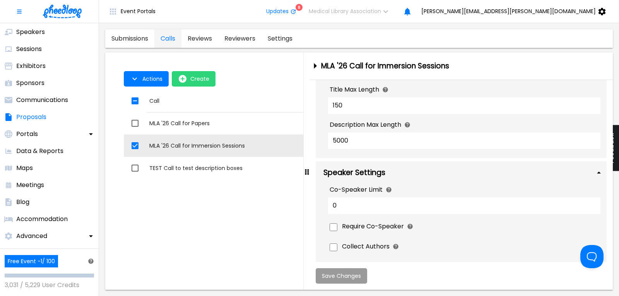
scroll to position [522, 0]
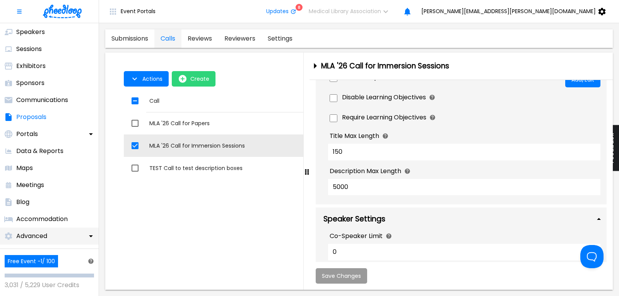
click at [47, 232] on p "Advanced" at bounding box center [31, 236] width 31 height 9
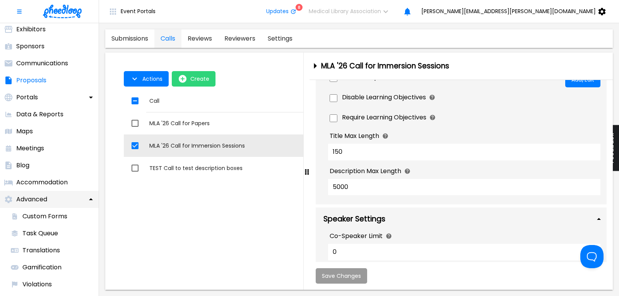
scroll to position [157, 0]
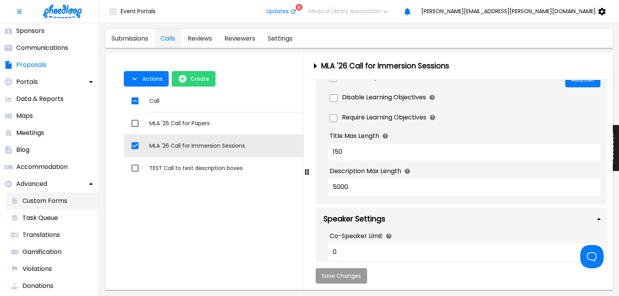
click at [52, 200] on p "Custom Forms" at bounding box center [44, 201] width 45 height 9
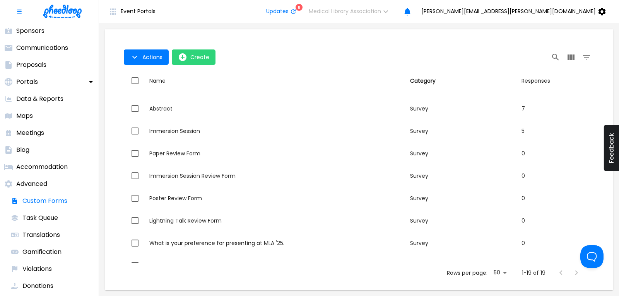
scroll to position [151, 0]
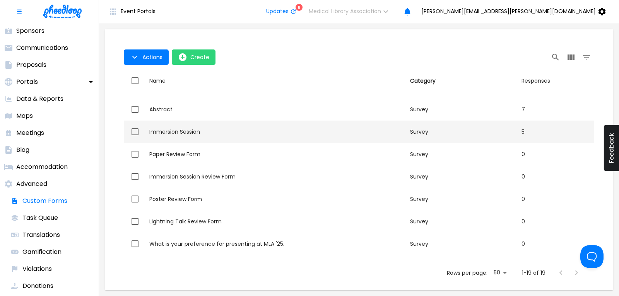
click at [173, 132] on div "Immersion Session" at bounding box center [276, 132] width 255 height 8
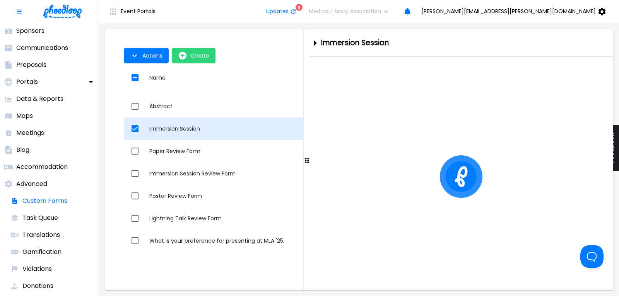
checkbox input "true"
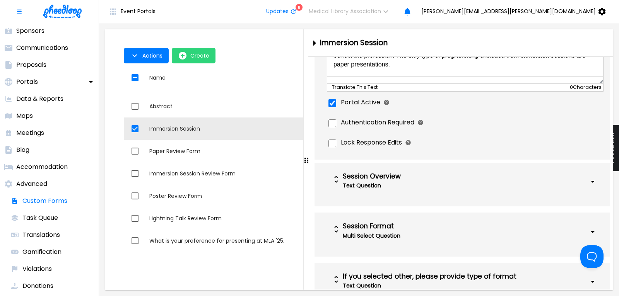
scroll to position [209, 0]
click at [420, 188] on div "Text Question" at bounding box center [439, 185] width 193 height 11
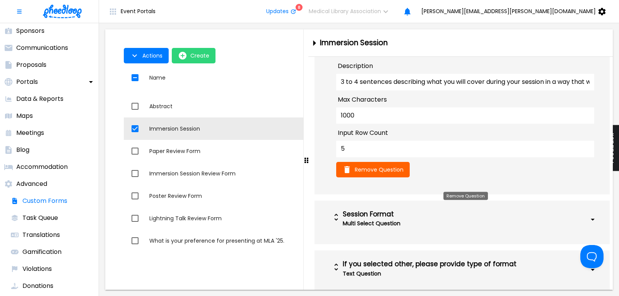
scroll to position [522, 0]
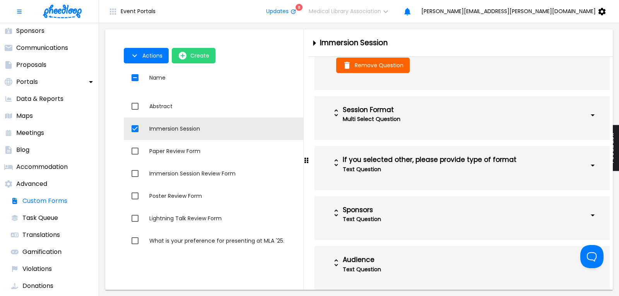
click at [412, 125] on div "Multi Select Question" at bounding box center [439, 119] width 193 height 11
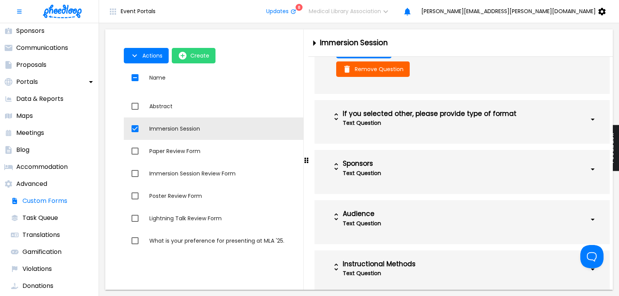
scroll to position [993, 0]
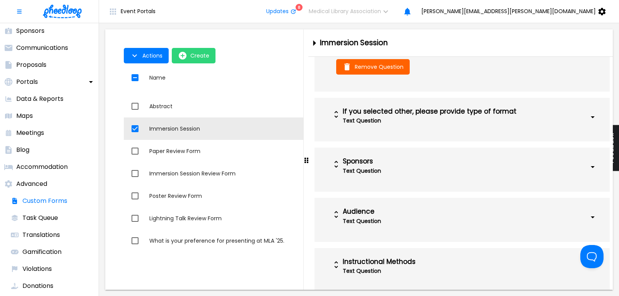
click at [448, 166] on div "Sponsors" at bounding box center [439, 162] width 193 height 8
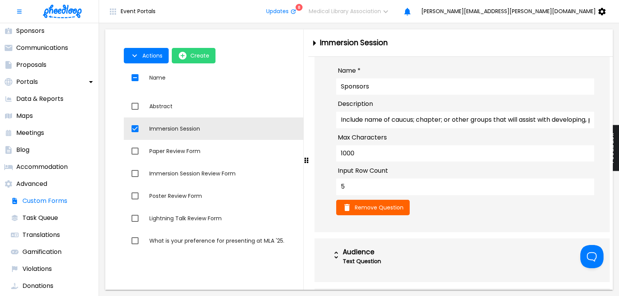
scroll to position [1254, 0]
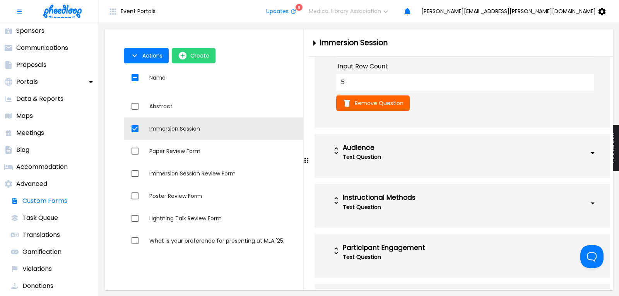
click at [448, 163] on div "Text Question" at bounding box center [439, 157] width 193 height 11
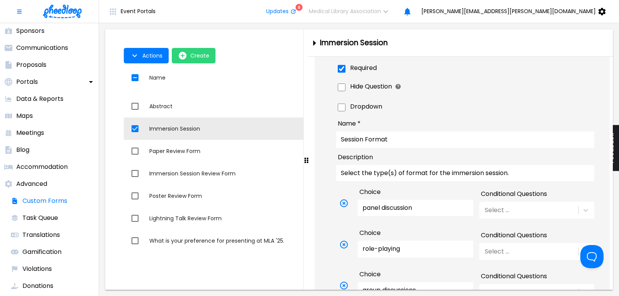
scroll to position [384, 0]
